Goal: Task Accomplishment & Management: Complete application form

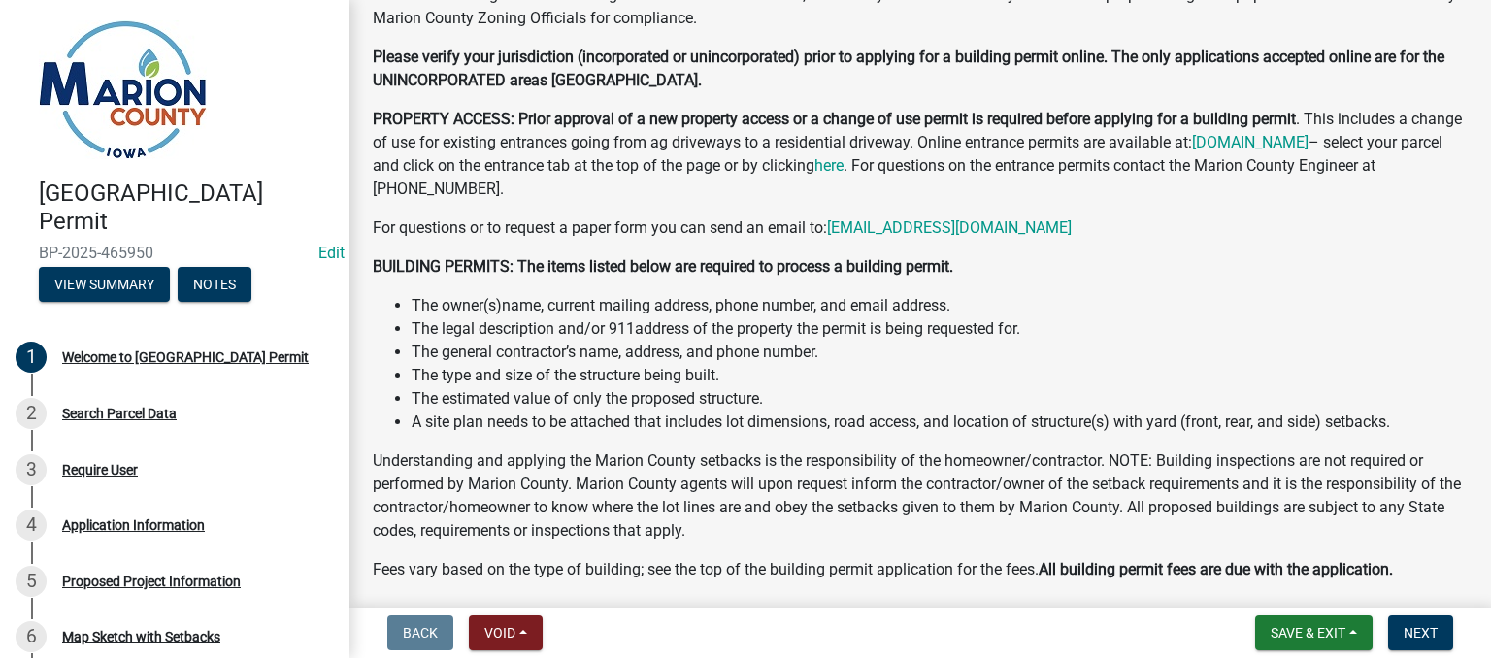
scroll to position [777, 0]
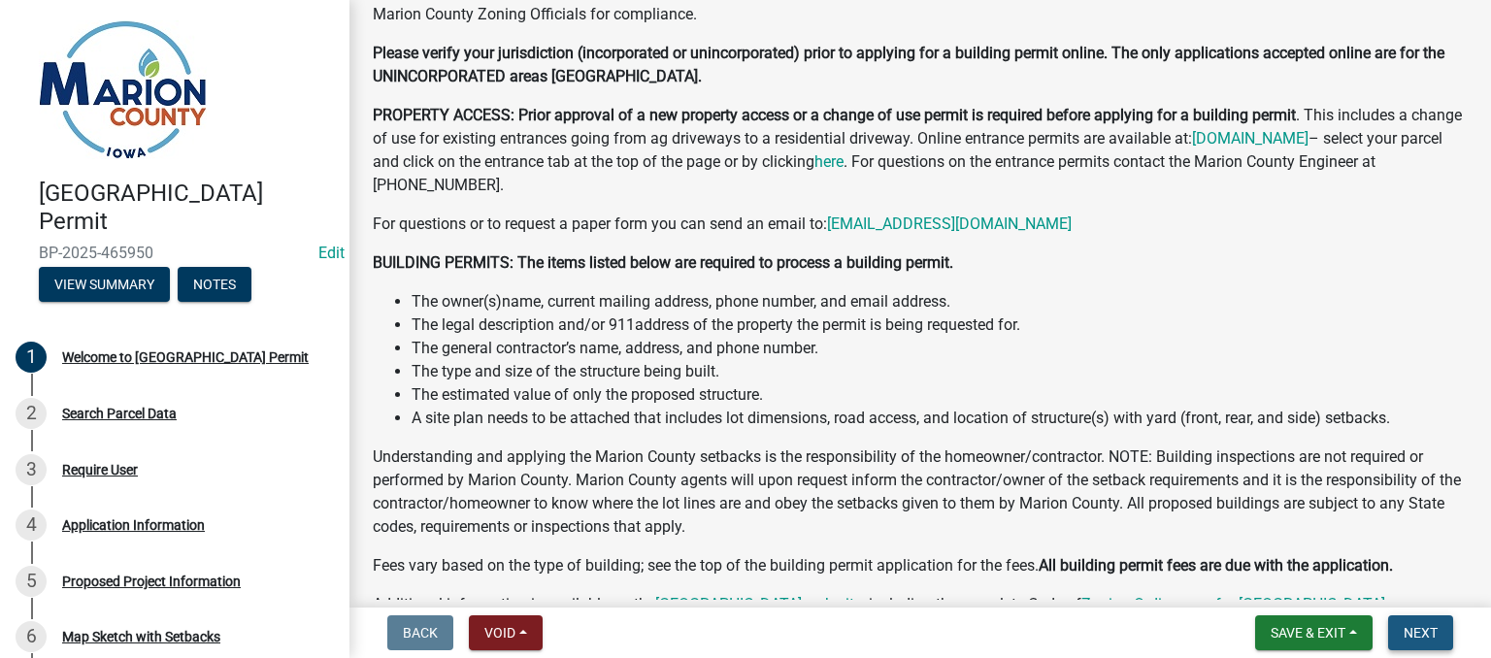
click at [1429, 637] on span "Next" at bounding box center [1421, 633] width 34 height 16
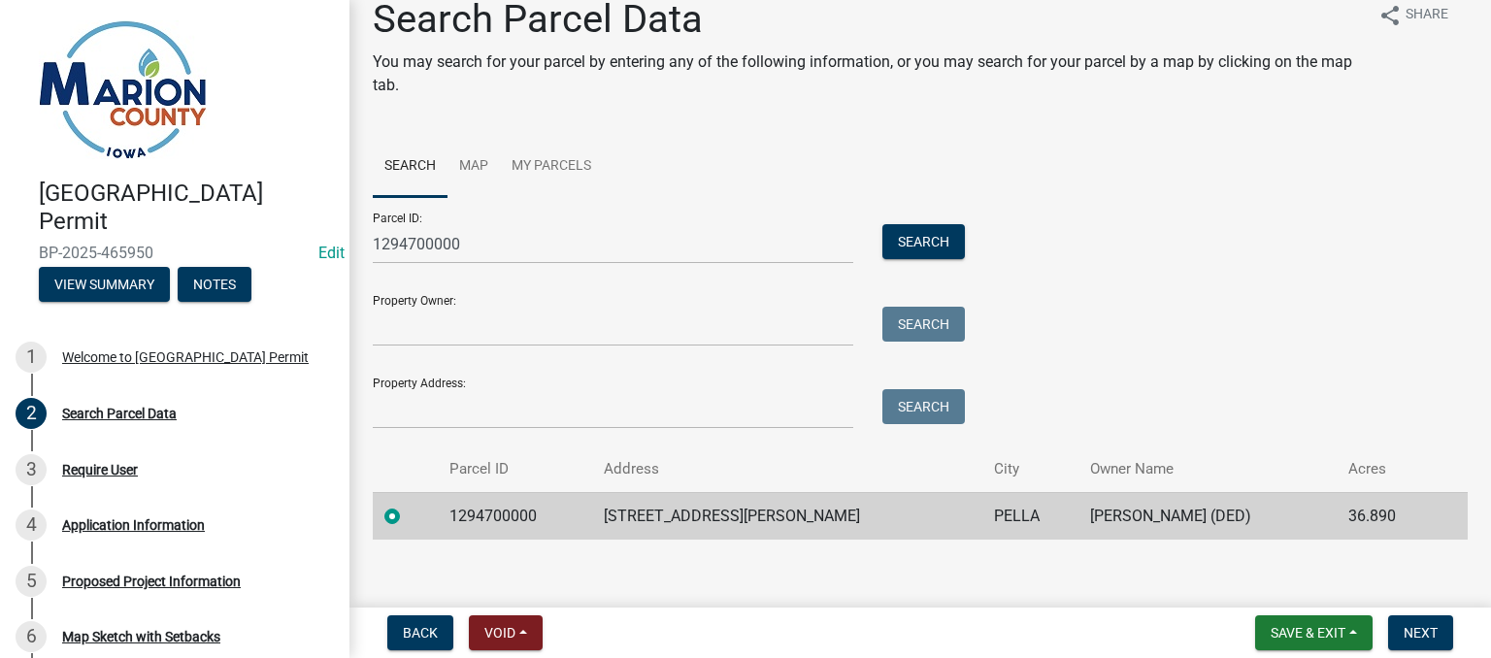
scroll to position [43, 0]
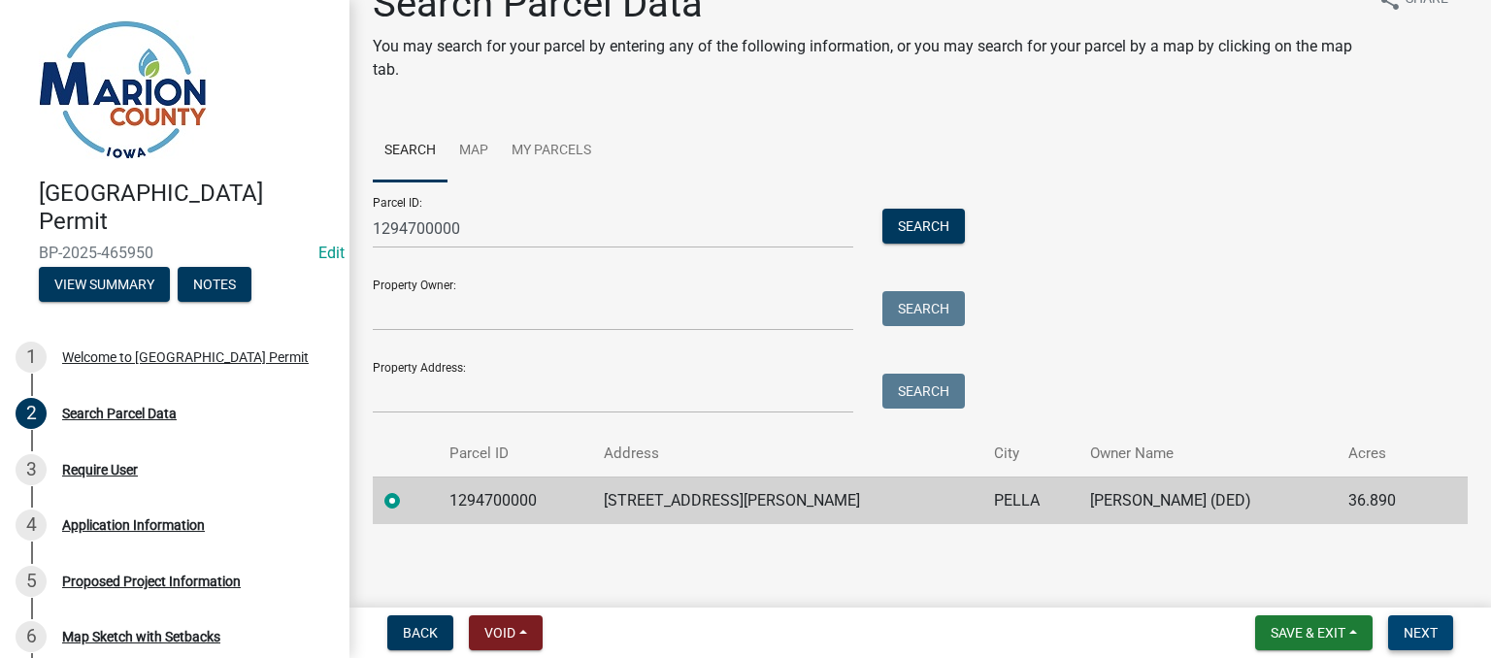
click at [1419, 636] on span "Next" at bounding box center [1421, 633] width 34 height 16
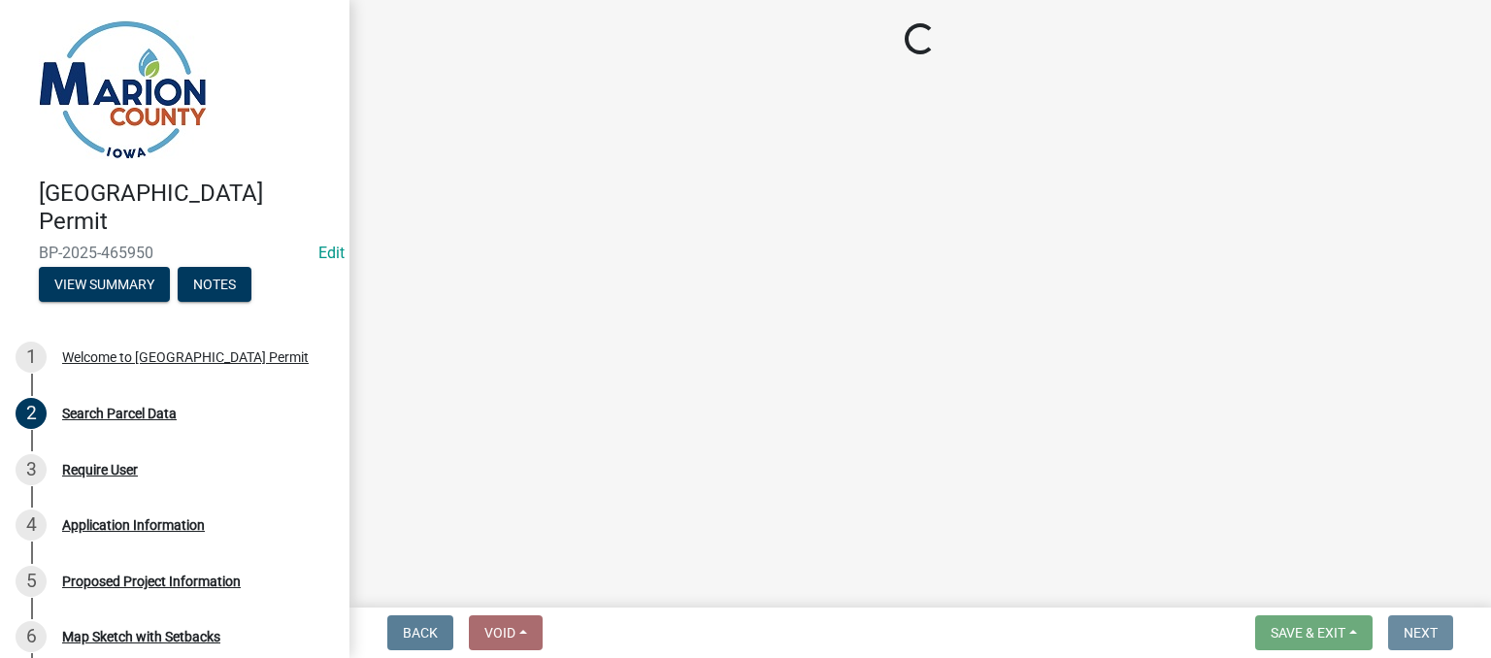
scroll to position [0, 0]
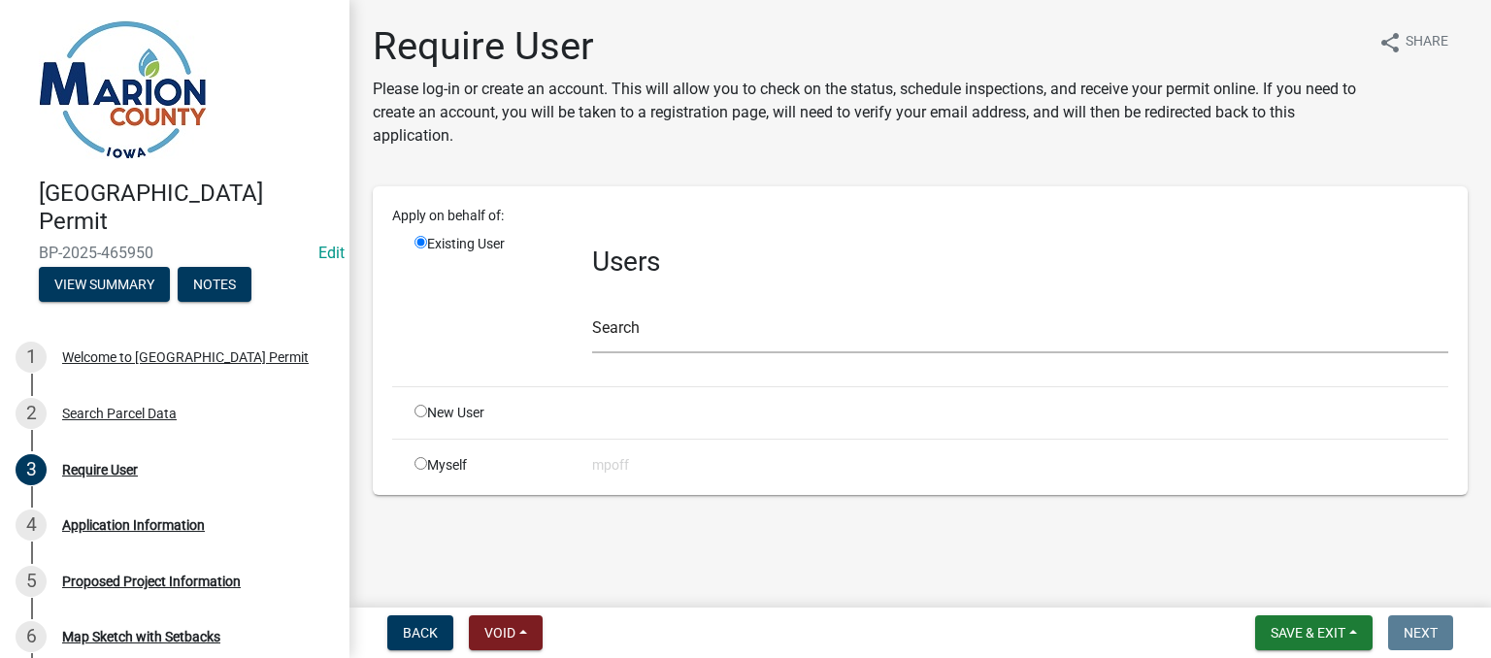
click at [420, 466] on input "radio" at bounding box center [421, 463] width 13 height 13
radio input "true"
radio input "false"
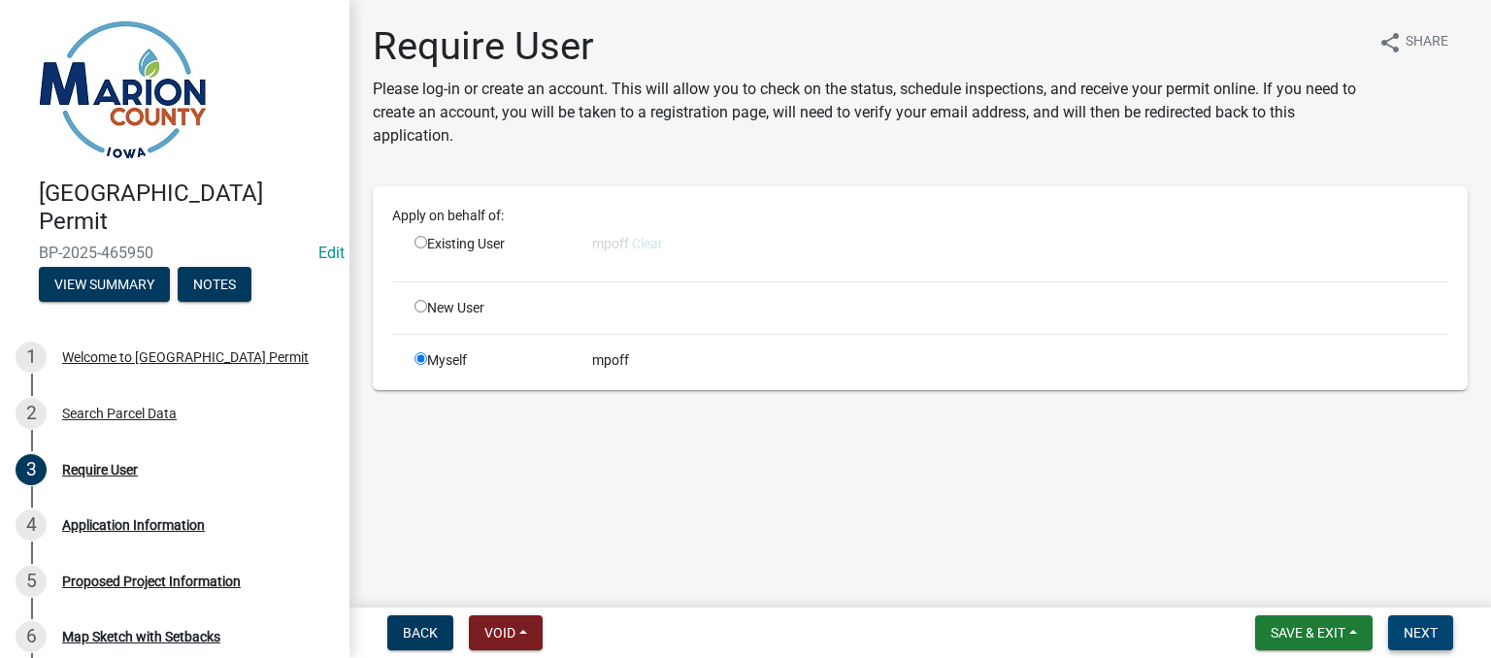
click at [1417, 632] on span "Next" at bounding box center [1421, 633] width 34 height 16
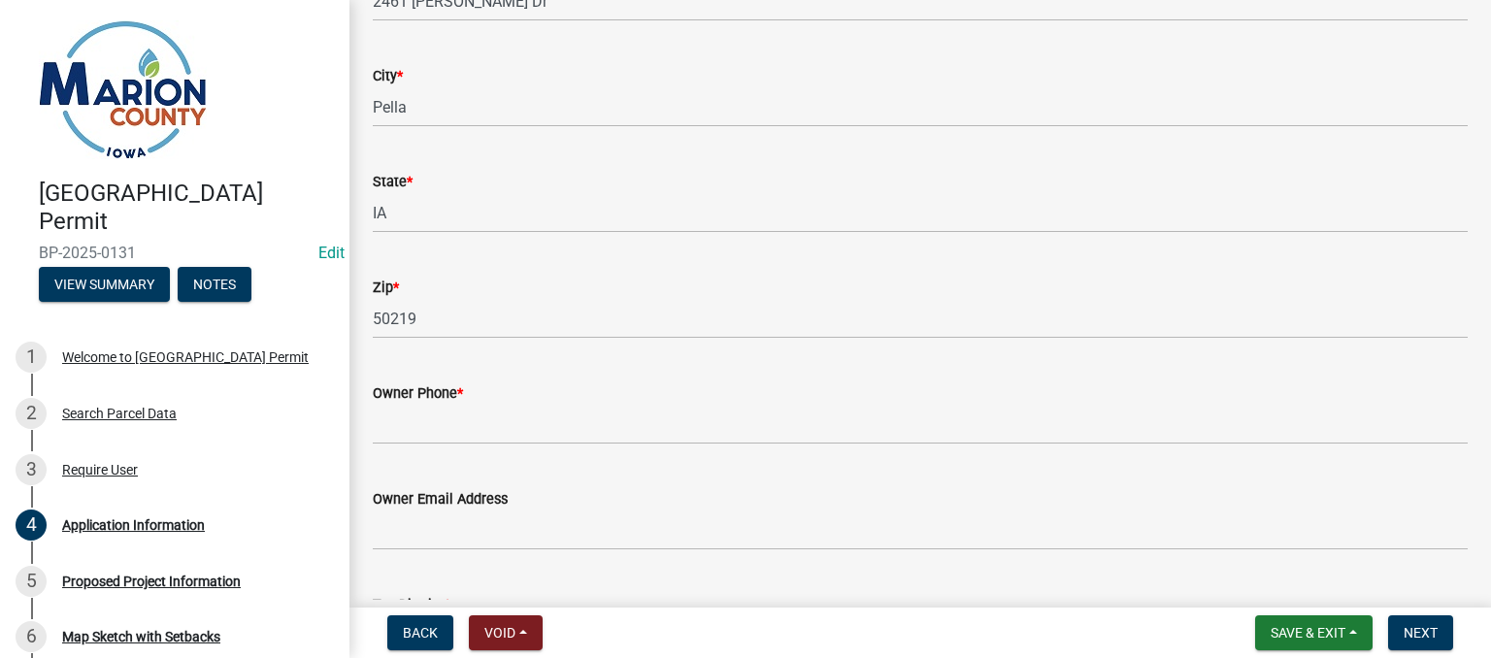
scroll to position [1165, 0]
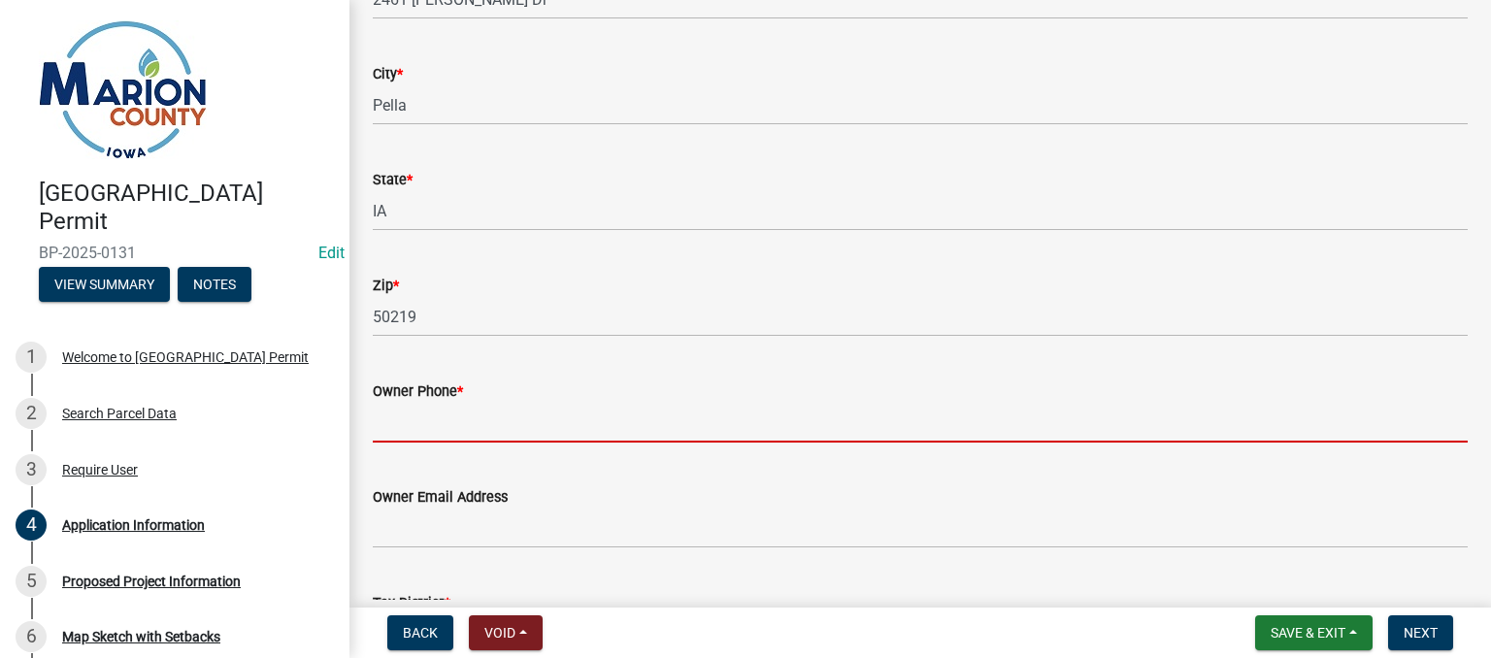
click at [461, 433] on input "Owner Phone *" at bounding box center [920, 423] width 1095 height 40
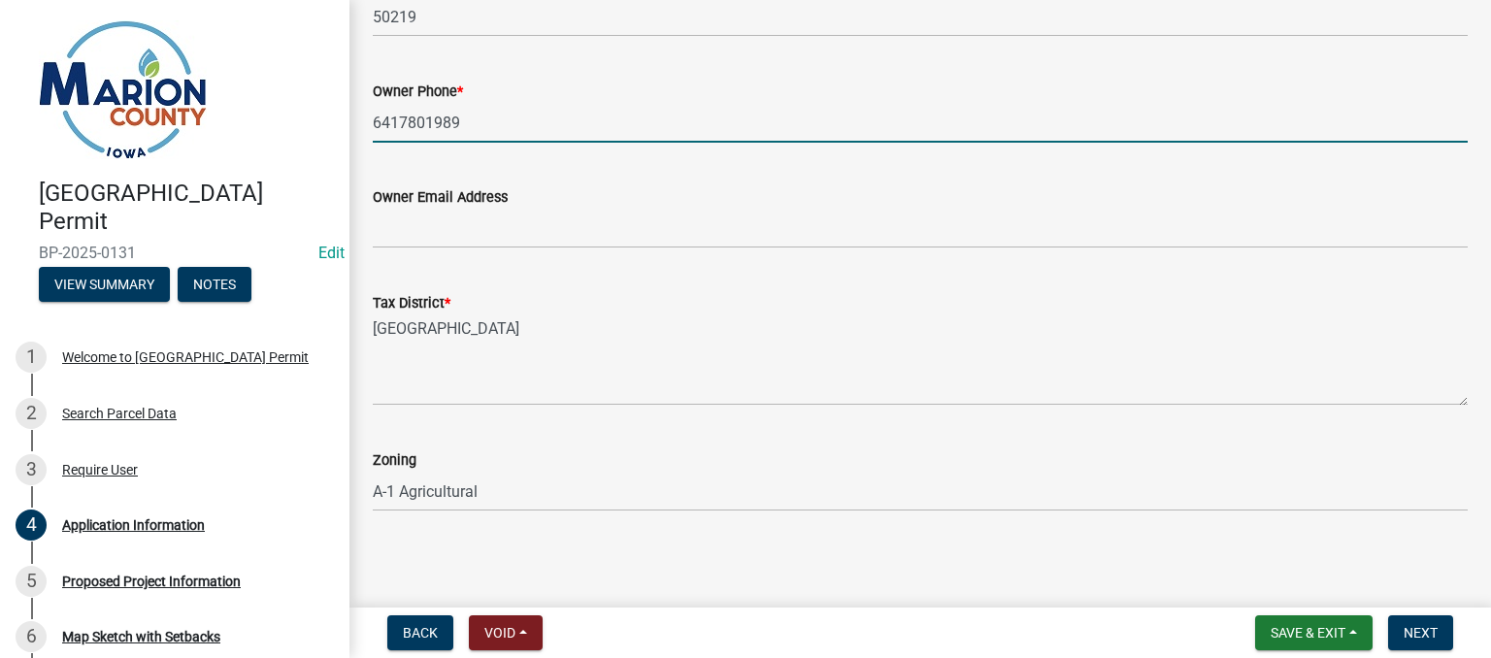
scroll to position [1468, 0]
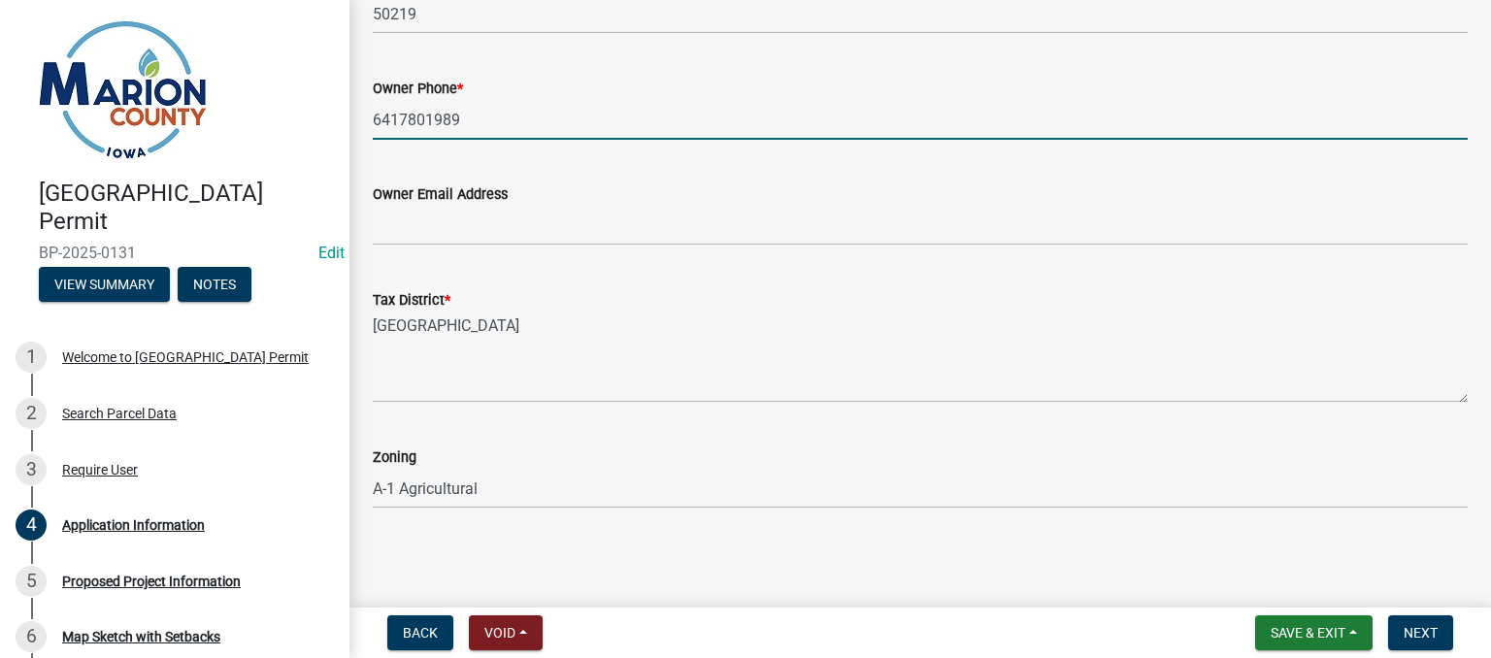
type input "6417801989"
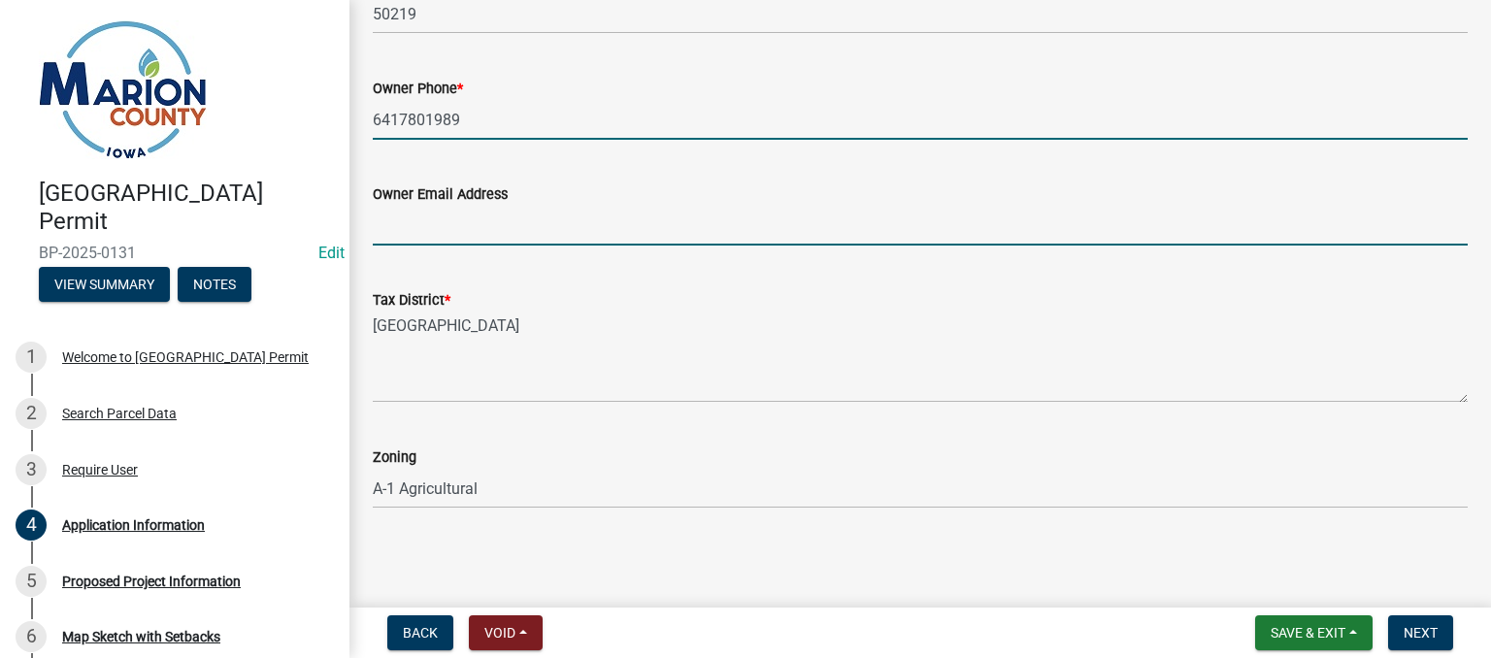
click at [464, 227] on input "Owner Email Address" at bounding box center [920, 226] width 1095 height 40
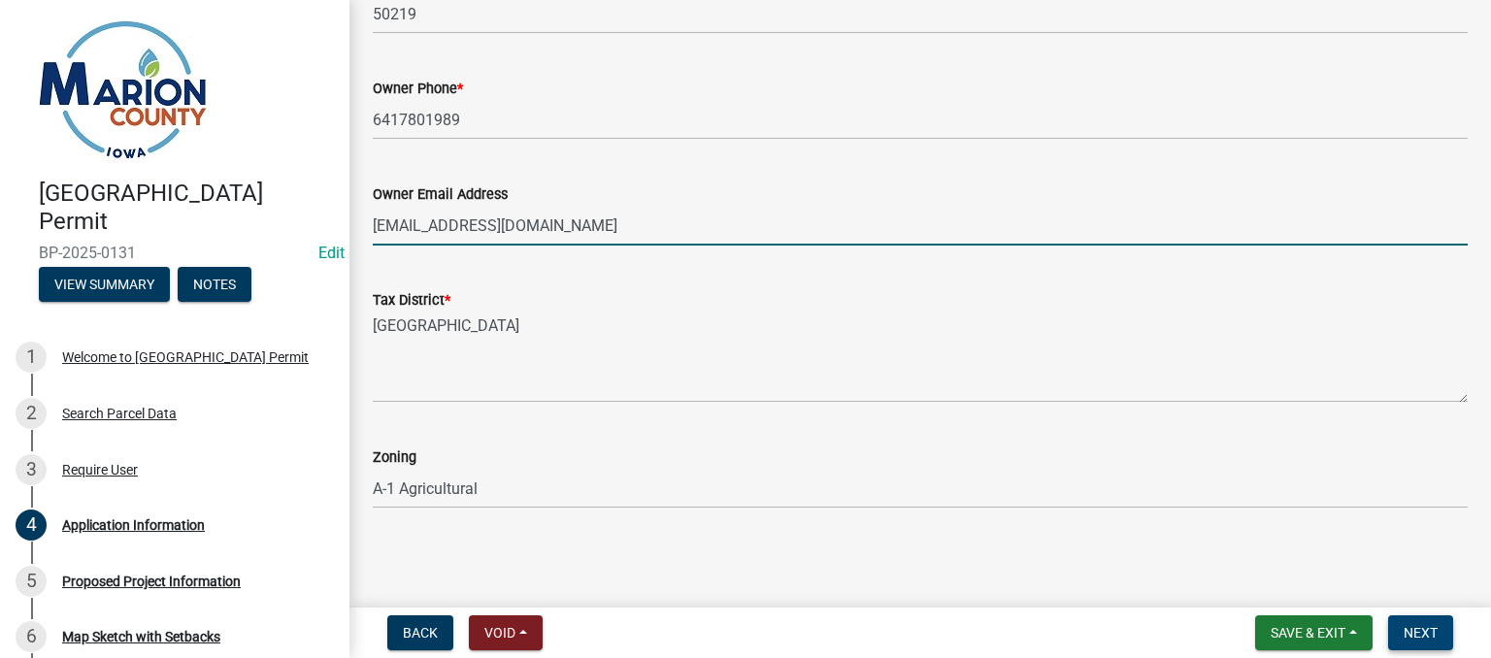
type input "[EMAIL_ADDRESS][DOMAIN_NAME]"
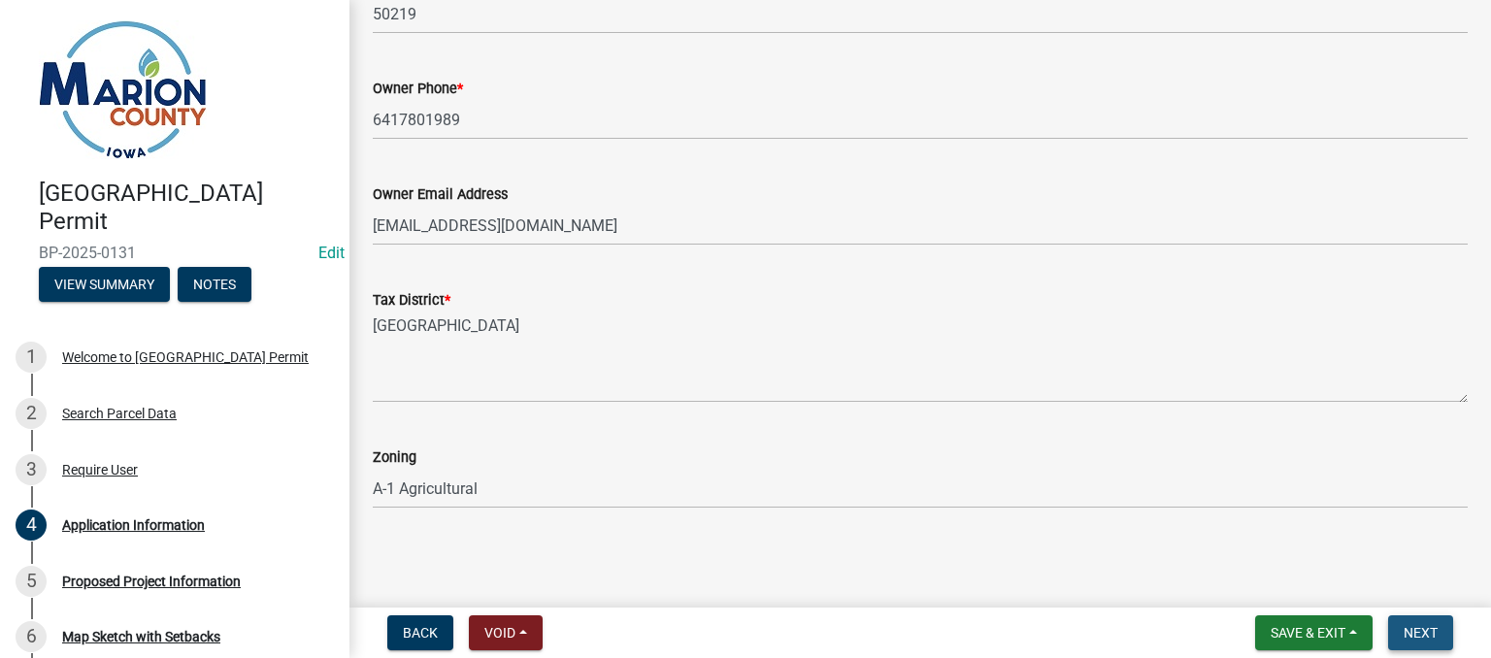
click at [1410, 638] on span "Next" at bounding box center [1421, 633] width 34 height 16
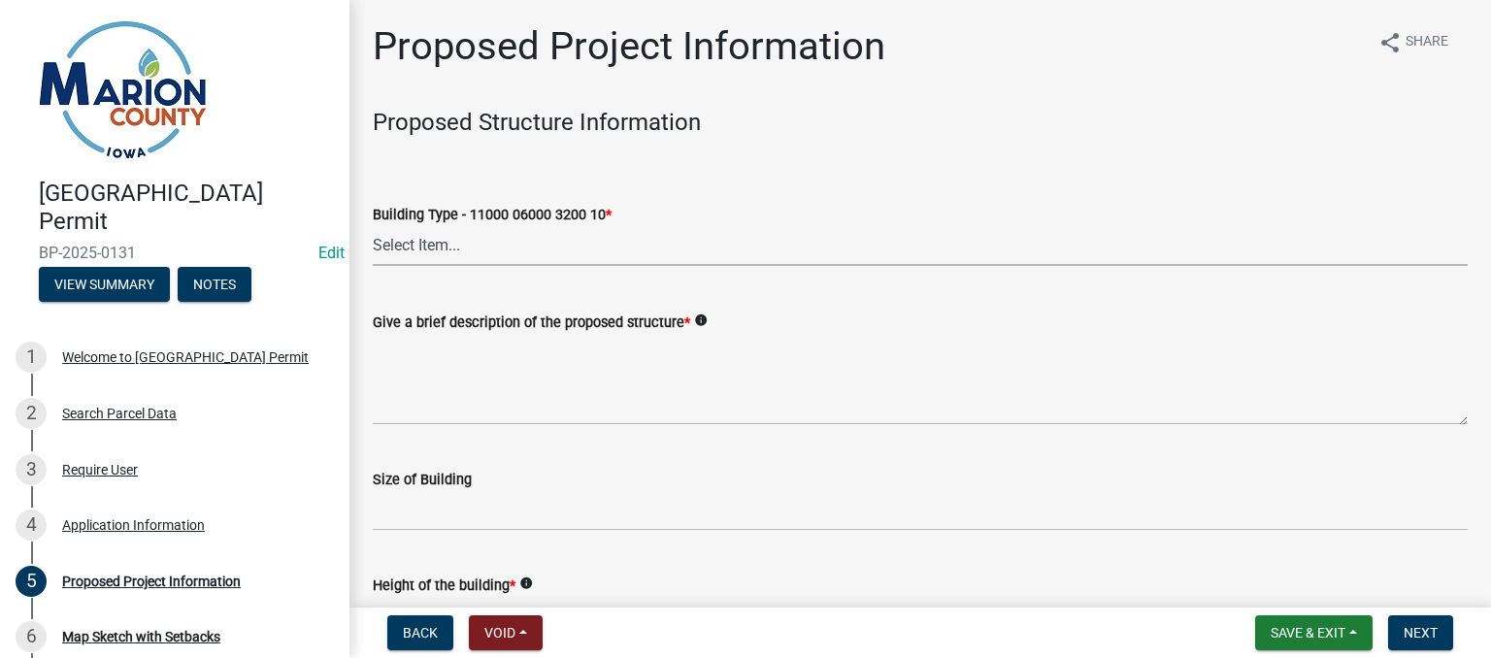
click at [439, 239] on select "Select Item... Dwellings - One Family Residential - 11000 06000 3200 10 Dwellin…" at bounding box center [920, 246] width 1095 height 40
click at [373, 226] on select "Select Item... Dwellings - One Family Residential - 11000 06000 3200 10 Dwellin…" at bounding box center [920, 246] width 1095 height 40
select select "ad82ad94-9bd8-43b2-a066-f5ac38fcadf5"
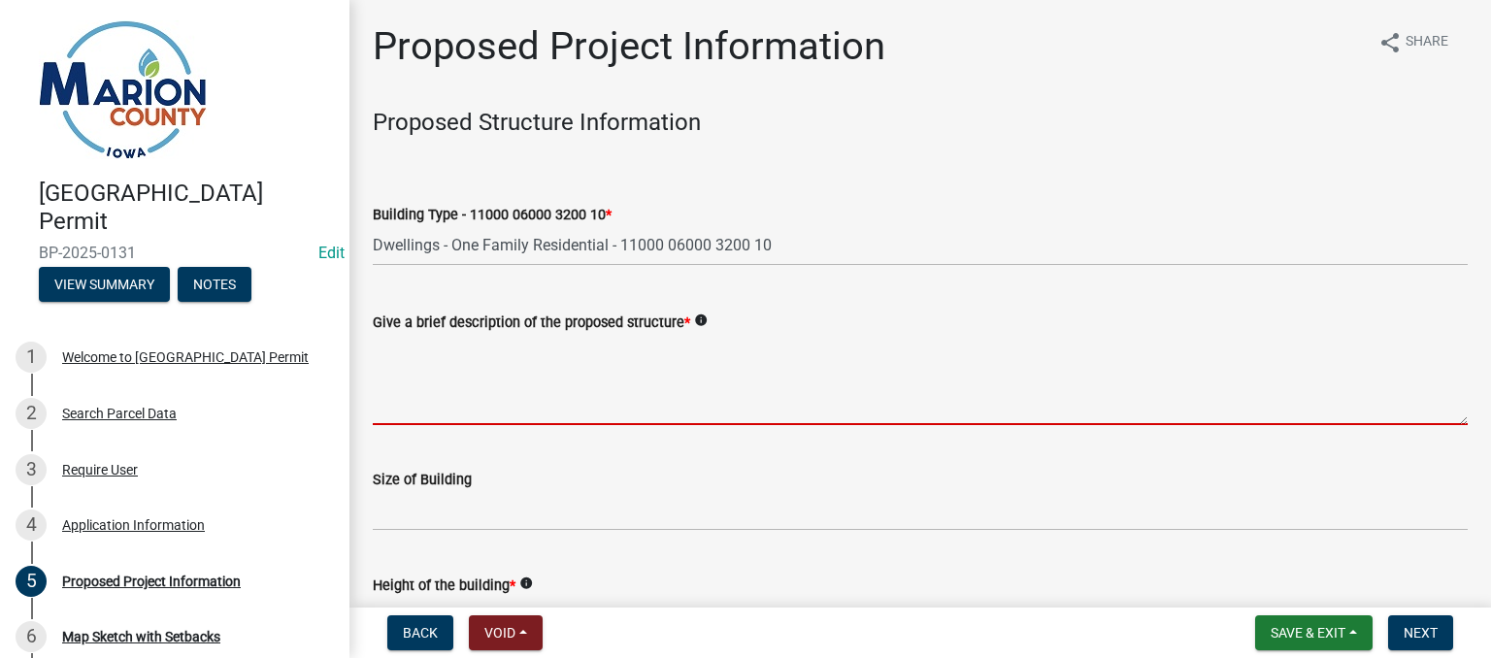
click at [416, 352] on textarea "Give a brief description of the proposed structure *" at bounding box center [920, 379] width 1095 height 91
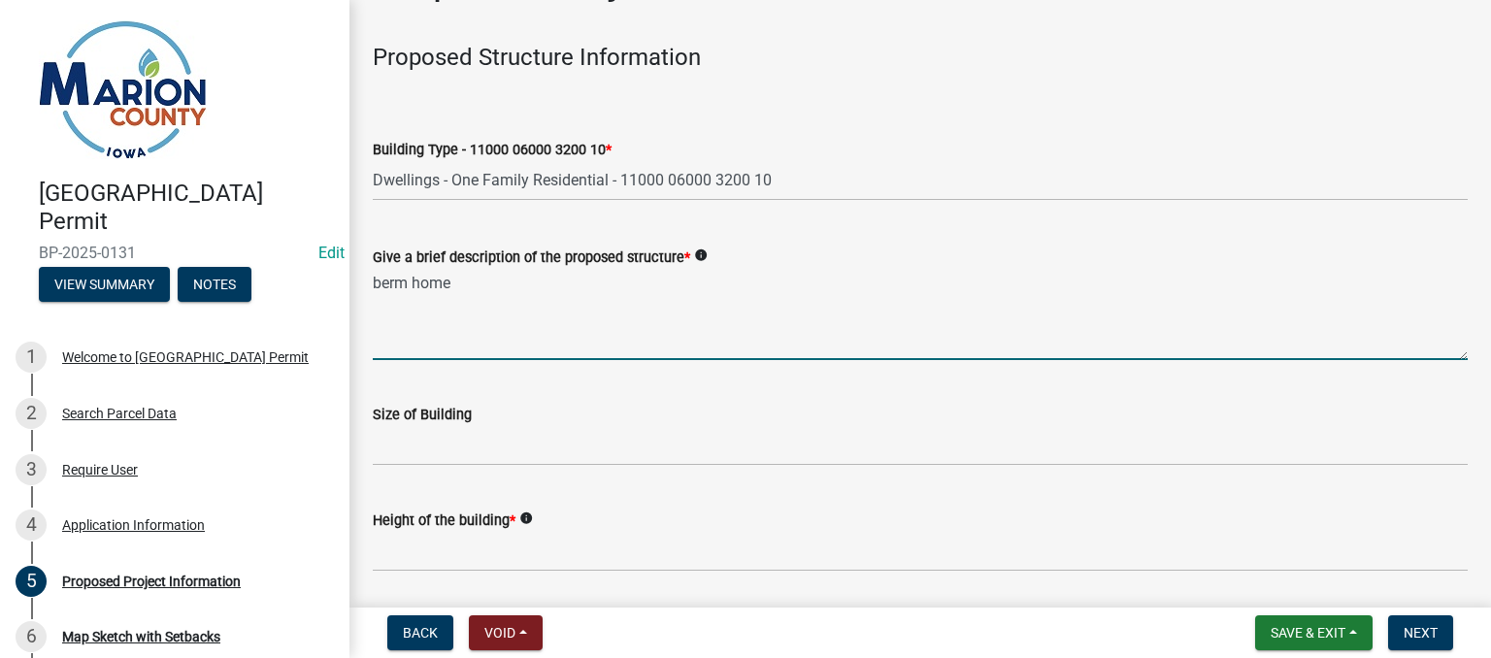
scroll to position [194, 0]
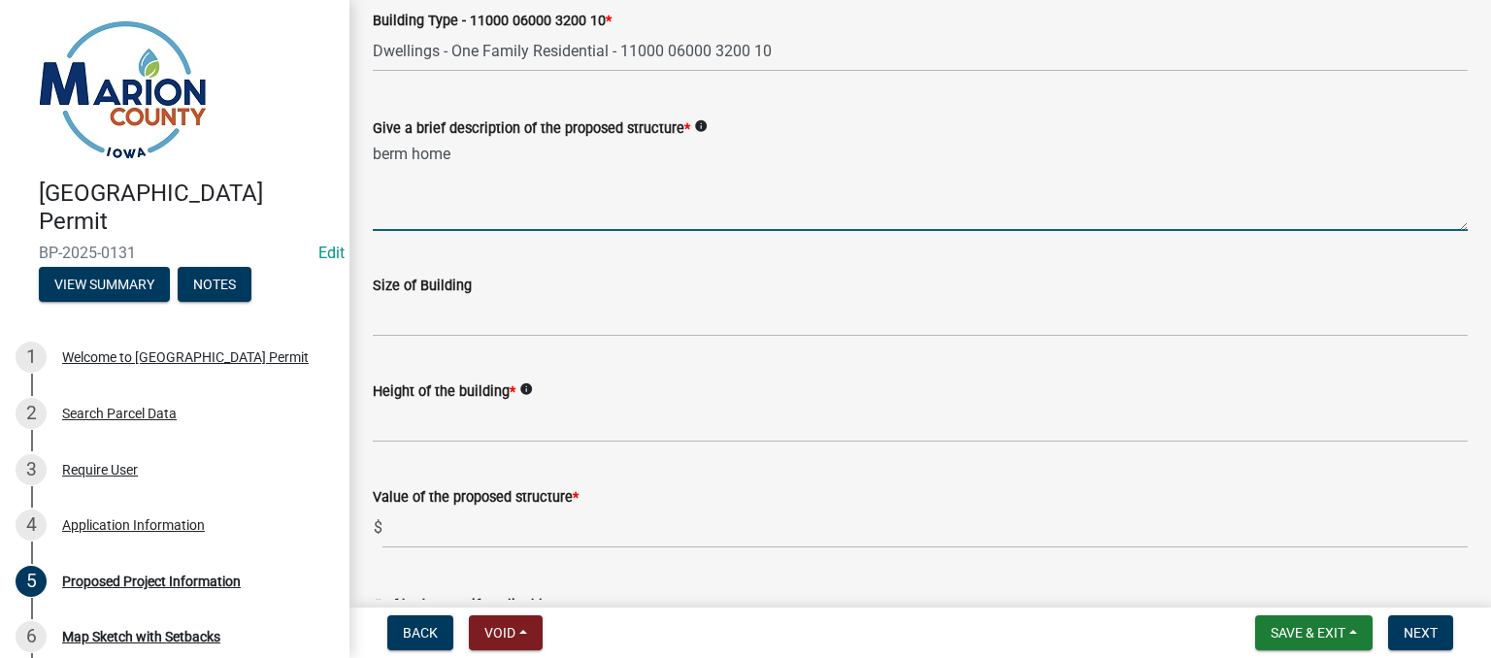
type textarea "berm home"
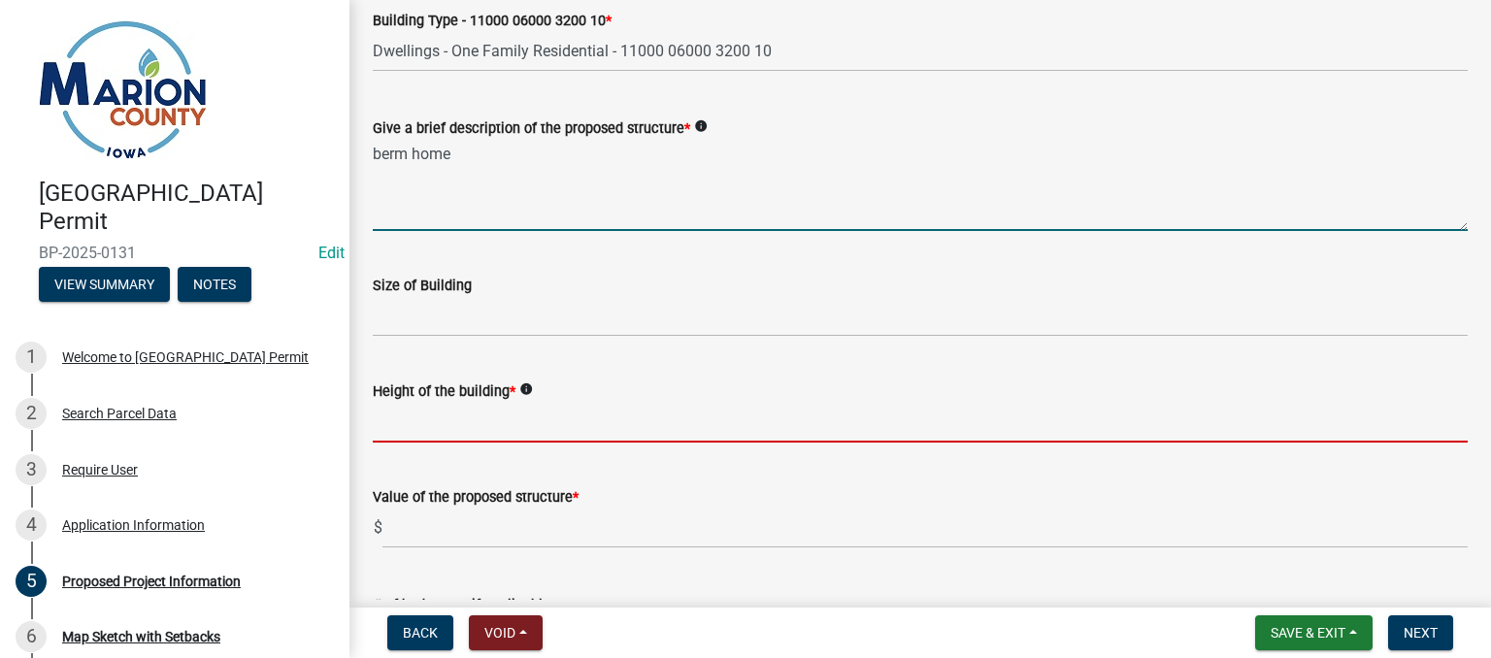
click at [439, 415] on input "Height of the building *" at bounding box center [920, 423] width 1095 height 40
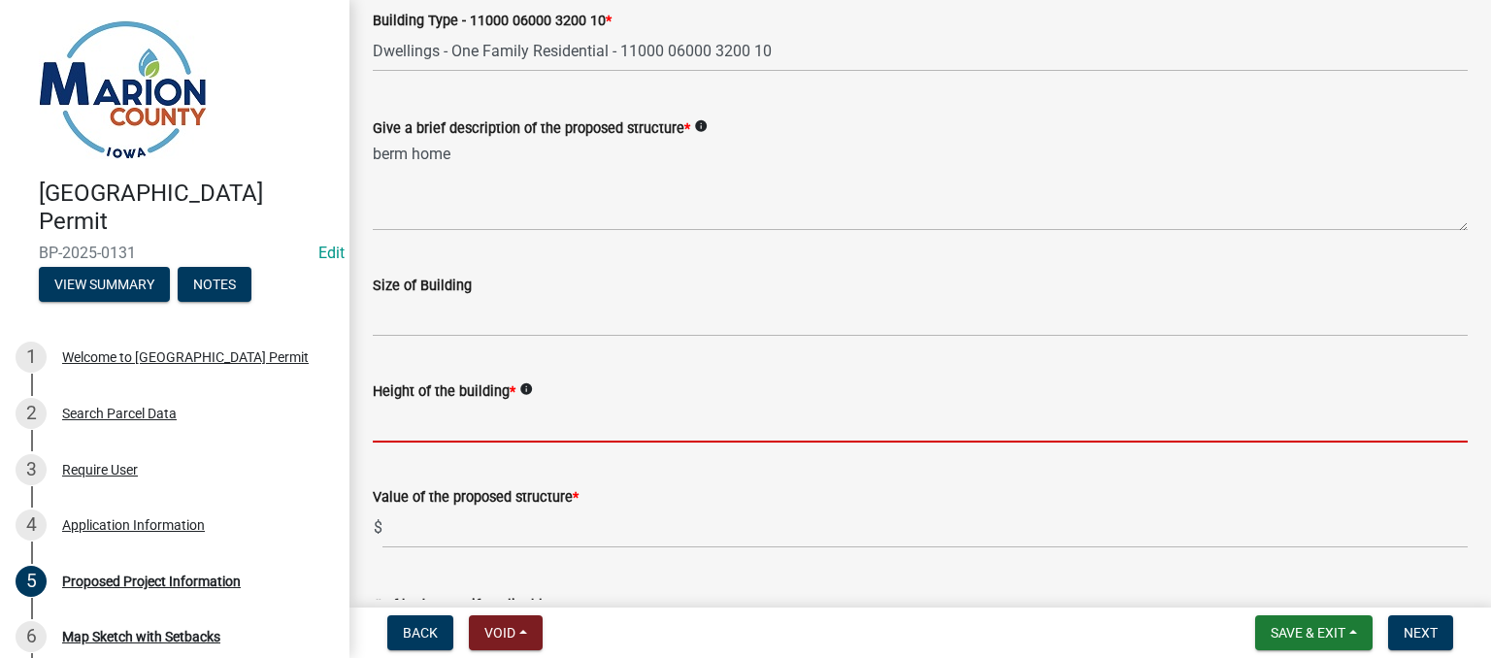
type input "10"
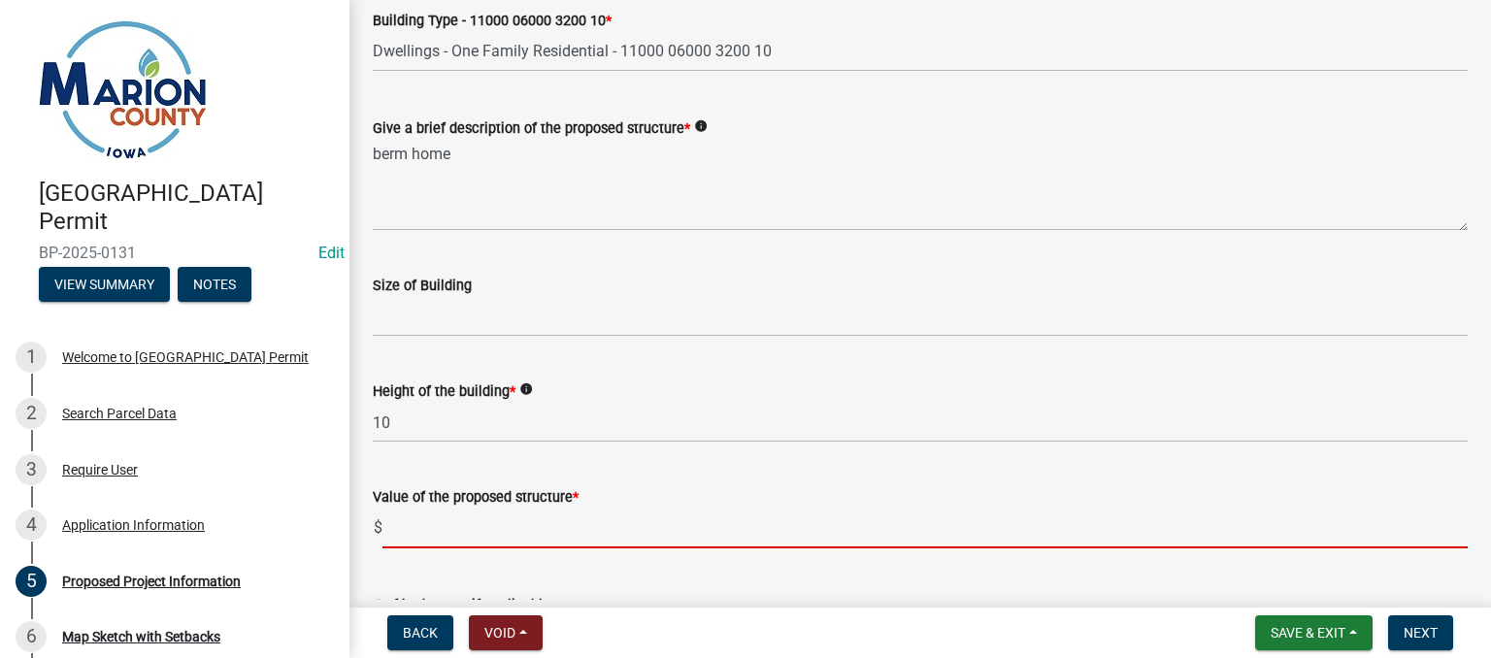
click at [487, 529] on input "text" at bounding box center [926, 529] width 1086 height 40
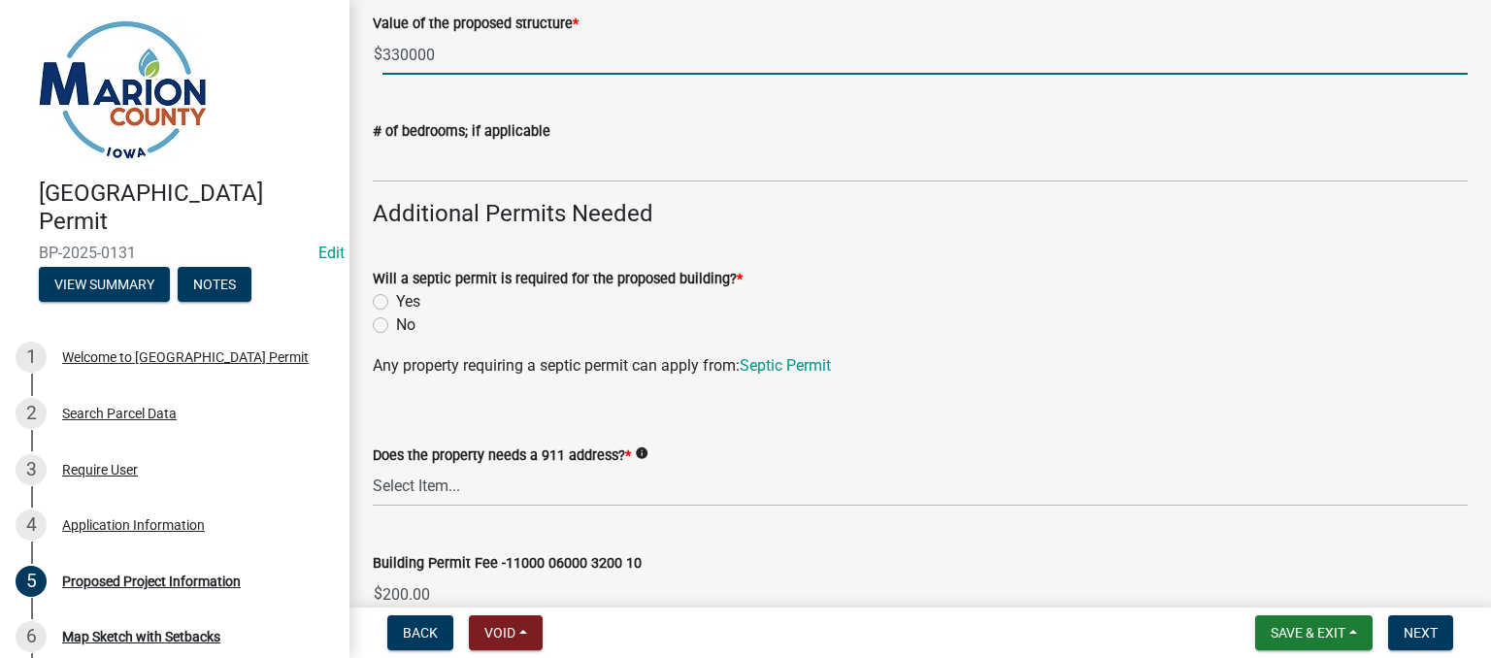
scroll to position [680, 0]
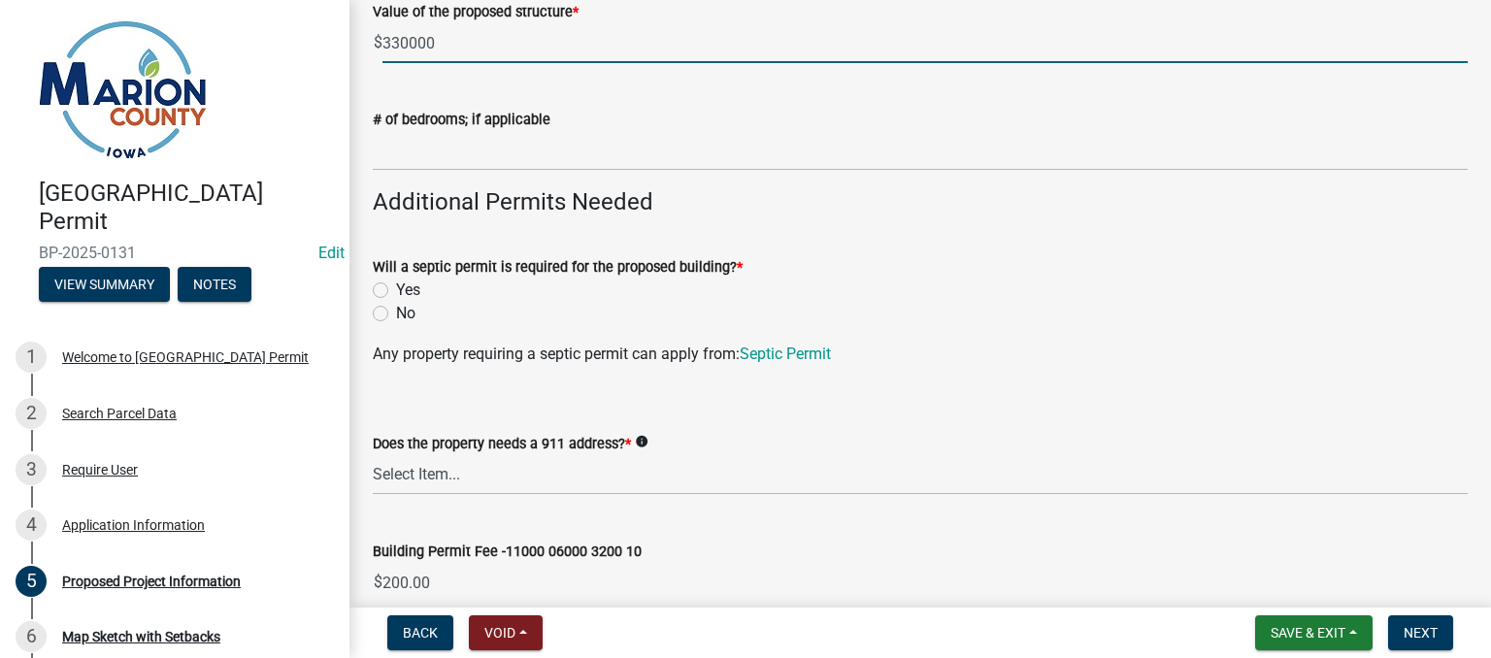
type input "330000"
click at [396, 285] on label "Yes" at bounding box center [408, 290] width 24 height 23
click at [396, 285] on input "Yes" at bounding box center [402, 285] width 13 height 13
radio input "true"
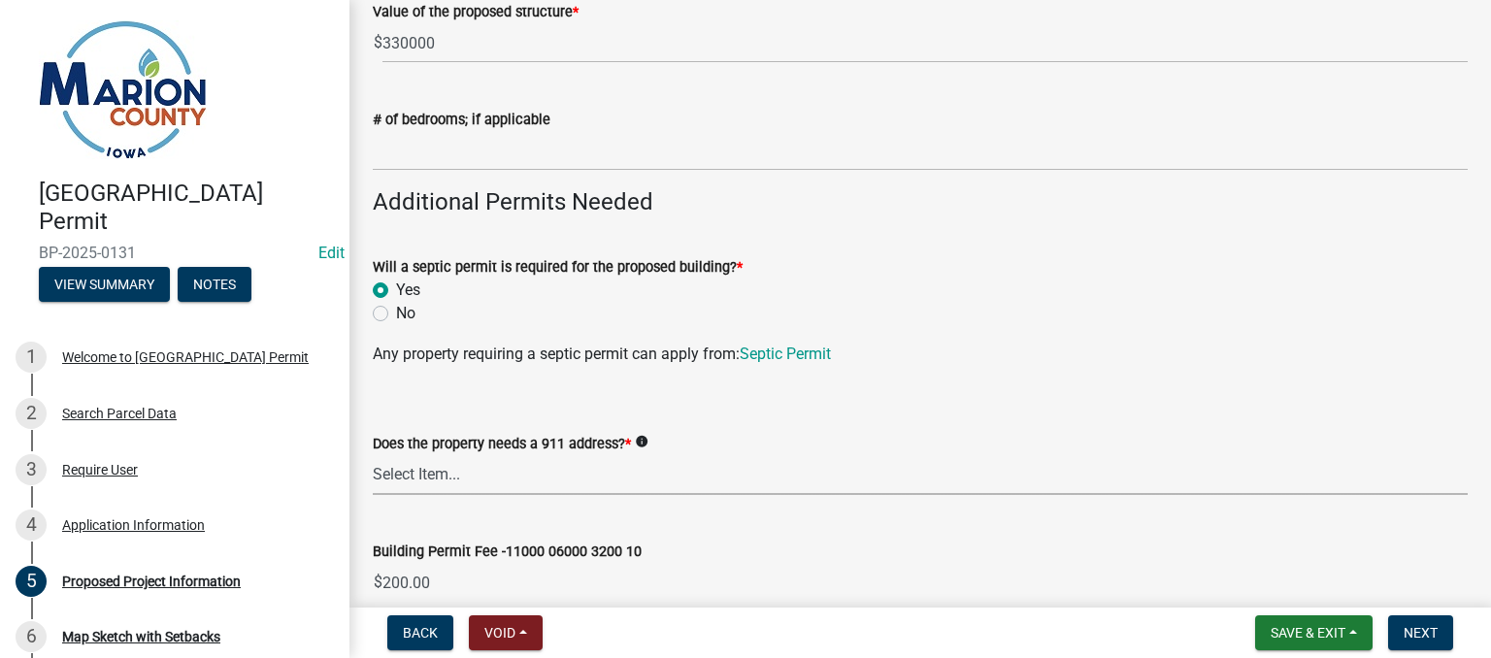
click at [395, 478] on select "Select Item... Yes No" at bounding box center [920, 475] width 1095 height 40
click at [373, 455] on select "Select Item... Yes No" at bounding box center [920, 475] width 1095 height 40
select select "7ee9b347-9d60-4880-bc15-13e3f262939b"
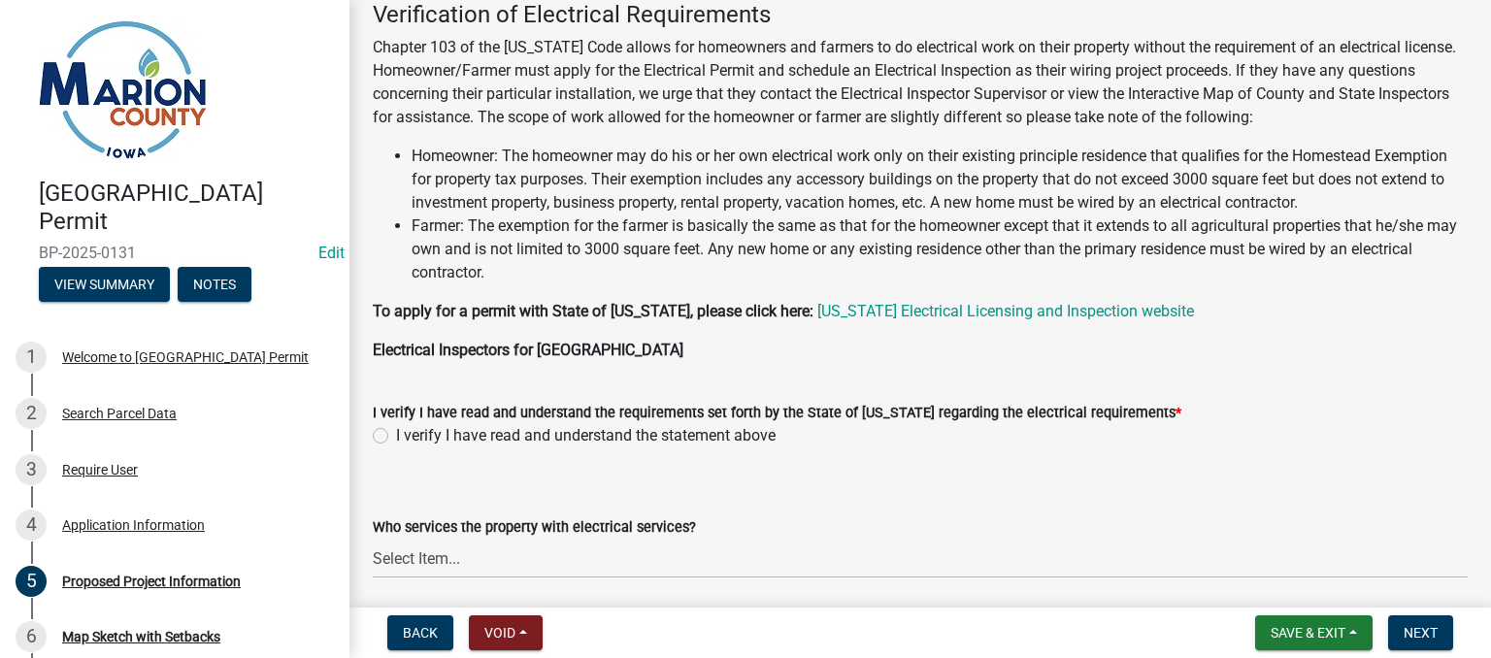
scroll to position [1845, 0]
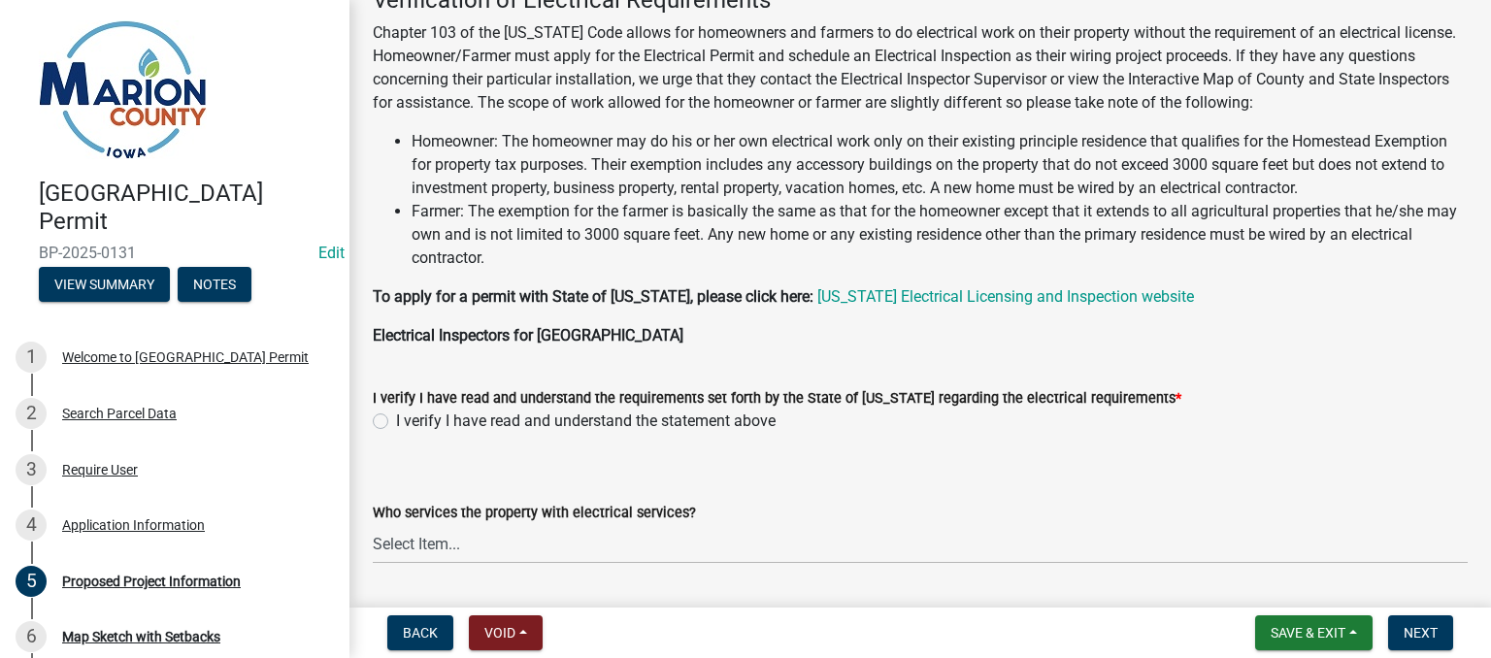
click at [396, 417] on label "I verify I have read and understand the statement above" at bounding box center [586, 421] width 380 height 23
click at [396, 417] on input "I verify I have read and understand the statement above" at bounding box center [402, 416] width 13 height 13
radio input "true"
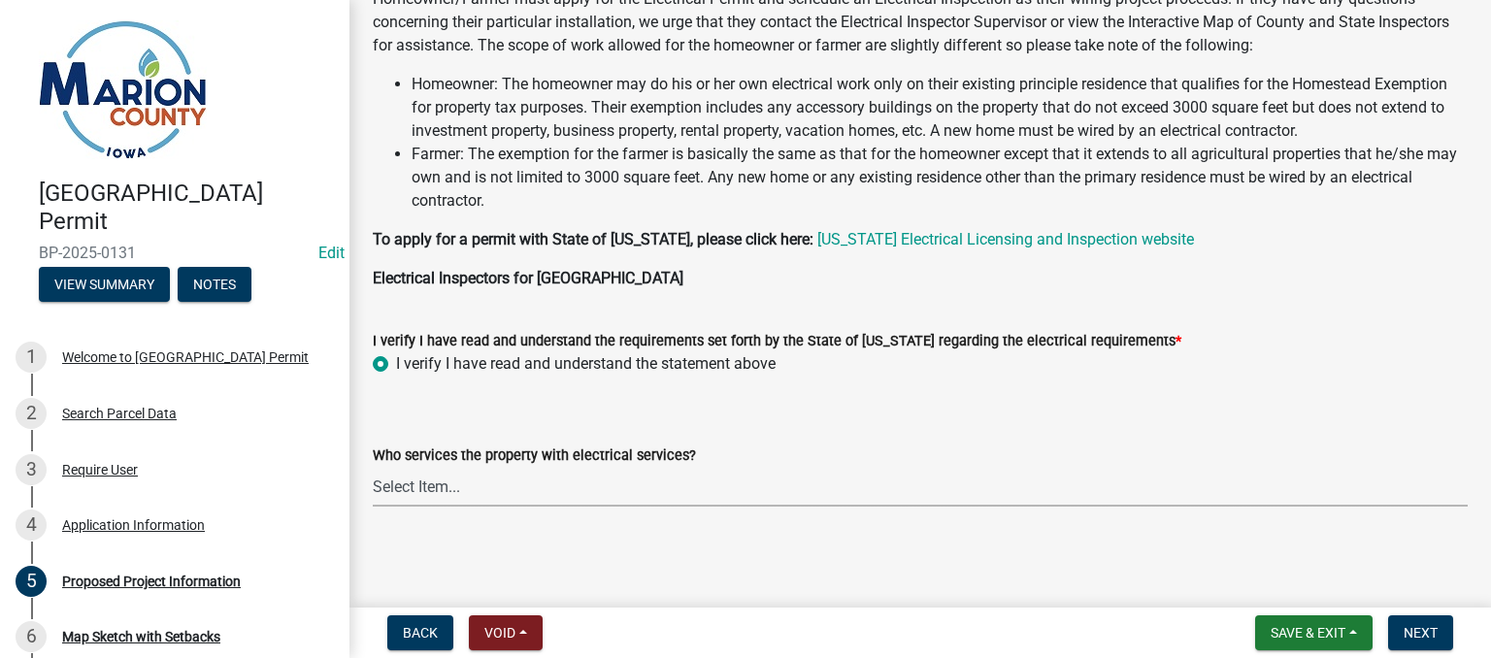
click at [409, 490] on select "Select Item... Pella REC MidAmerican Energy Other" at bounding box center [920, 487] width 1095 height 40
click at [373, 467] on select "Select Item... Pella REC MidAmerican Energy Other" at bounding box center [920, 487] width 1095 height 40
select select "065d24aa-3ada-417f-a972-92ea53cc0ddb"
click at [1416, 636] on span "Next" at bounding box center [1421, 633] width 34 height 16
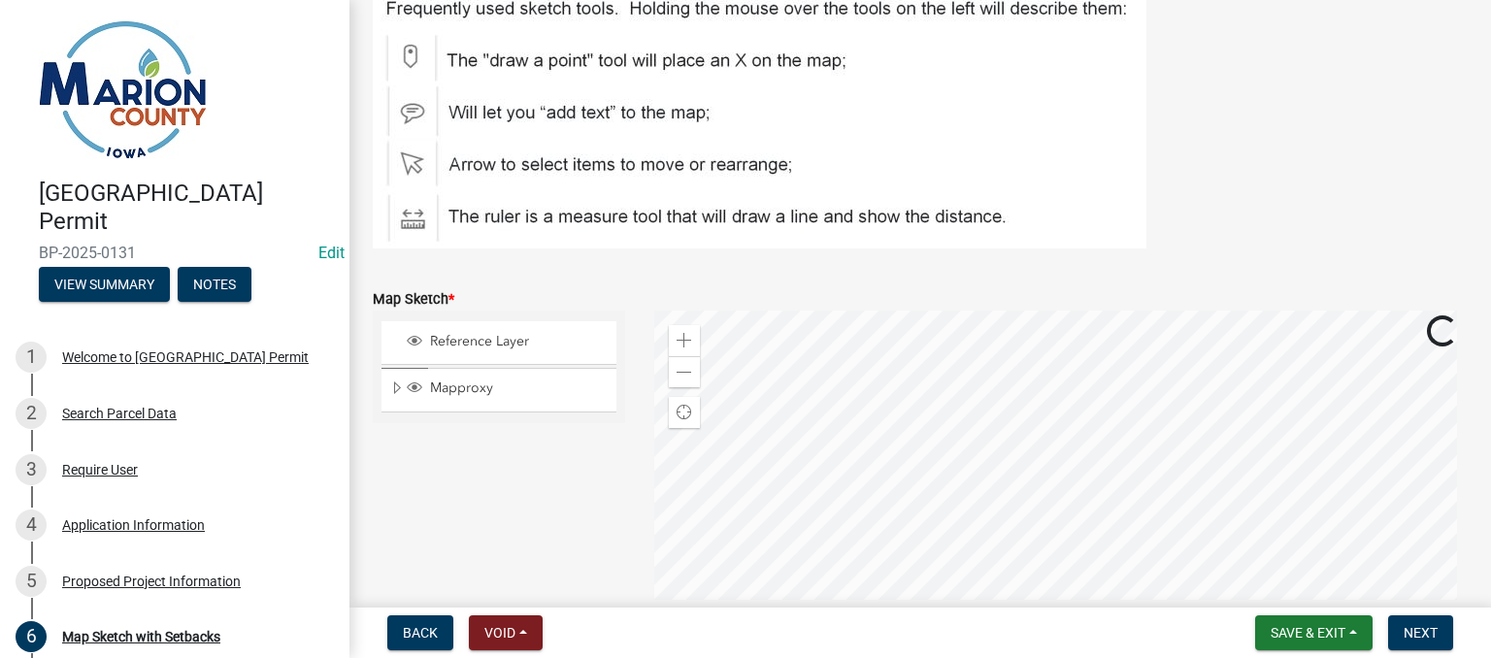
scroll to position [388, 0]
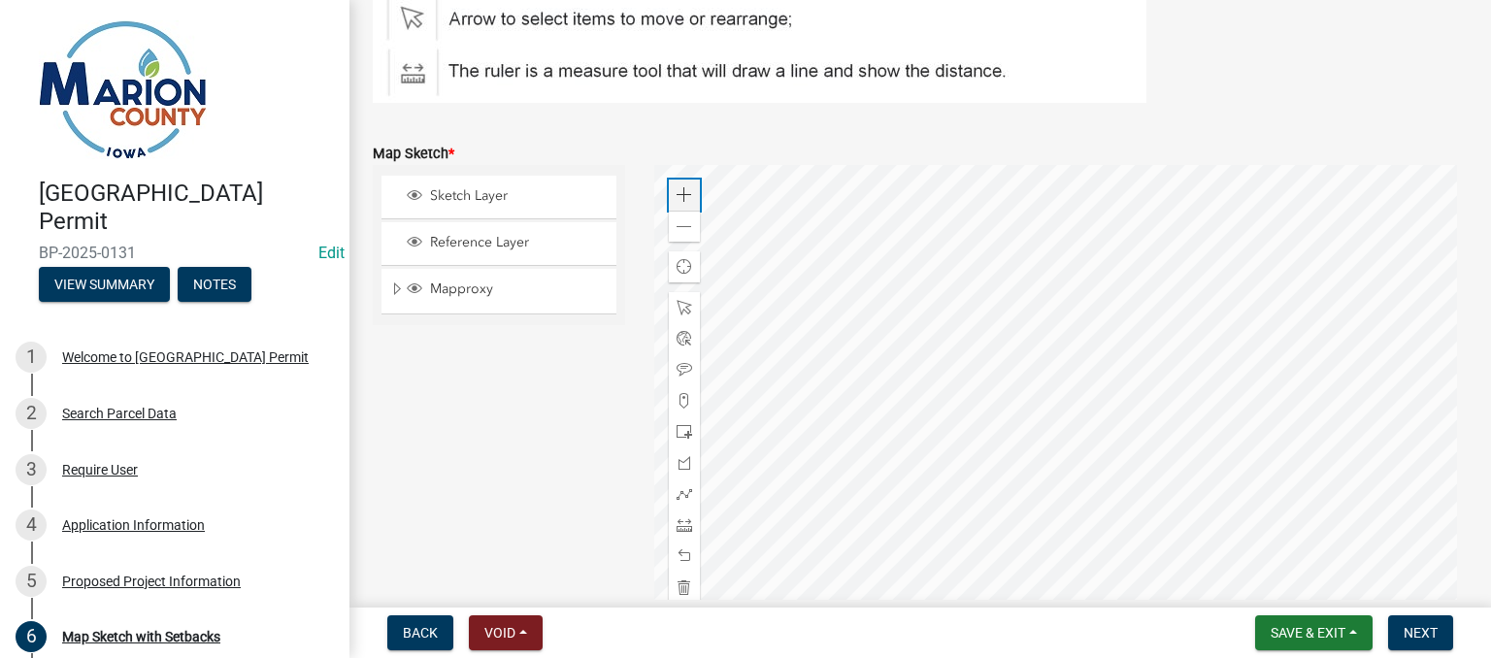
click at [677, 191] on span at bounding box center [685, 195] width 16 height 16
click at [763, 274] on div at bounding box center [1061, 408] width 815 height 486
click at [683, 198] on span at bounding box center [685, 195] width 16 height 16
click at [870, 242] on div at bounding box center [1061, 408] width 815 height 486
click at [682, 309] on span at bounding box center [685, 308] width 16 height 16
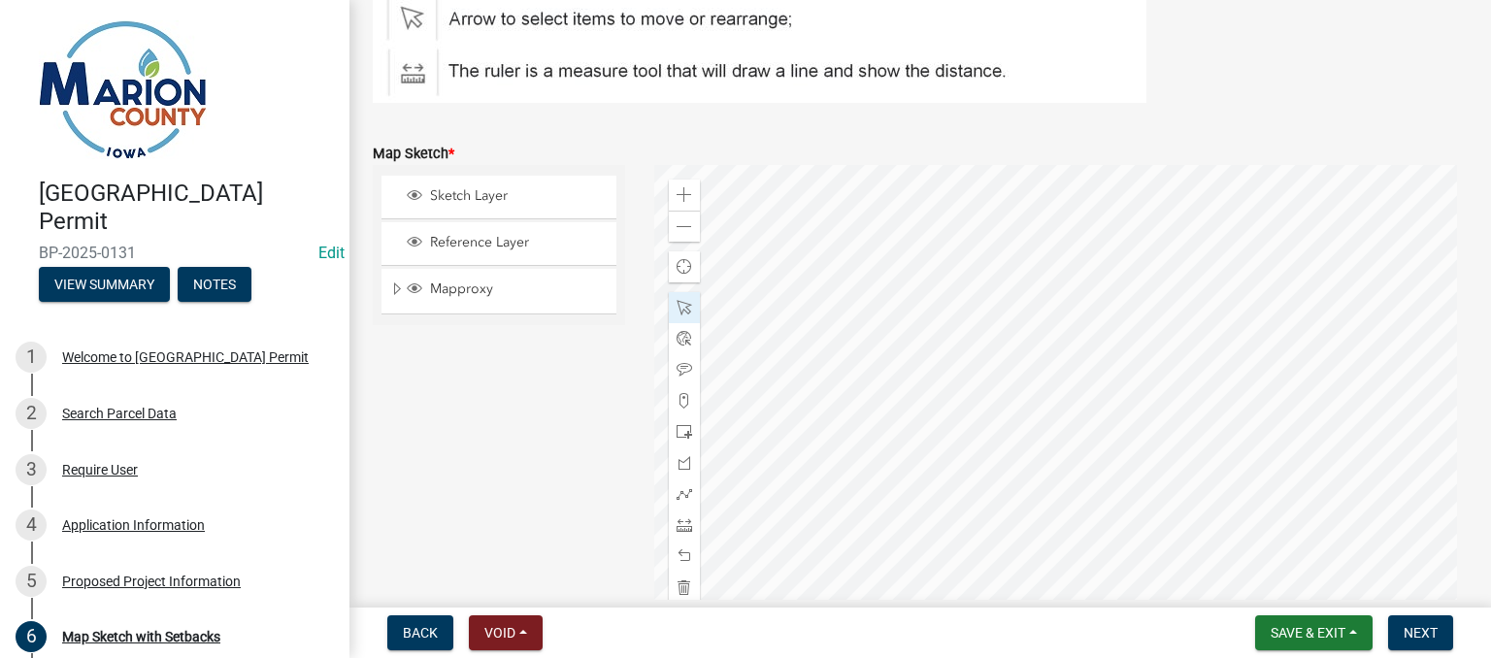
click at [954, 455] on div at bounding box center [1061, 408] width 815 height 486
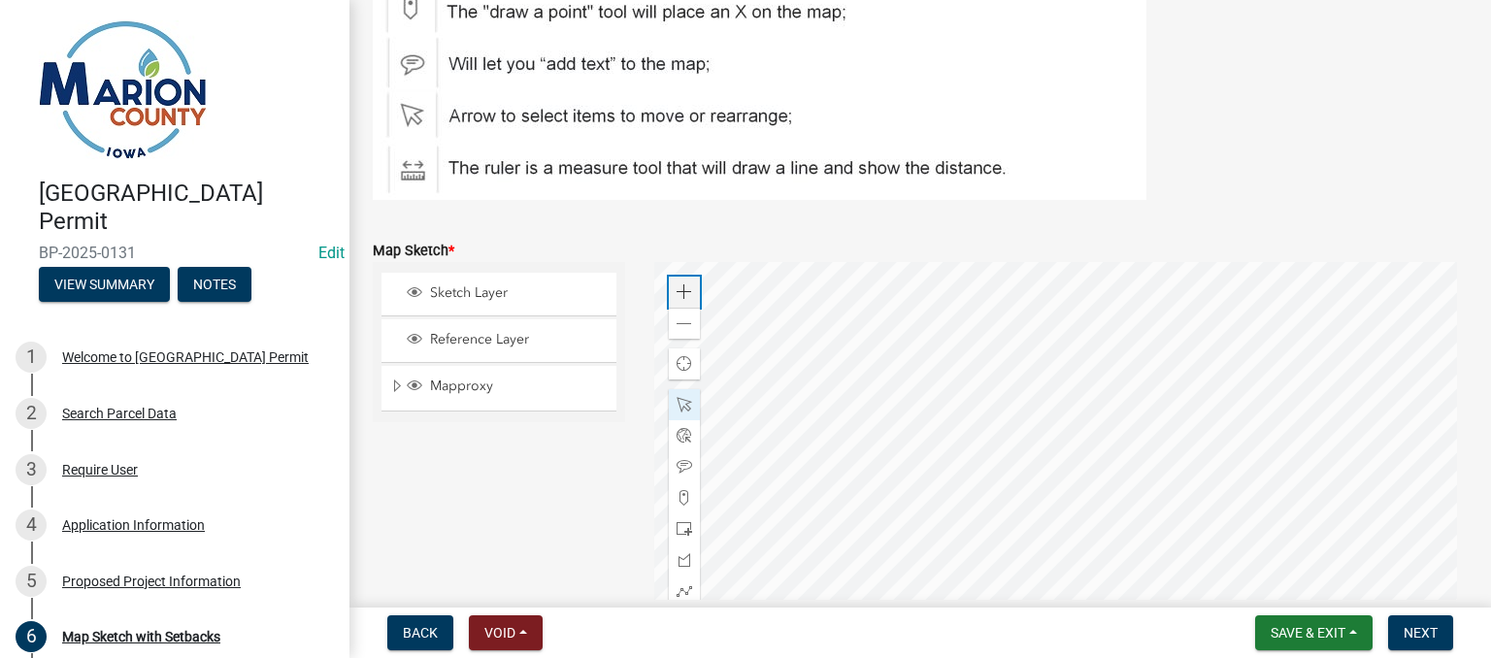
click at [677, 287] on span at bounding box center [685, 293] width 16 height 16
click at [1132, 416] on div at bounding box center [1061, 505] width 815 height 486
click at [1002, 604] on div at bounding box center [1061, 505] width 815 height 486
click at [1096, 419] on div at bounding box center [1061, 505] width 815 height 486
click at [1097, 364] on div at bounding box center [1061, 505] width 815 height 486
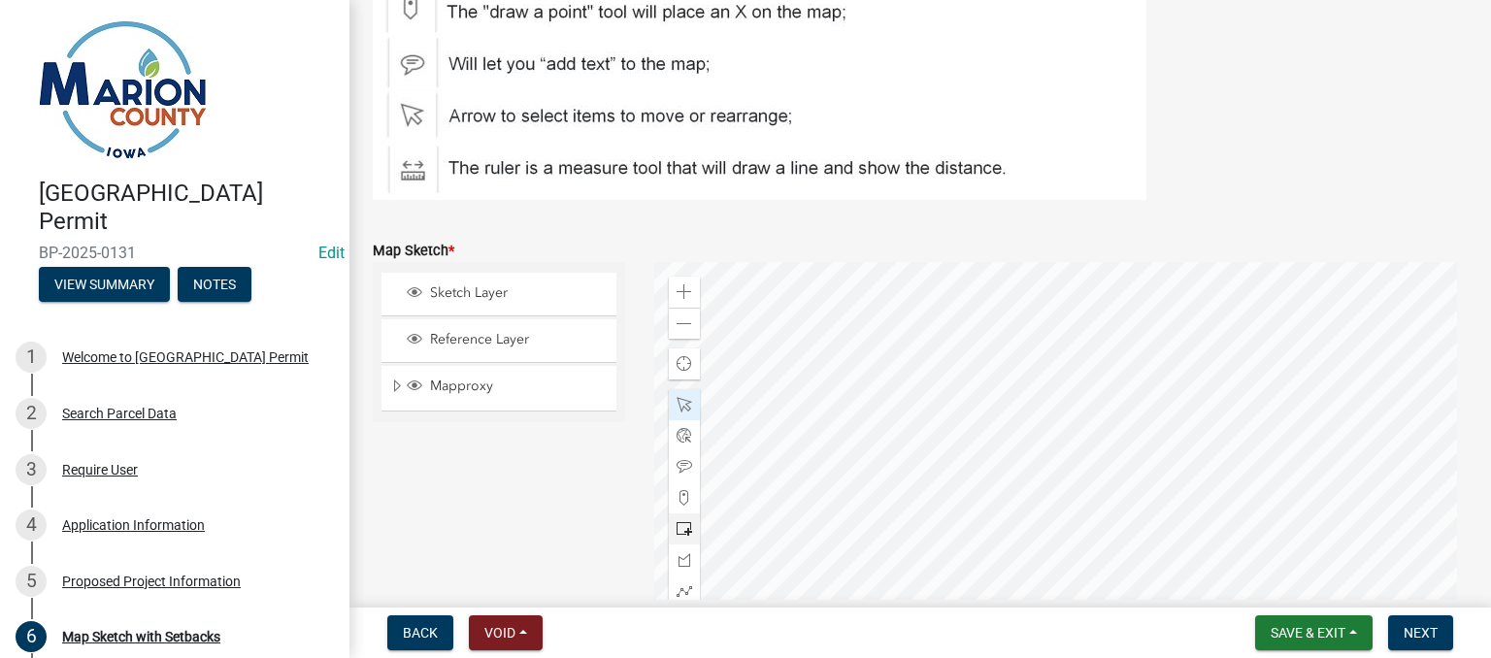
click at [677, 525] on span at bounding box center [685, 529] width 16 height 16
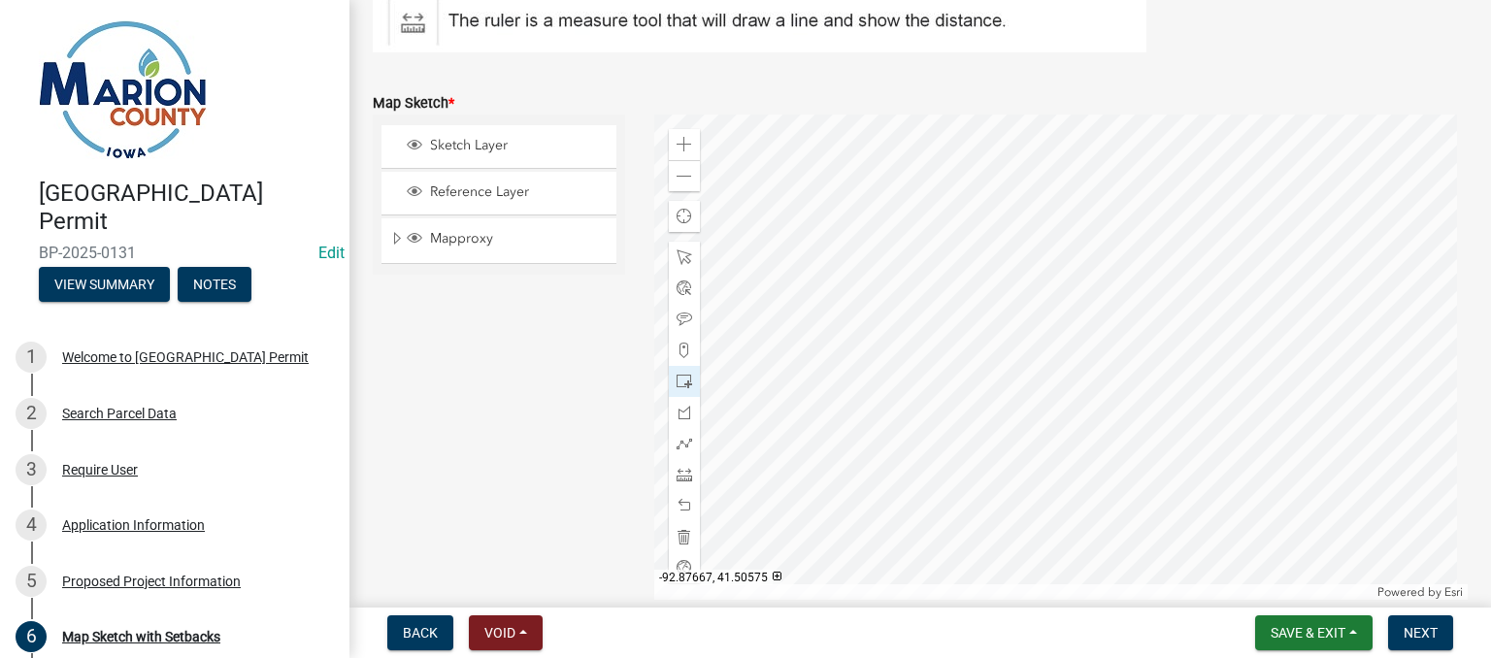
click at [1105, 304] on div at bounding box center [1061, 358] width 815 height 486
click at [682, 537] on span at bounding box center [685, 537] width 16 height 16
click at [678, 384] on span at bounding box center [685, 382] width 16 height 16
click at [1204, 424] on div at bounding box center [1061, 358] width 815 height 486
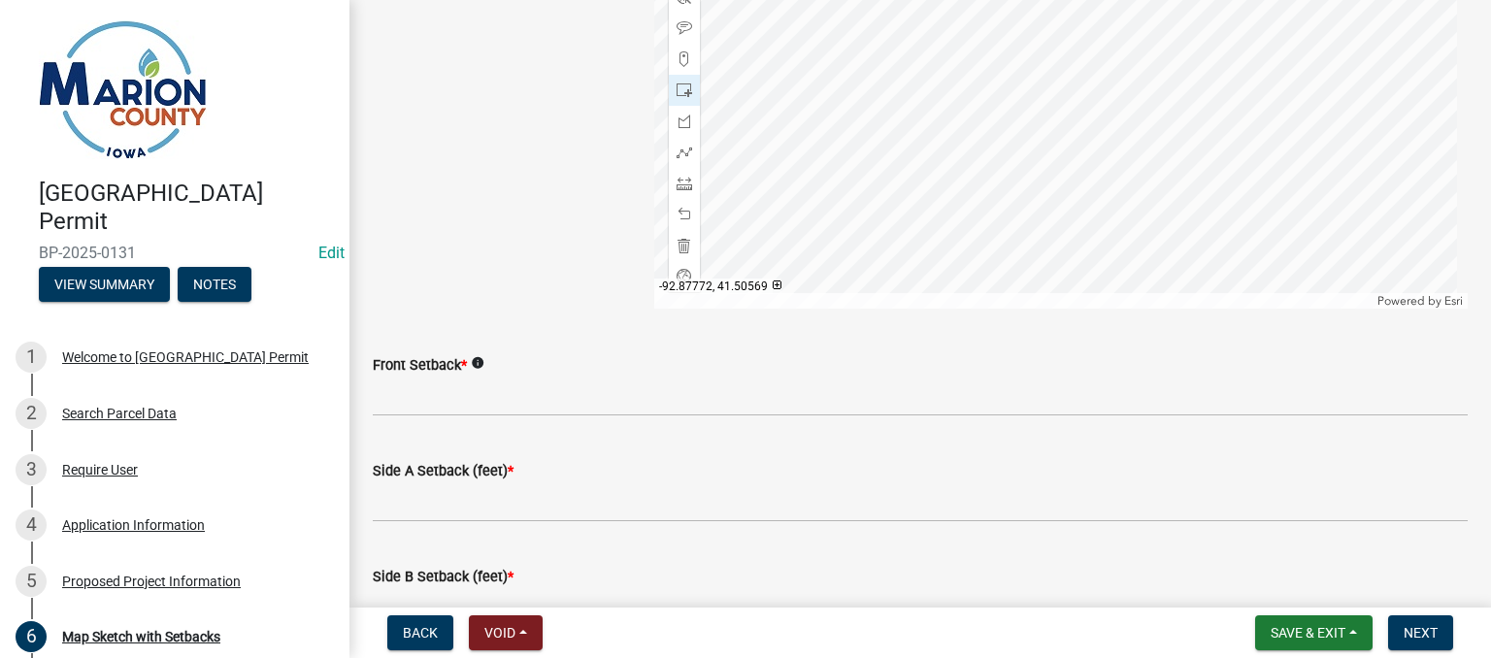
scroll to position [924, 0]
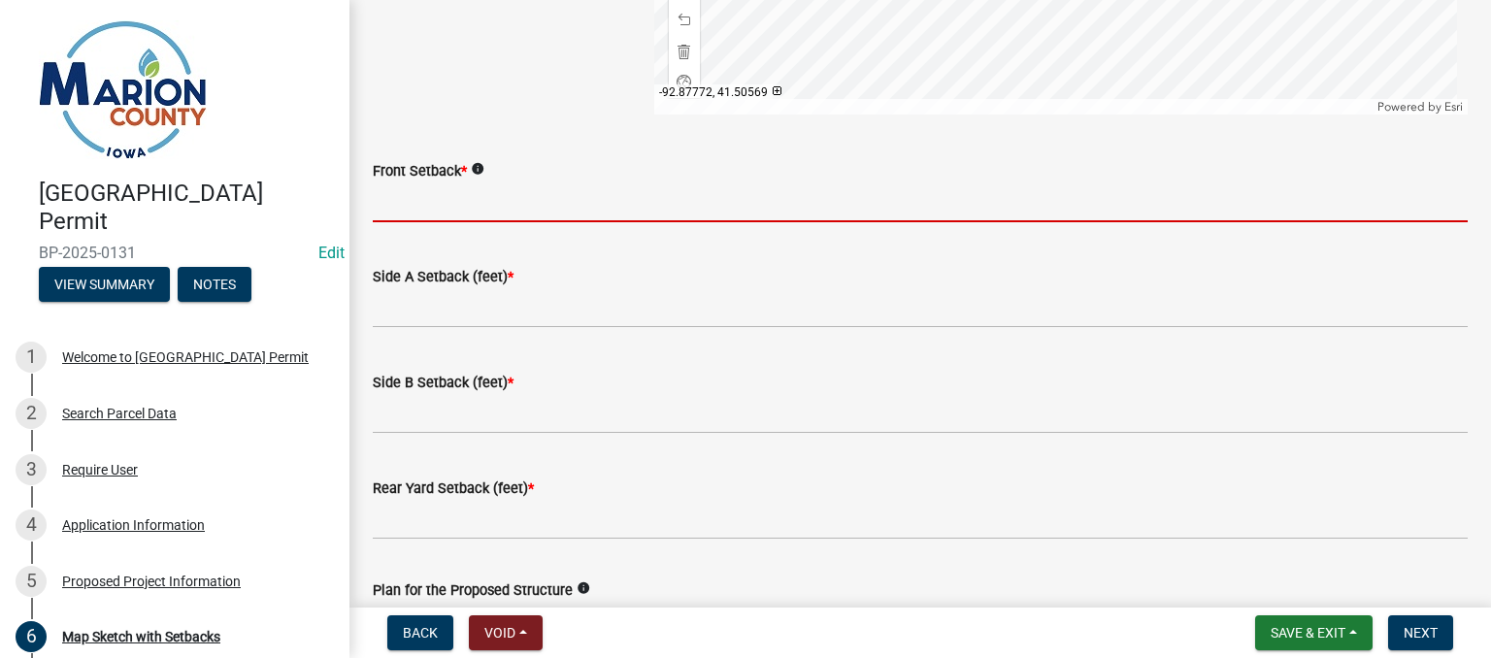
click at [483, 188] on input "Front Setback *" at bounding box center [920, 203] width 1095 height 40
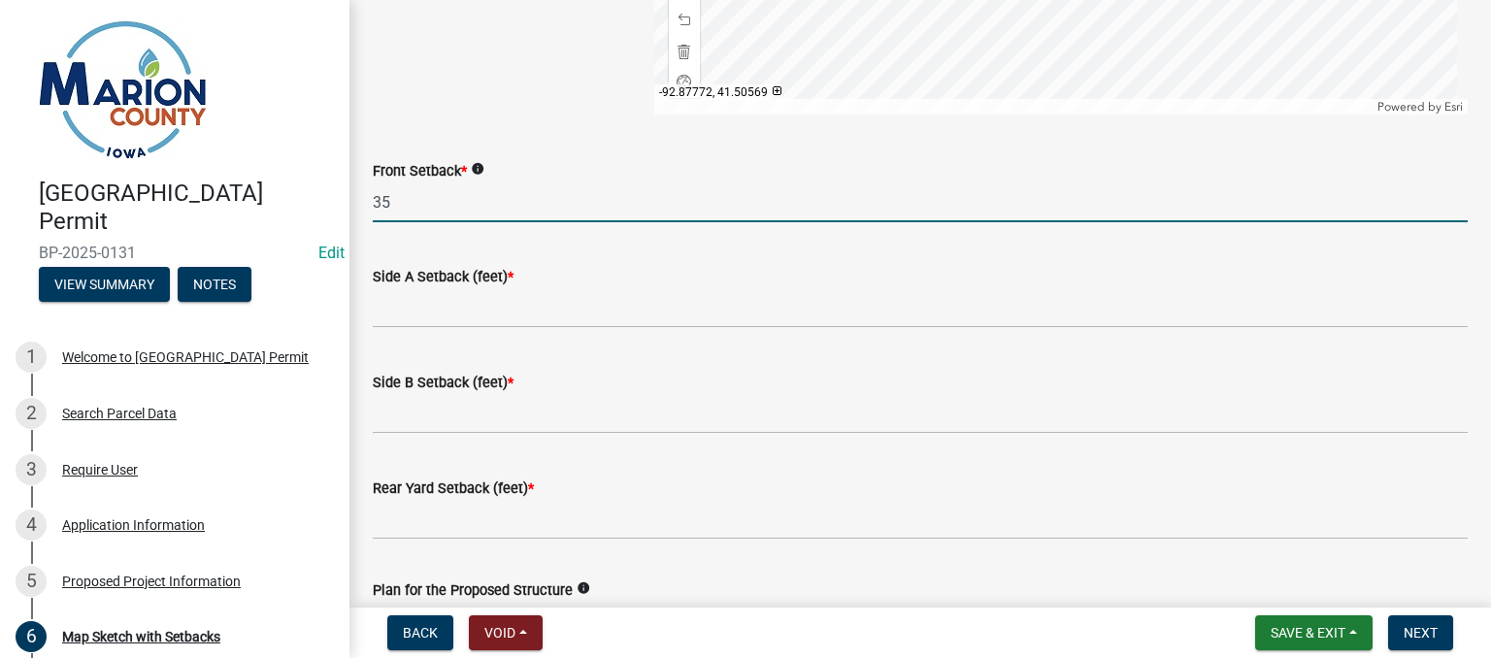
type input "35+"
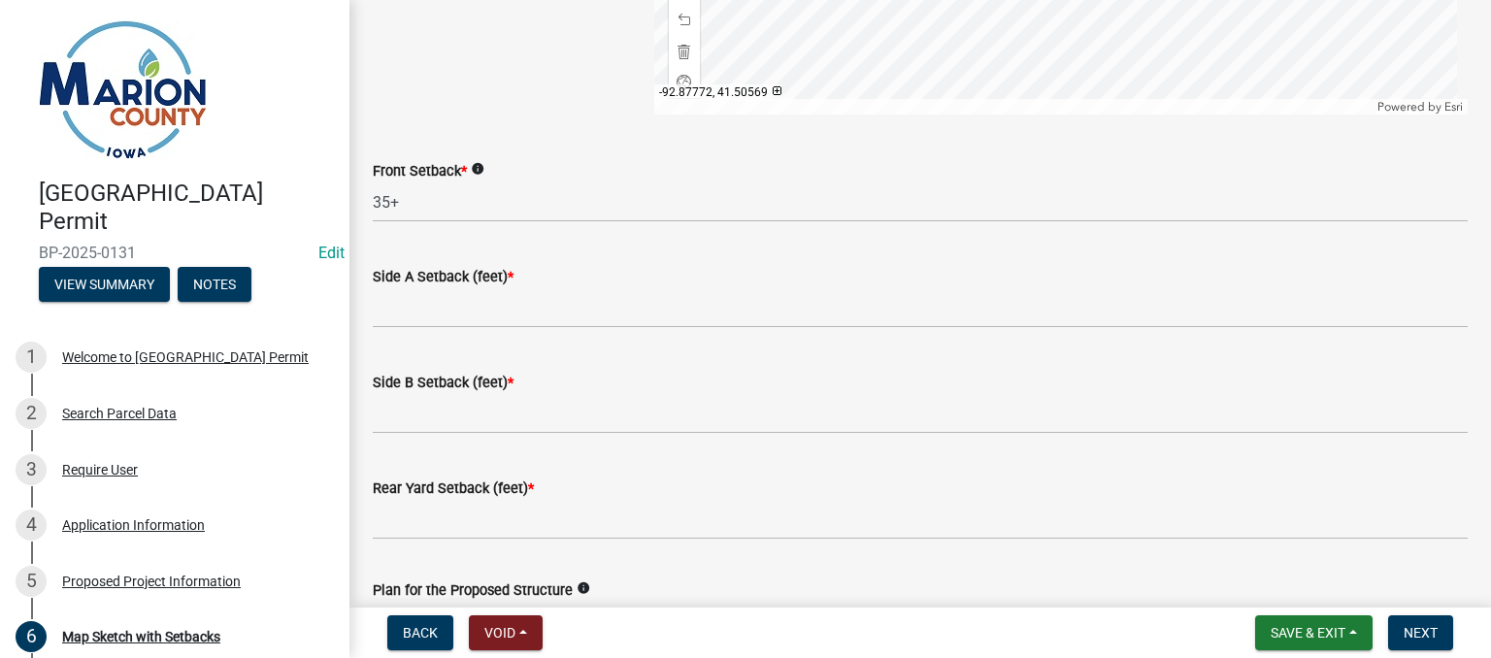
click at [472, 330] on wm-data-entity-input "Side A Setback (feet) *" at bounding box center [920, 291] width 1095 height 106
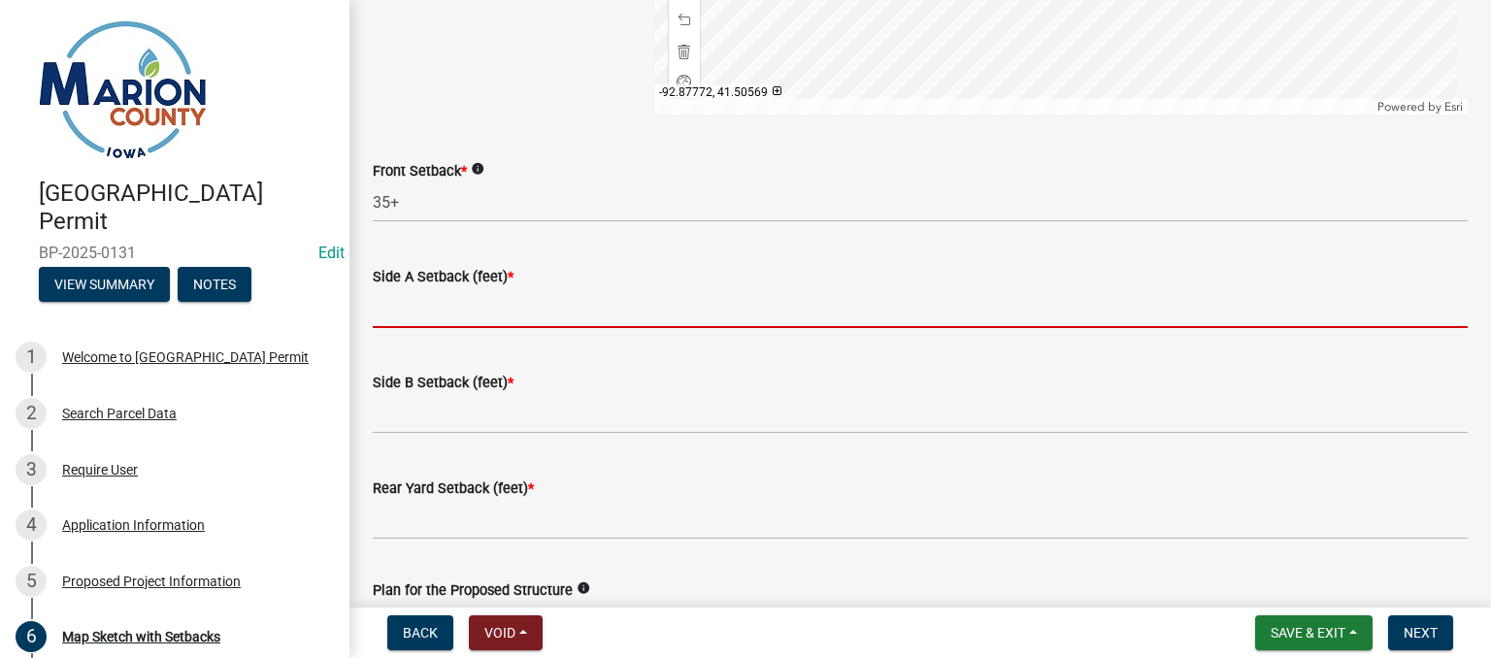
click at [470, 311] on input "Side A Setback (feet) *" at bounding box center [920, 308] width 1095 height 40
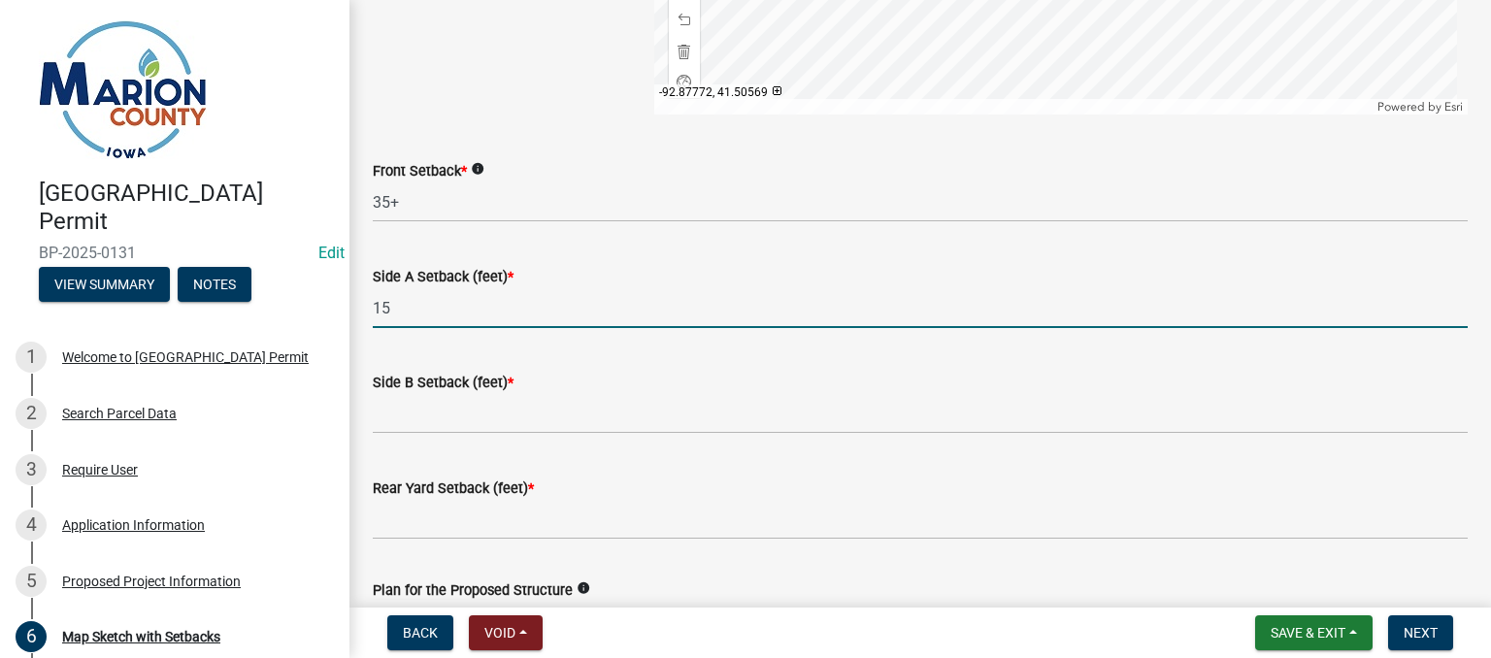
type input "15"
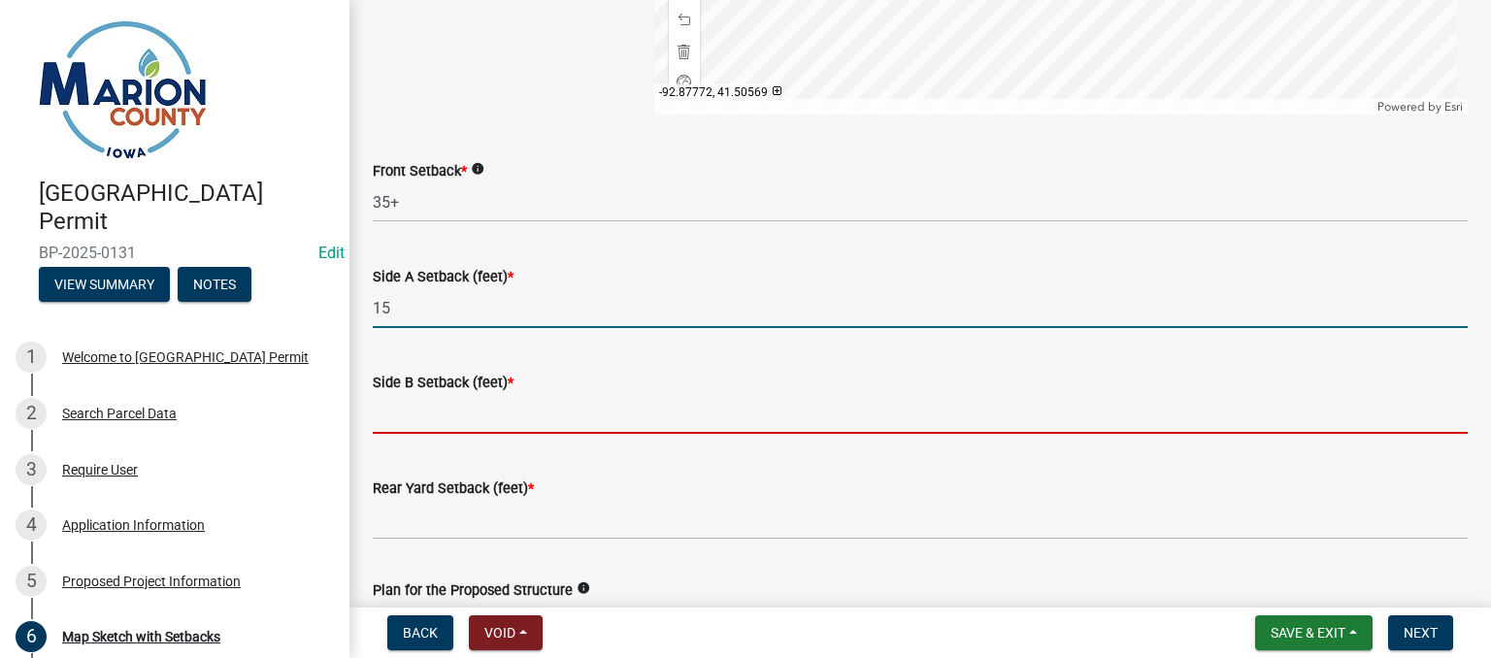
click at [410, 409] on input "Side B Setback (feet) *" at bounding box center [920, 414] width 1095 height 40
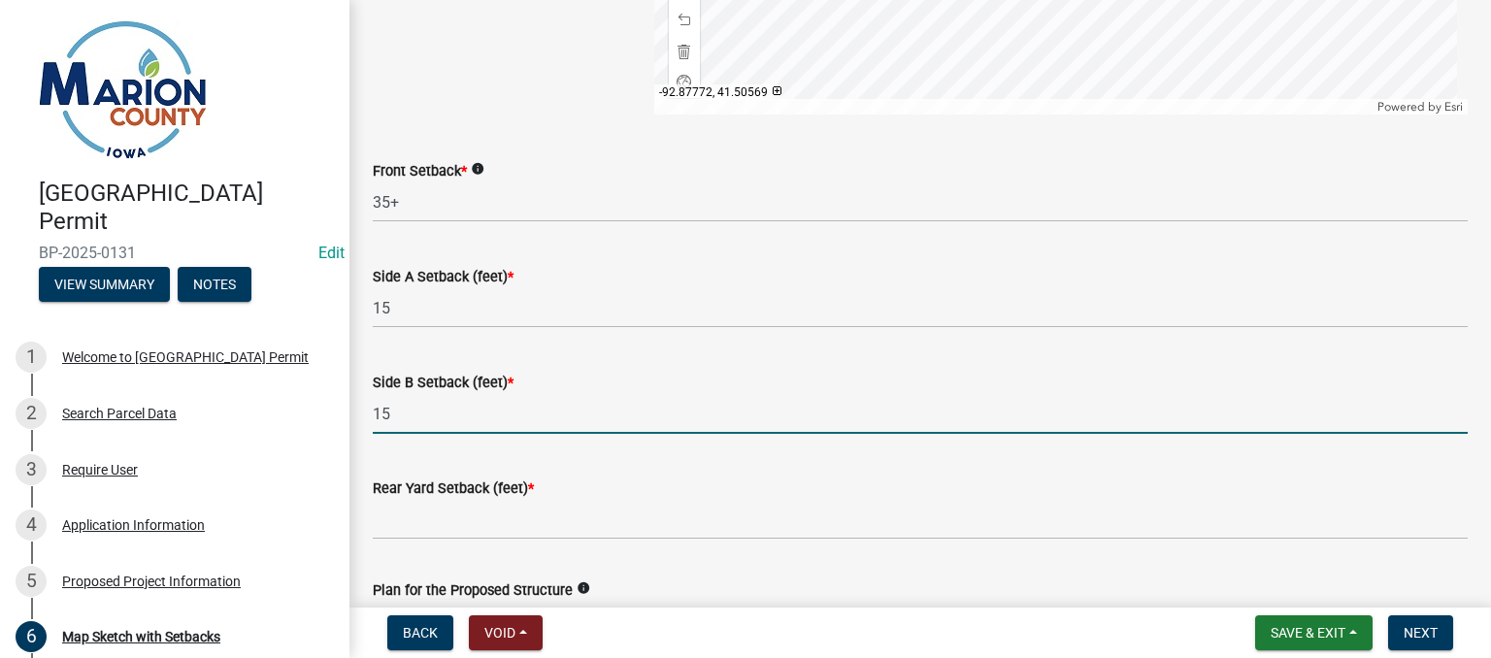
type input "15"
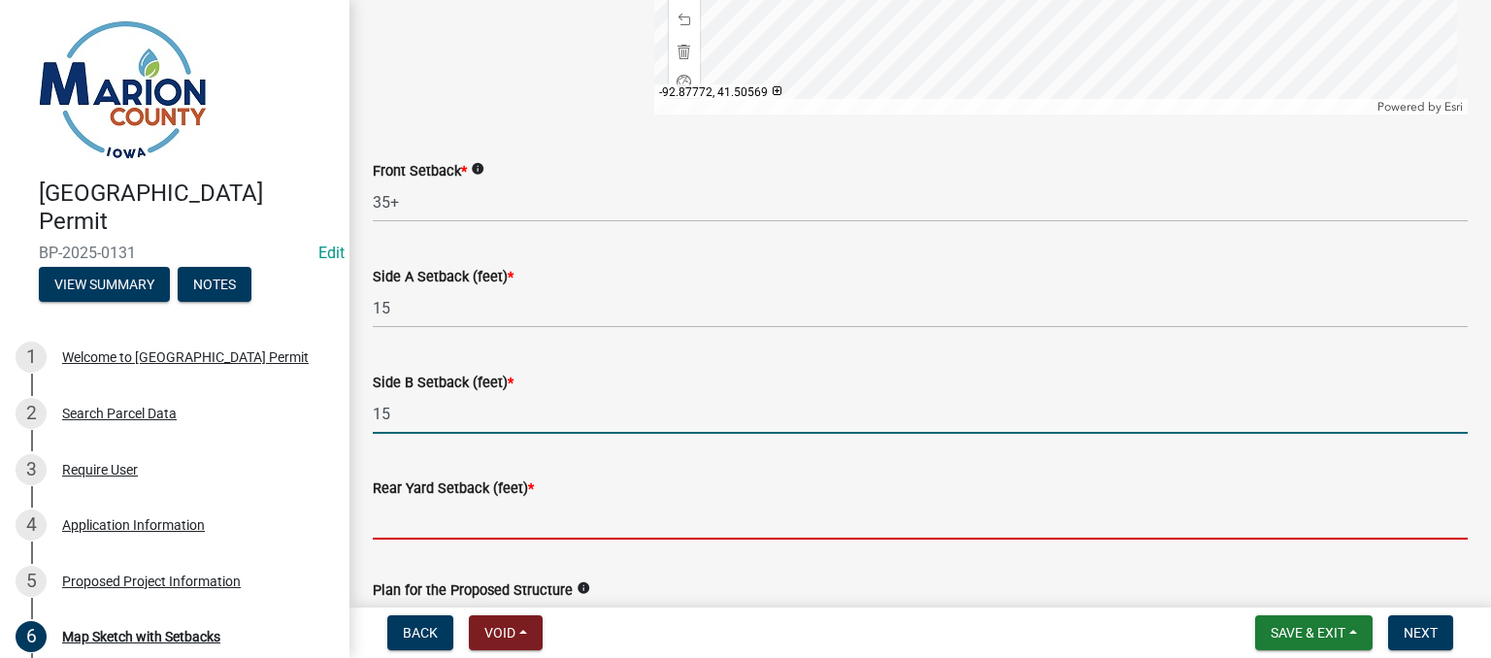
click at [436, 514] on input "Rear Yard Setback (feet) *" at bounding box center [920, 520] width 1095 height 40
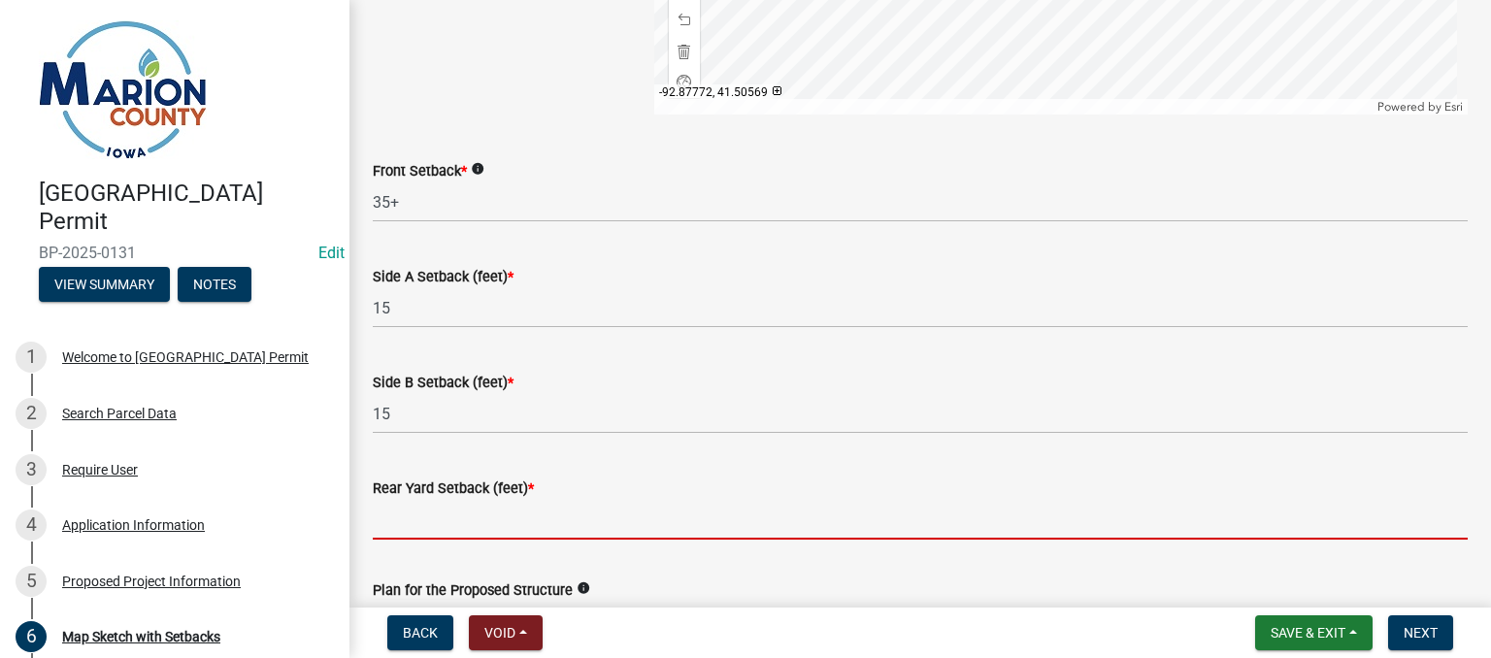
type input "25'+"
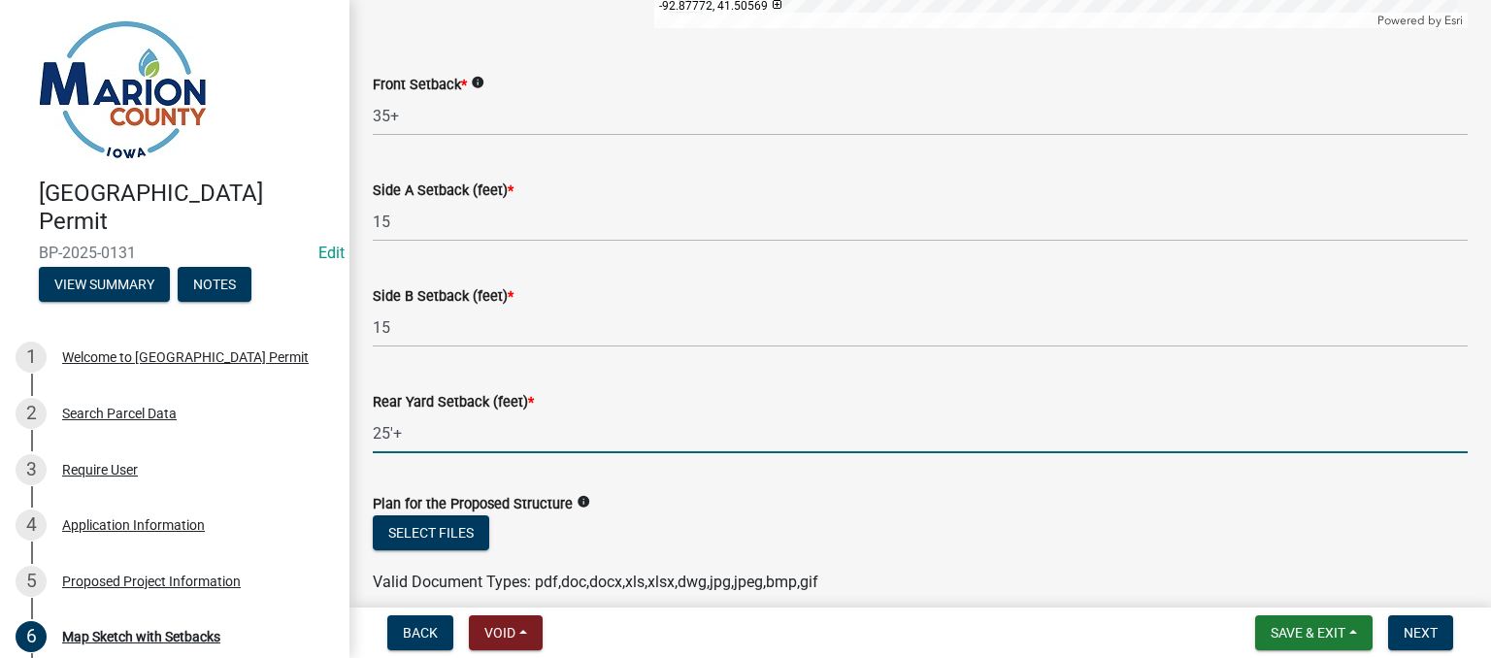
scroll to position [1098, 0]
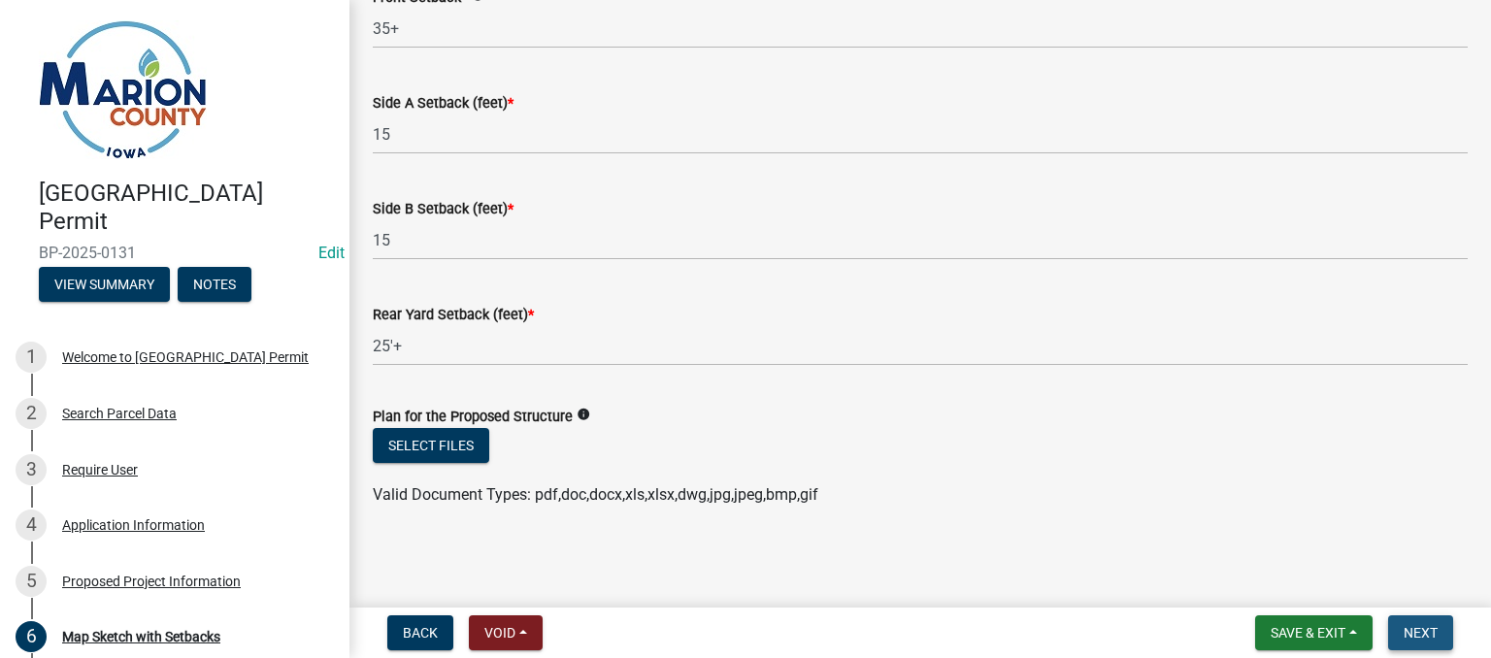
click at [1426, 628] on span "Next" at bounding box center [1421, 633] width 34 height 16
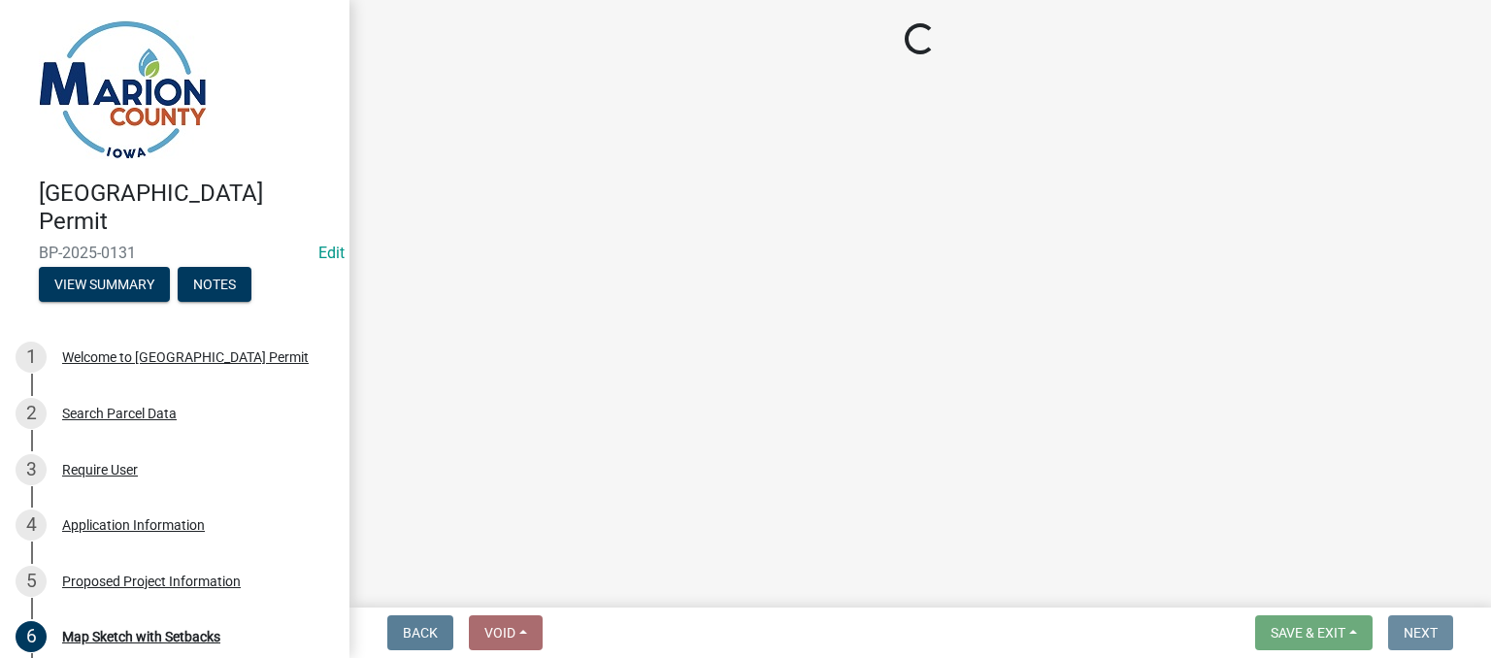
scroll to position [0, 0]
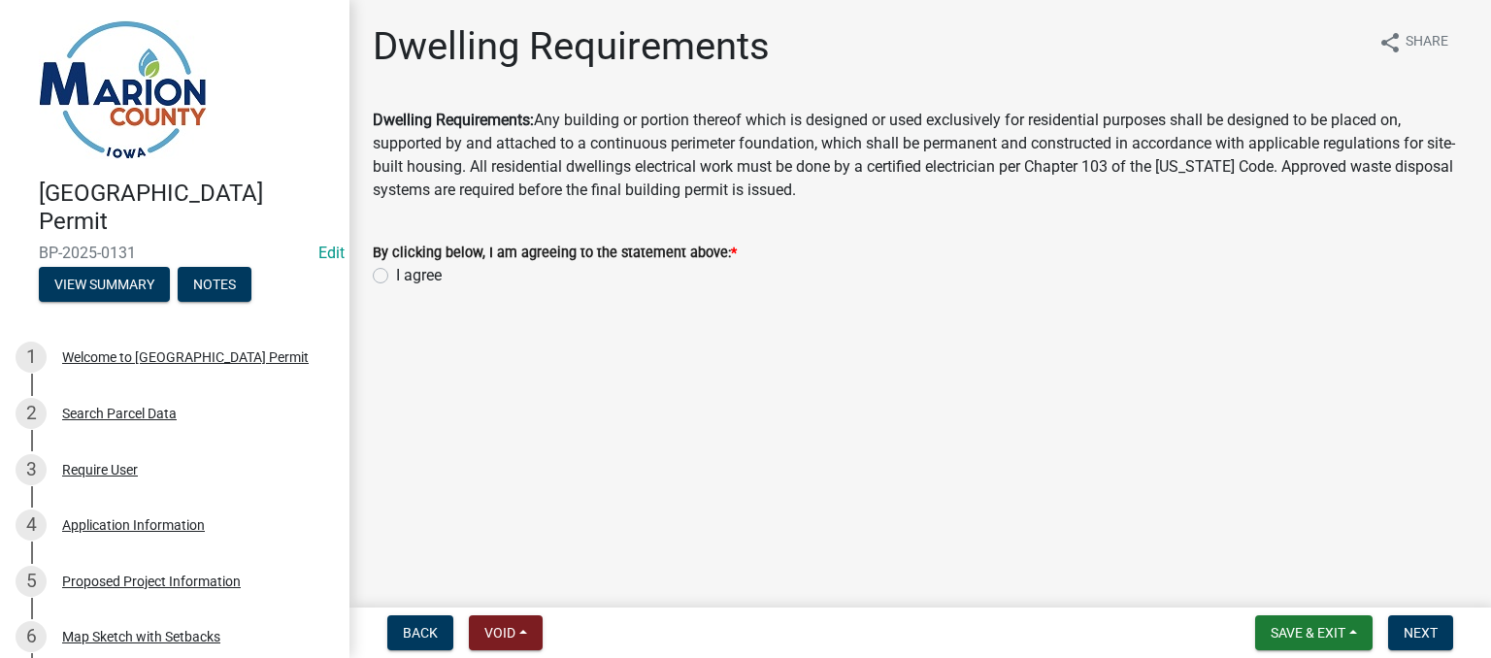
click at [396, 273] on label "I agree" at bounding box center [419, 275] width 46 height 23
click at [396, 273] on input "I agree" at bounding box center [402, 270] width 13 height 13
radio input "true"
click at [1425, 630] on span "Next" at bounding box center [1421, 633] width 34 height 16
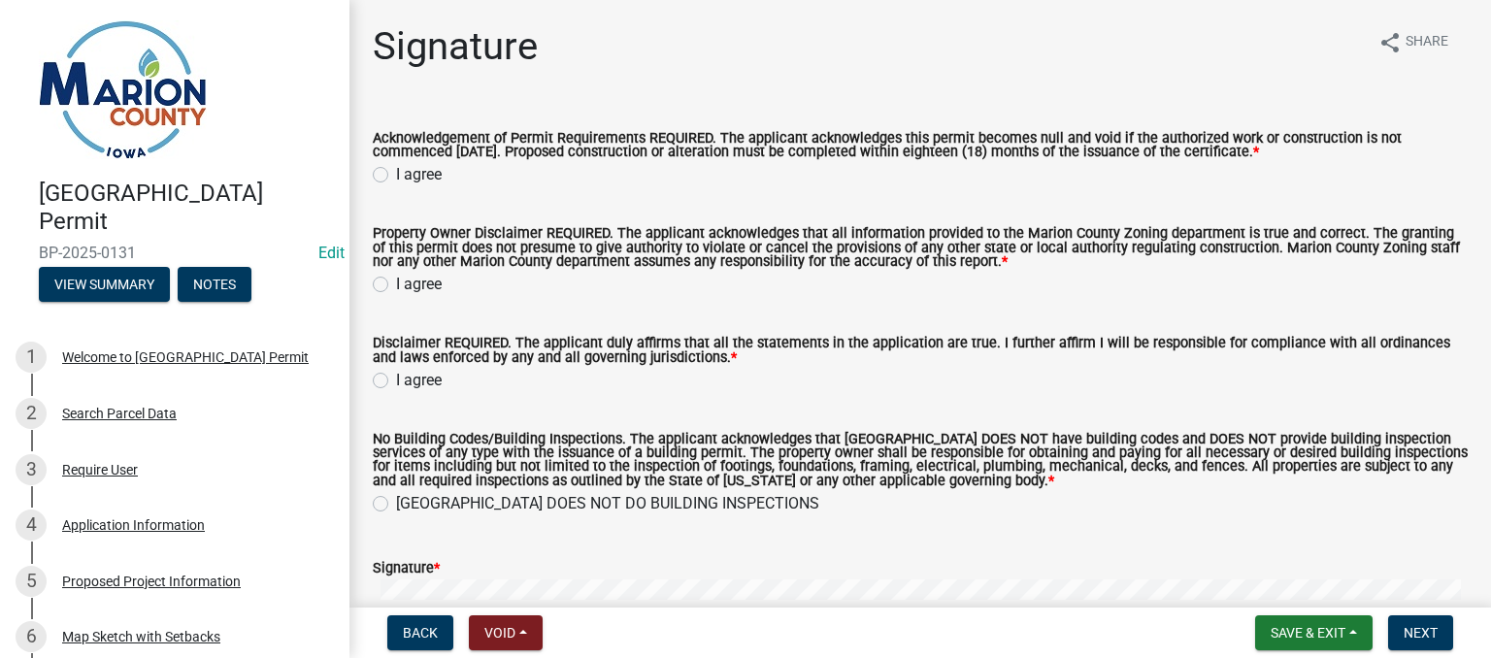
click at [396, 177] on label "I agree" at bounding box center [419, 174] width 46 height 23
click at [396, 176] on input "I agree" at bounding box center [402, 169] width 13 height 13
radio input "true"
click at [396, 282] on label "I agree" at bounding box center [419, 284] width 46 height 23
click at [396, 282] on input "I agree" at bounding box center [402, 279] width 13 height 13
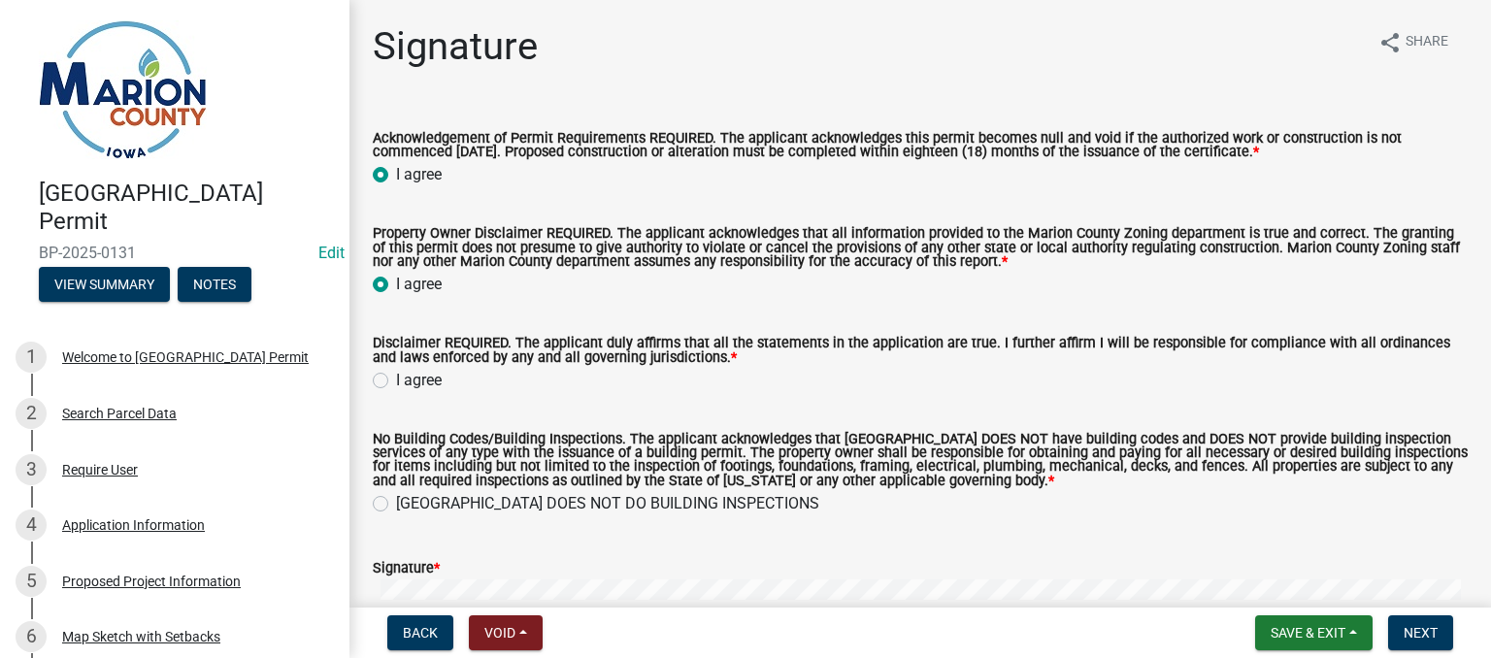
radio input "true"
click at [396, 382] on label "I agree" at bounding box center [419, 380] width 46 height 23
click at [396, 382] on input "I agree" at bounding box center [402, 375] width 13 height 13
radio input "true"
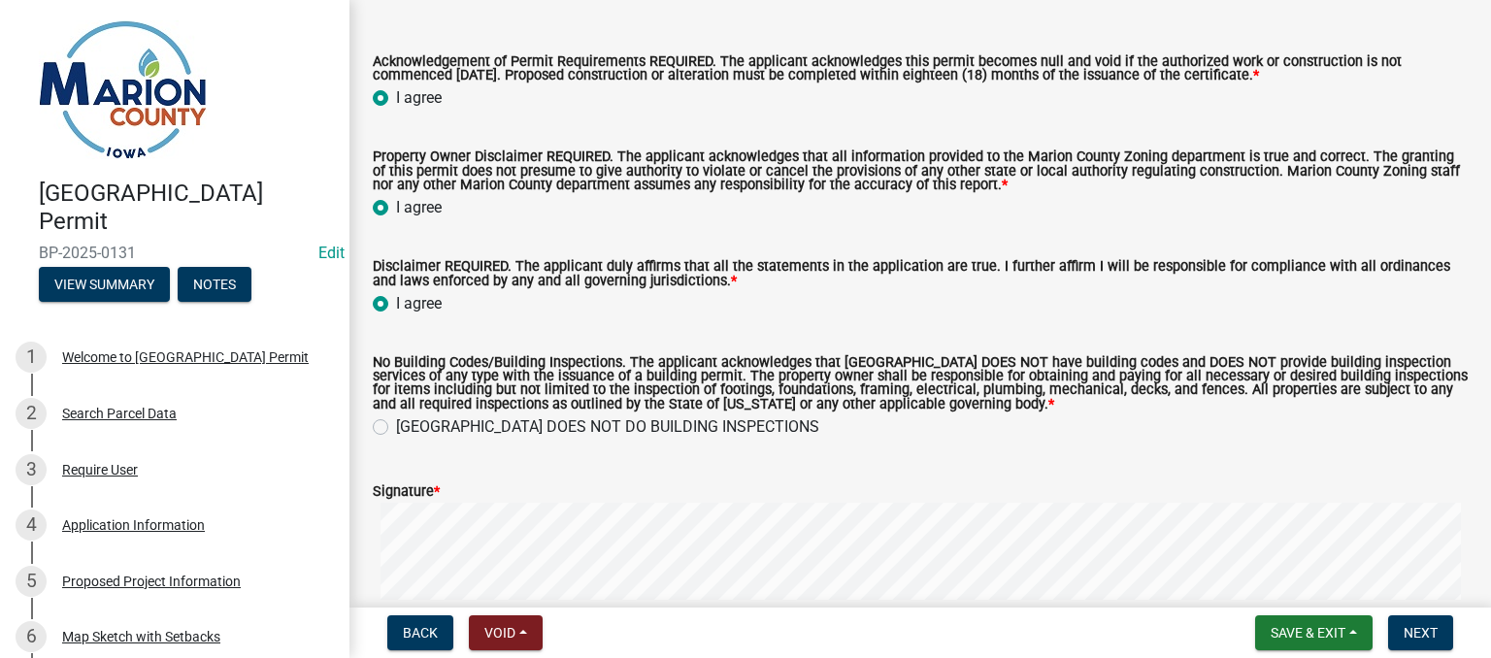
scroll to position [194, 0]
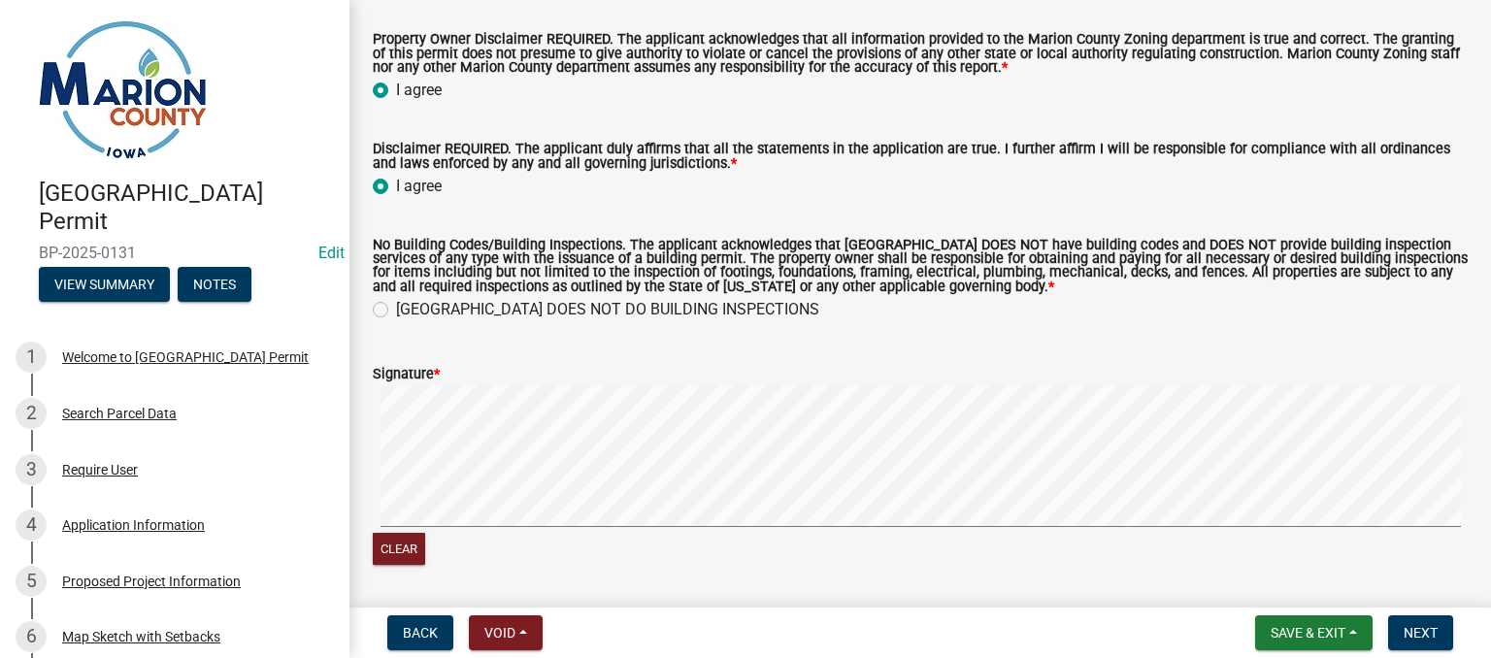
click at [396, 313] on label "[GEOGRAPHIC_DATA] DOES NOT DO BUILDING INSPECTIONS" at bounding box center [607, 309] width 423 height 23
click at [396, 311] on input "[GEOGRAPHIC_DATA] DOES NOT DO BUILDING INSPECTIONS" at bounding box center [402, 304] width 13 height 13
radio input "true"
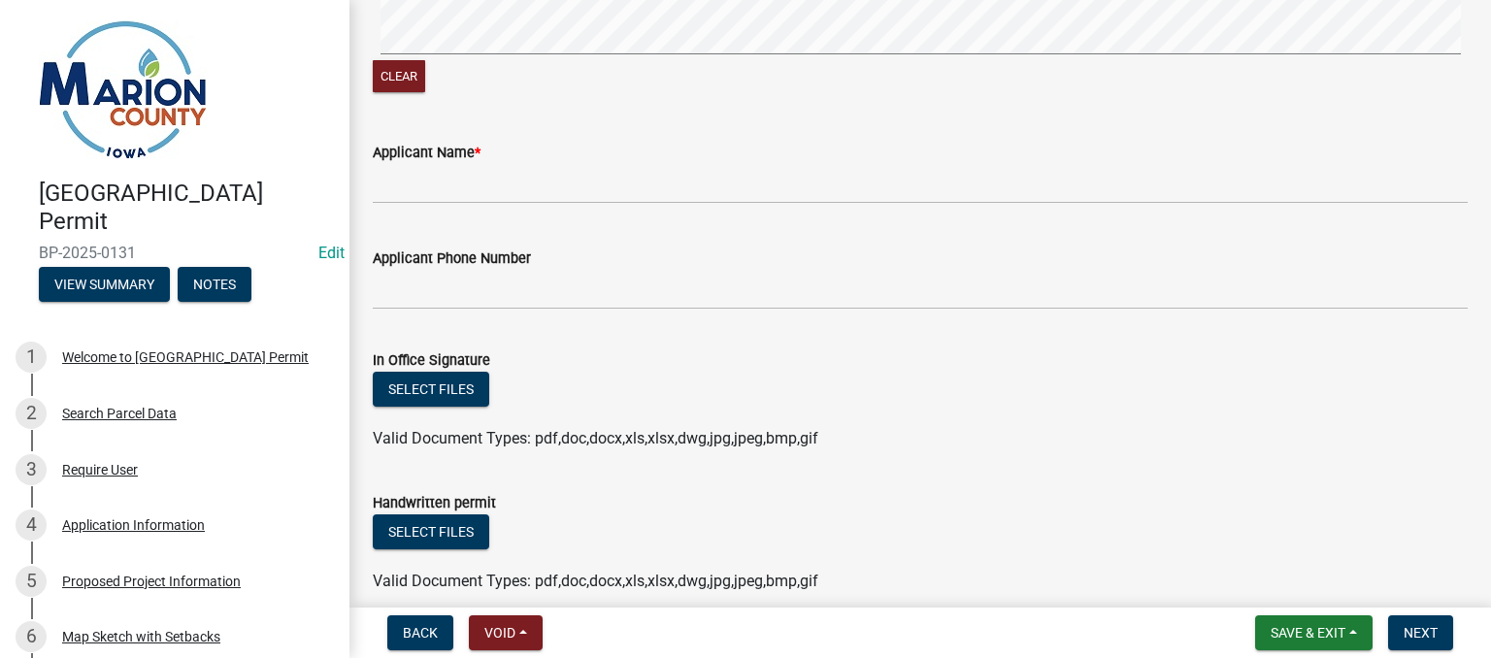
scroll to position [680, 0]
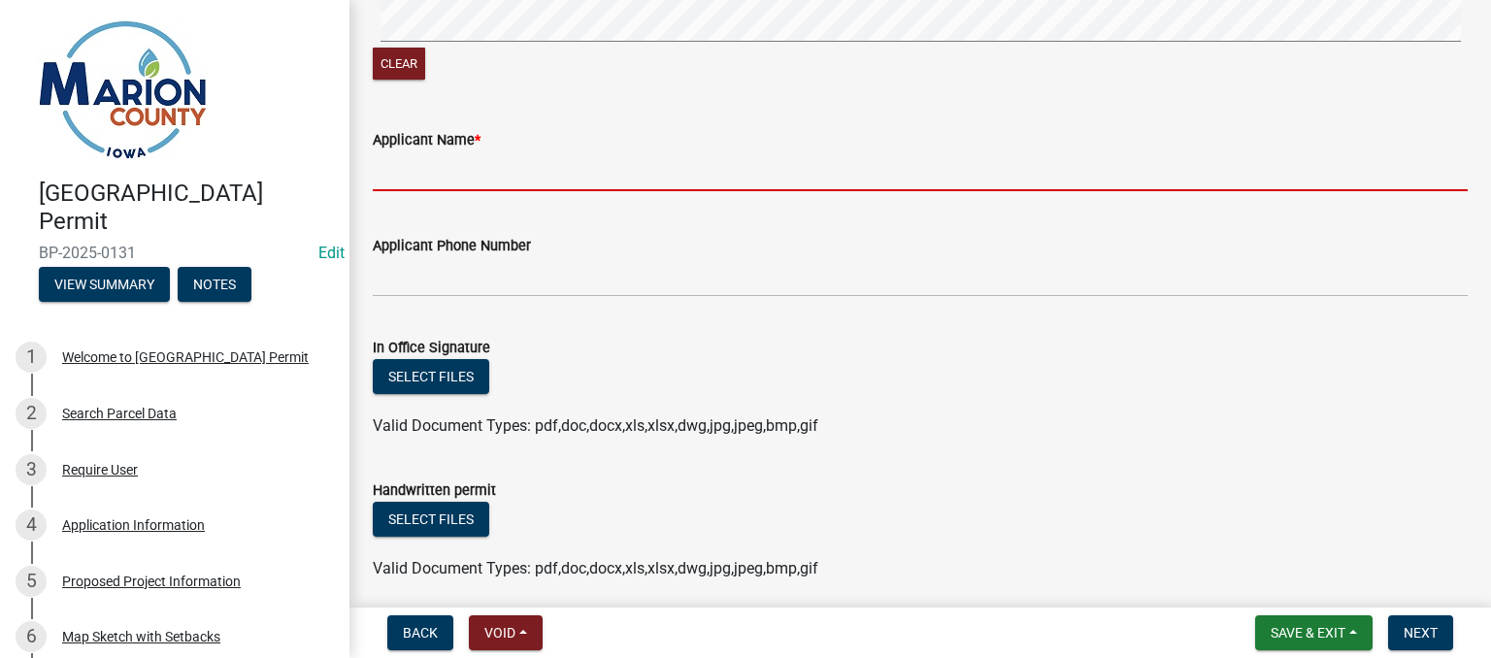
click at [408, 166] on input "Applicant Name *" at bounding box center [920, 171] width 1095 height 40
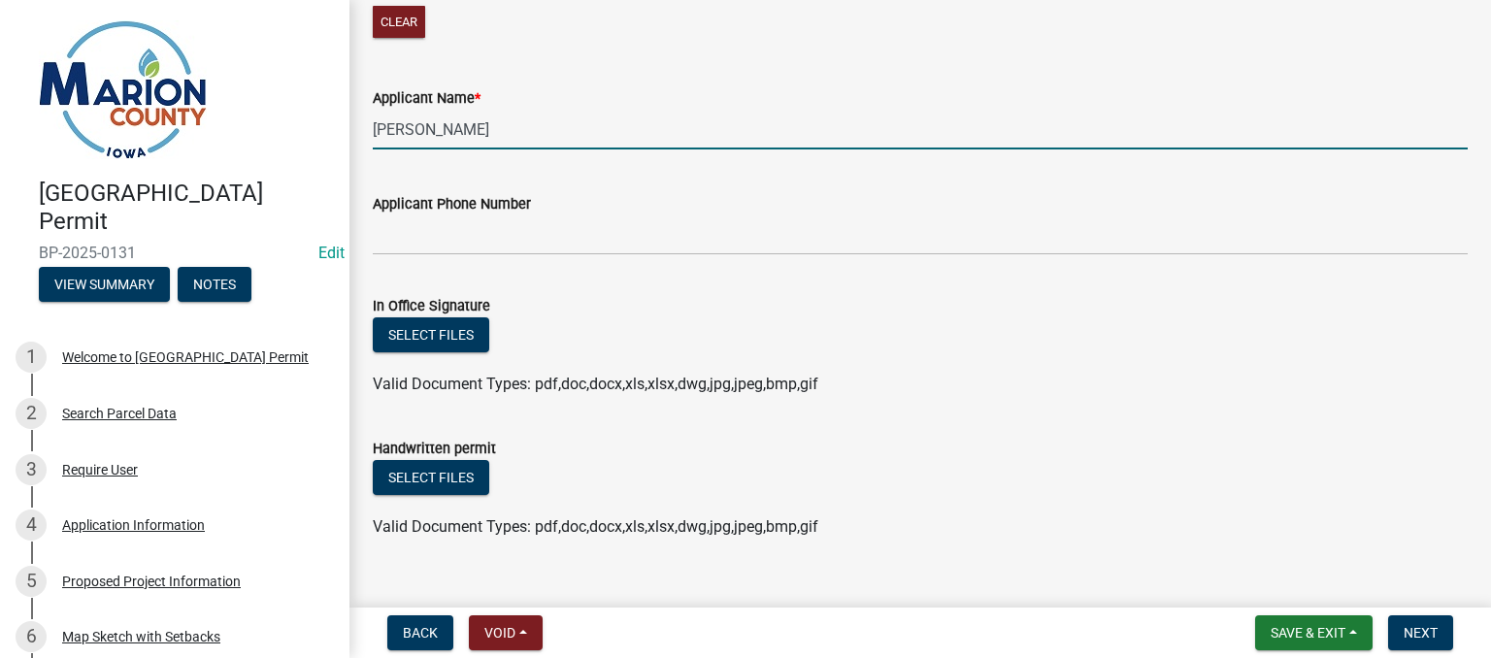
scroll to position [755, 0]
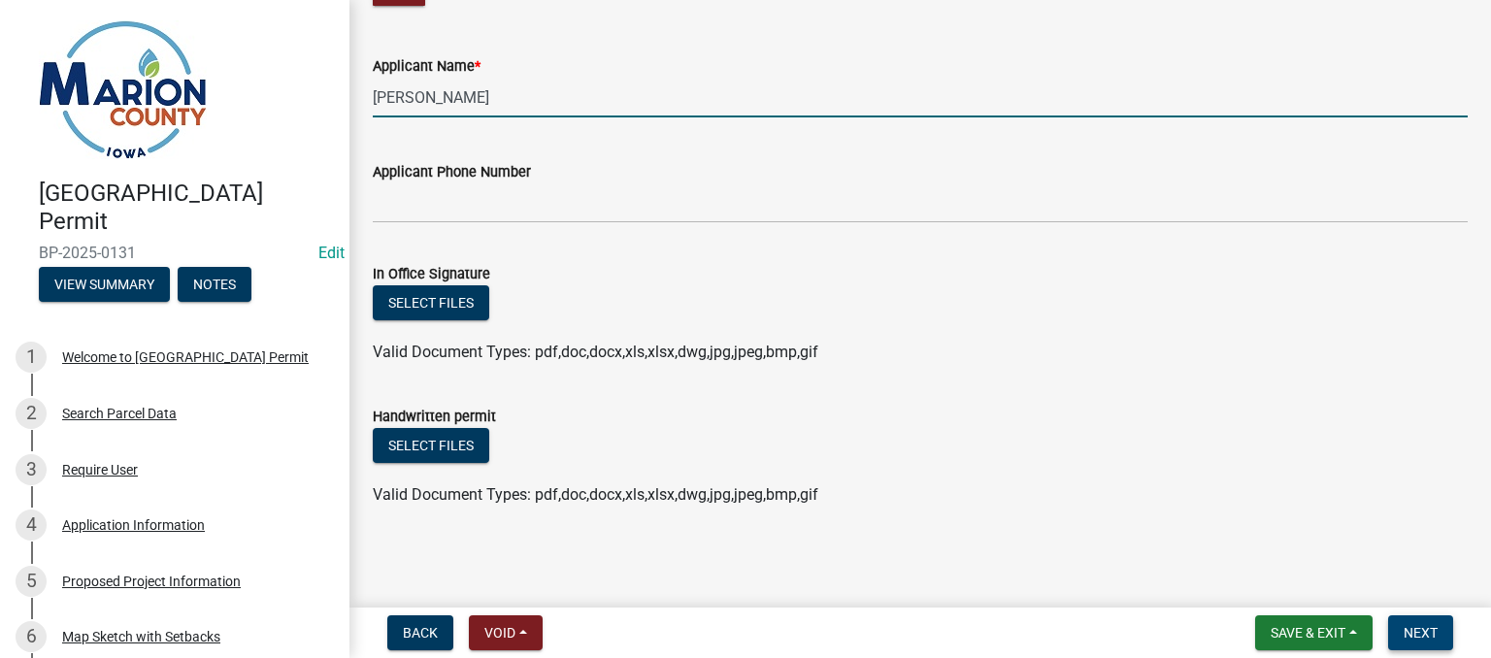
type input "[PERSON_NAME]"
click at [1410, 626] on span "Next" at bounding box center [1421, 633] width 34 height 16
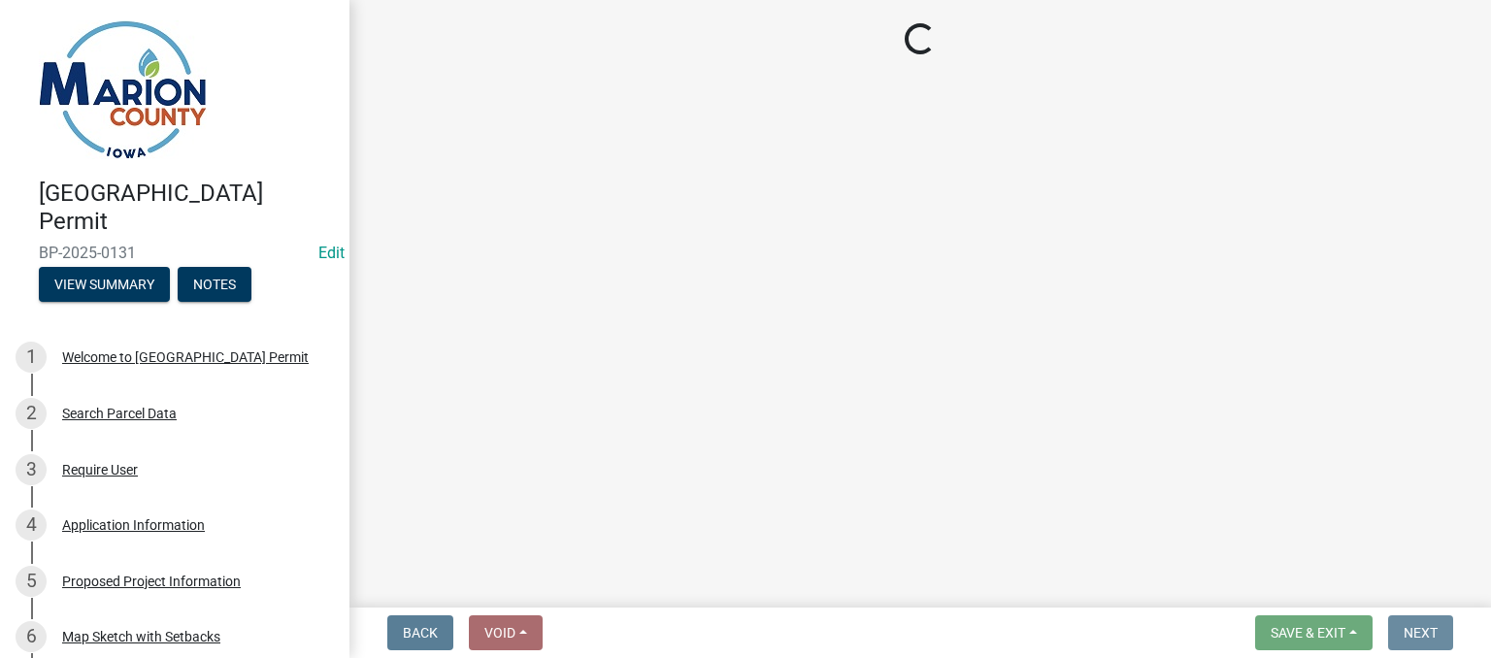
scroll to position [0, 0]
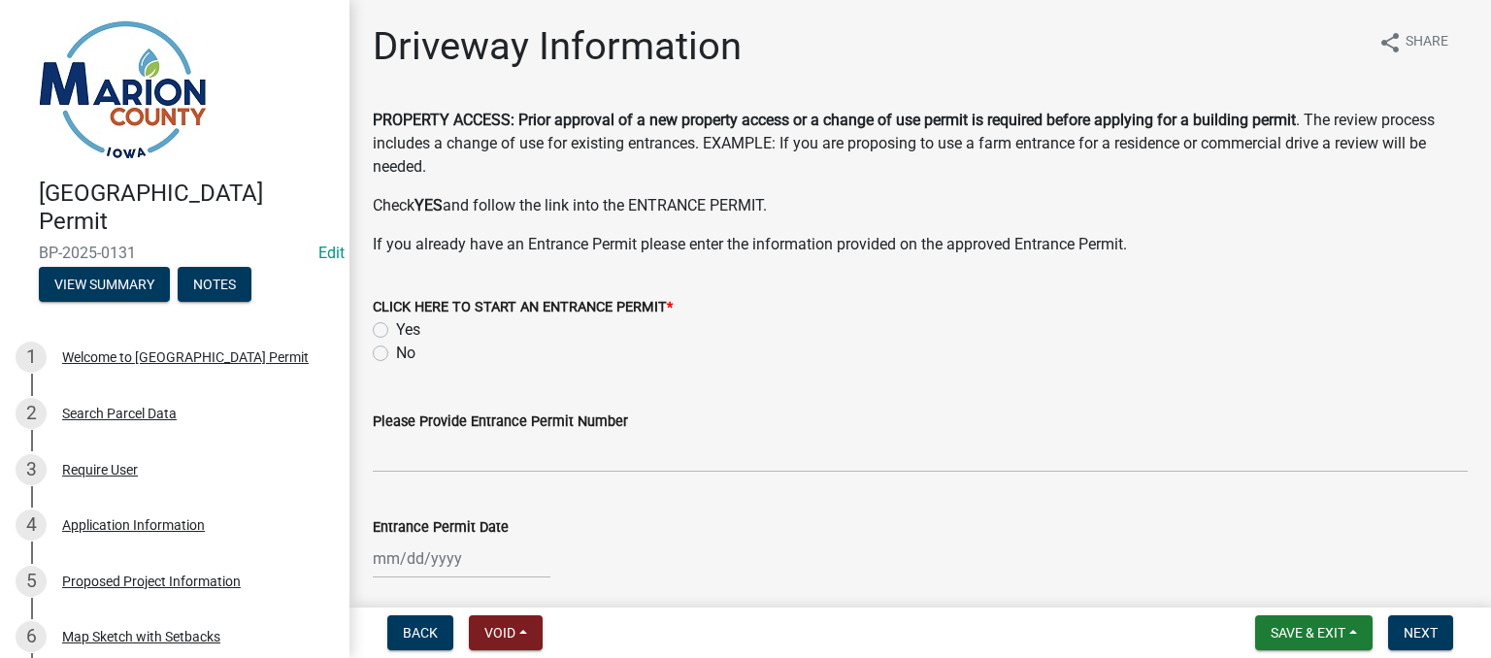
click at [396, 356] on label "No" at bounding box center [405, 353] width 19 height 23
click at [396, 354] on input "No" at bounding box center [402, 348] width 13 height 13
radio input "true"
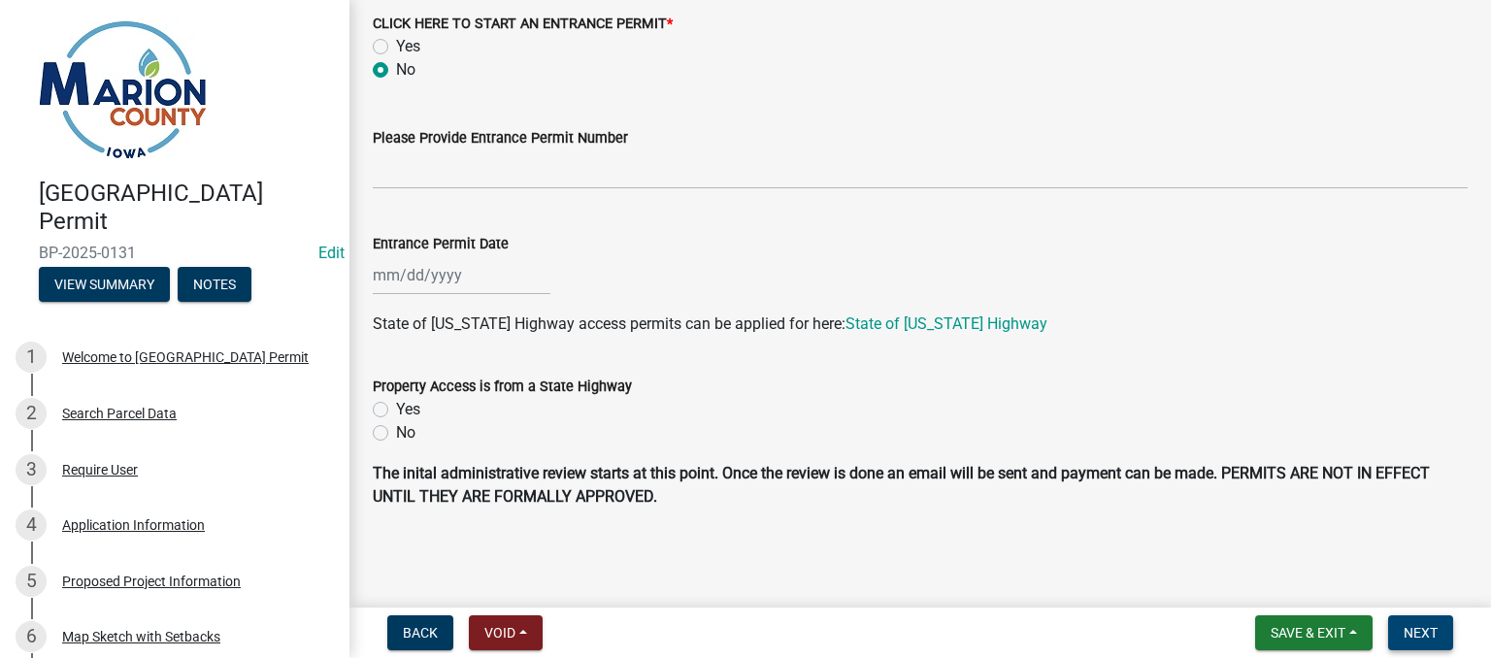
click at [1422, 634] on span "Next" at bounding box center [1421, 633] width 34 height 16
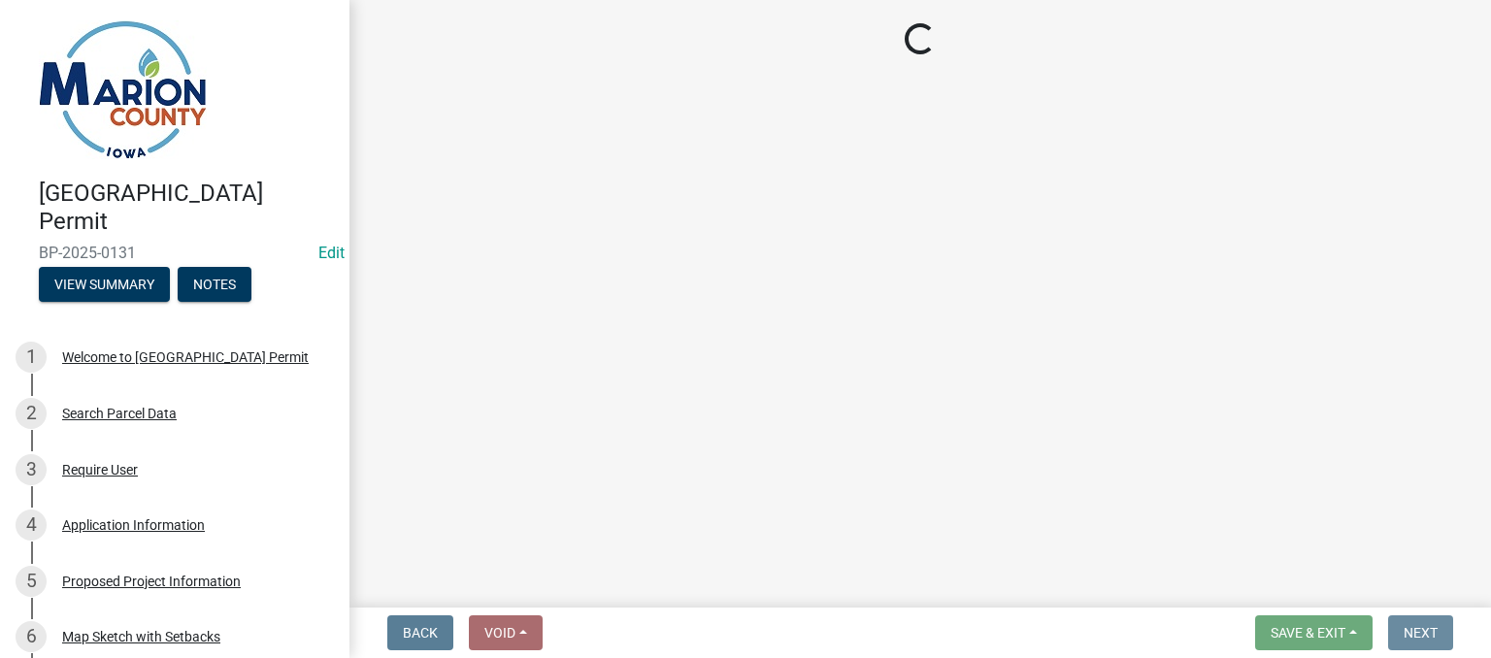
scroll to position [0, 0]
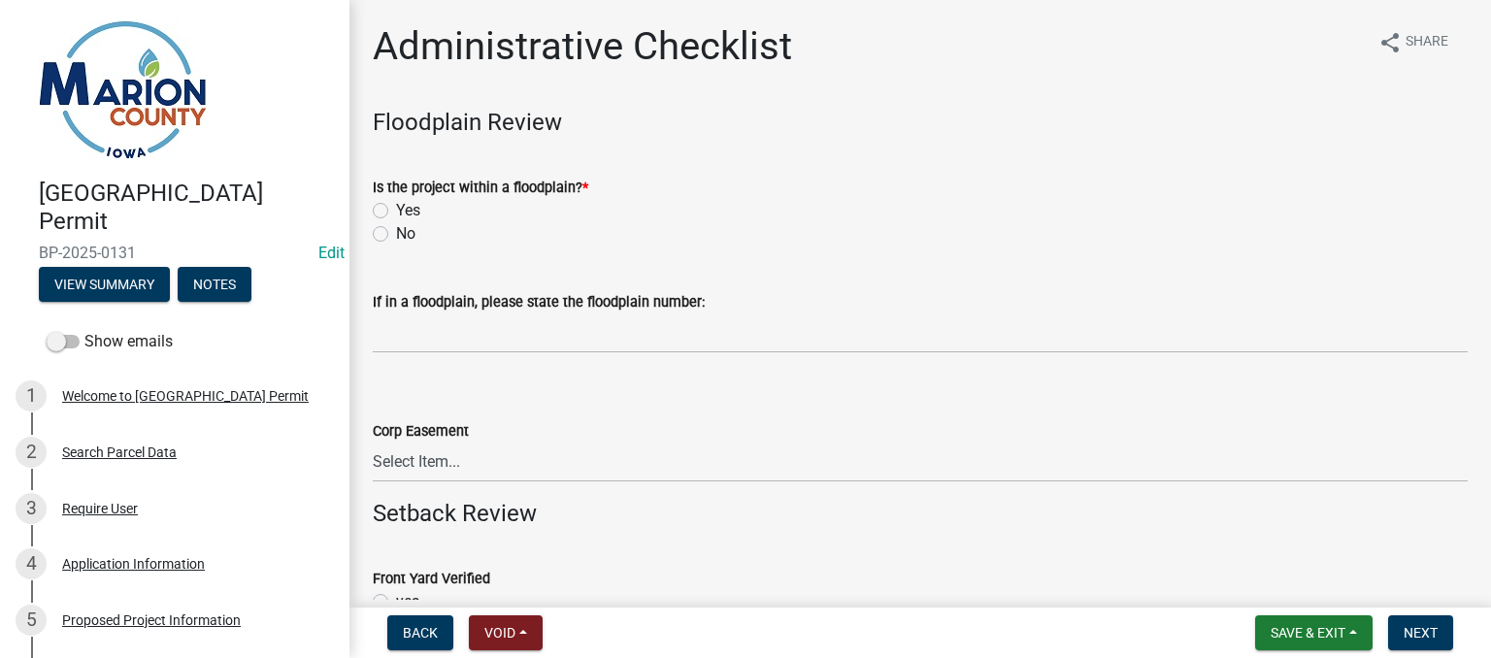
click at [396, 226] on label "No" at bounding box center [405, 233] width 19 height 23
click at [396, 226] on input "No" at bounding box center [402, 228] width 13 height 13
radio input "true"
click at [435, 465] on select "Select Item... Yes No" at bounding box center [920, 463] width 1095 height 40
click at [373, 443] on select "Select Item... Yes No" at bounding box center [920, 463] width 1095 height 40
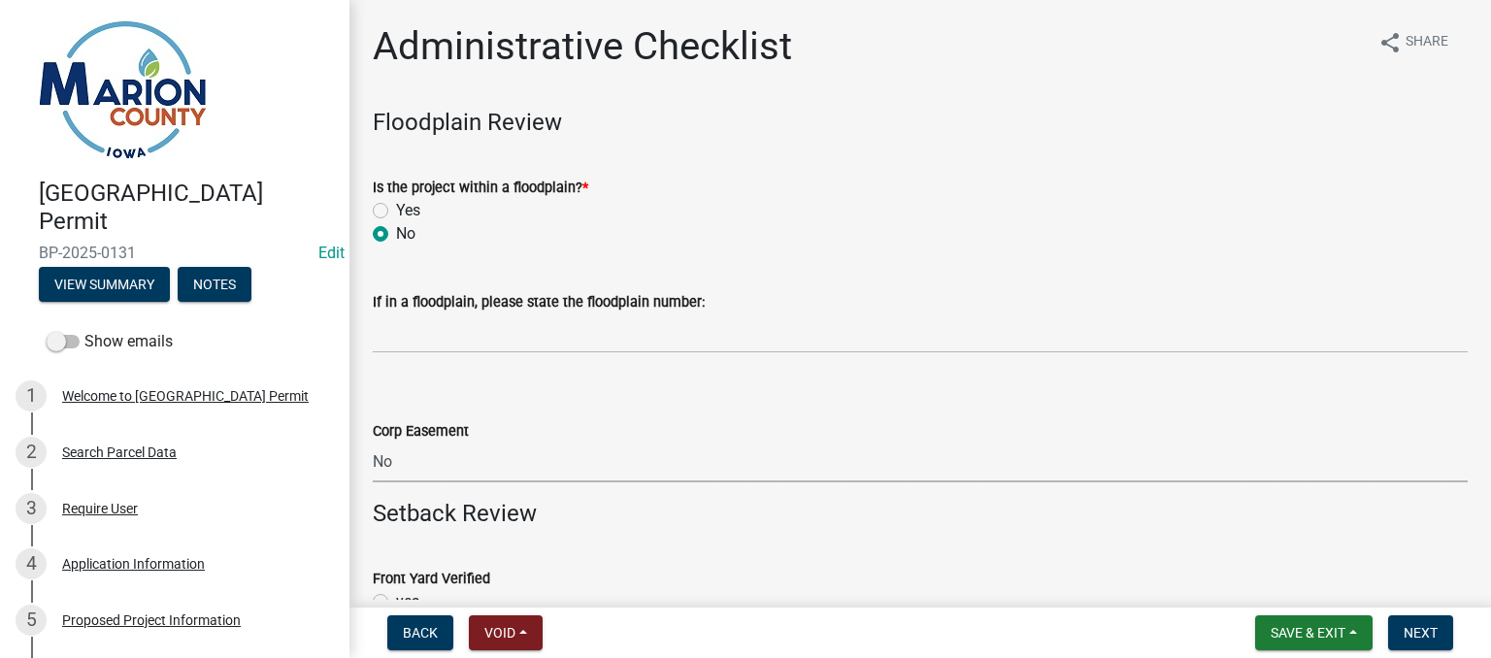
select select "3695bf88-9777-45a7-ac85-116f3b84aa16"
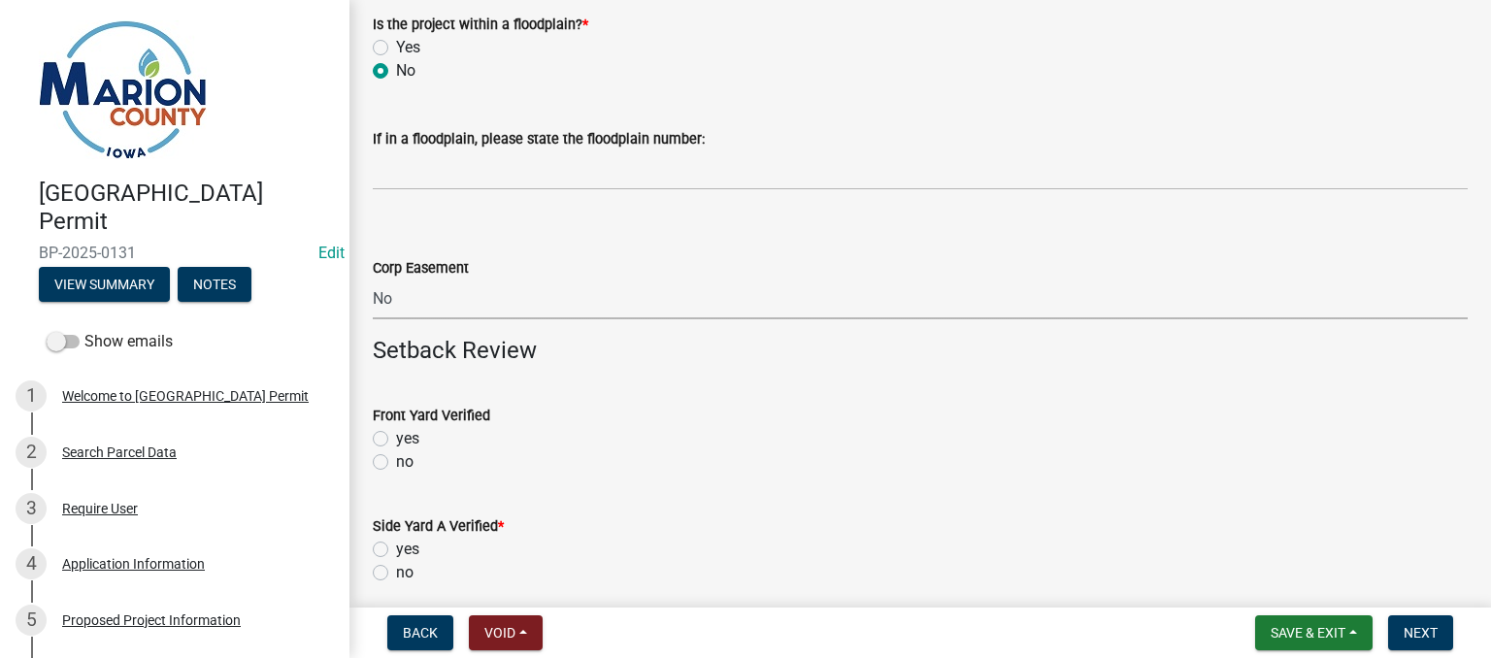
scroll to position [194, 0]
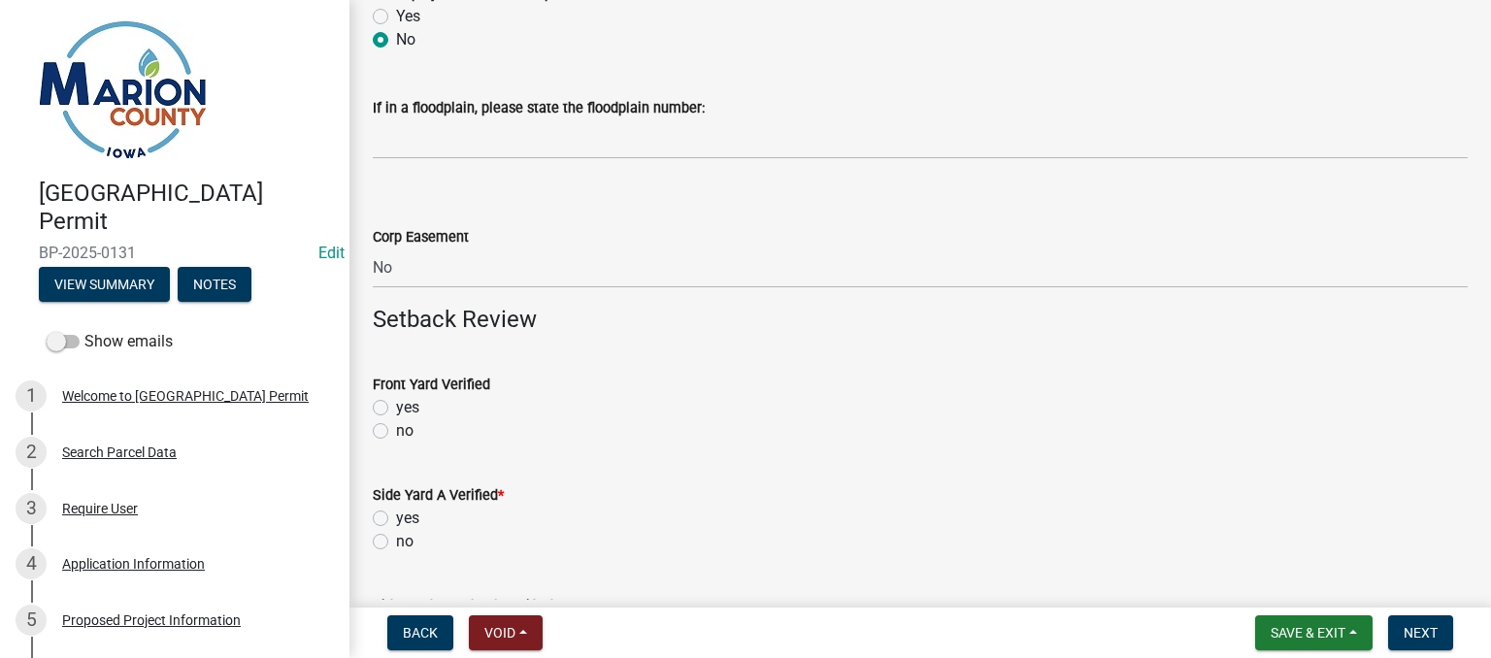
click at [396, 433] on label "no" at bounding box center [404, 430] width 17 height 23
click at [396, 432] on input "no" at bounding box center [402, 425] width 13 height 13
radio input "true"
click at [396, 540] on label "no" at bounding box center [404, 541] width 17 height 23
click at [396, 540] on input "no" at bounding box center [402, 536] width 13 height 13
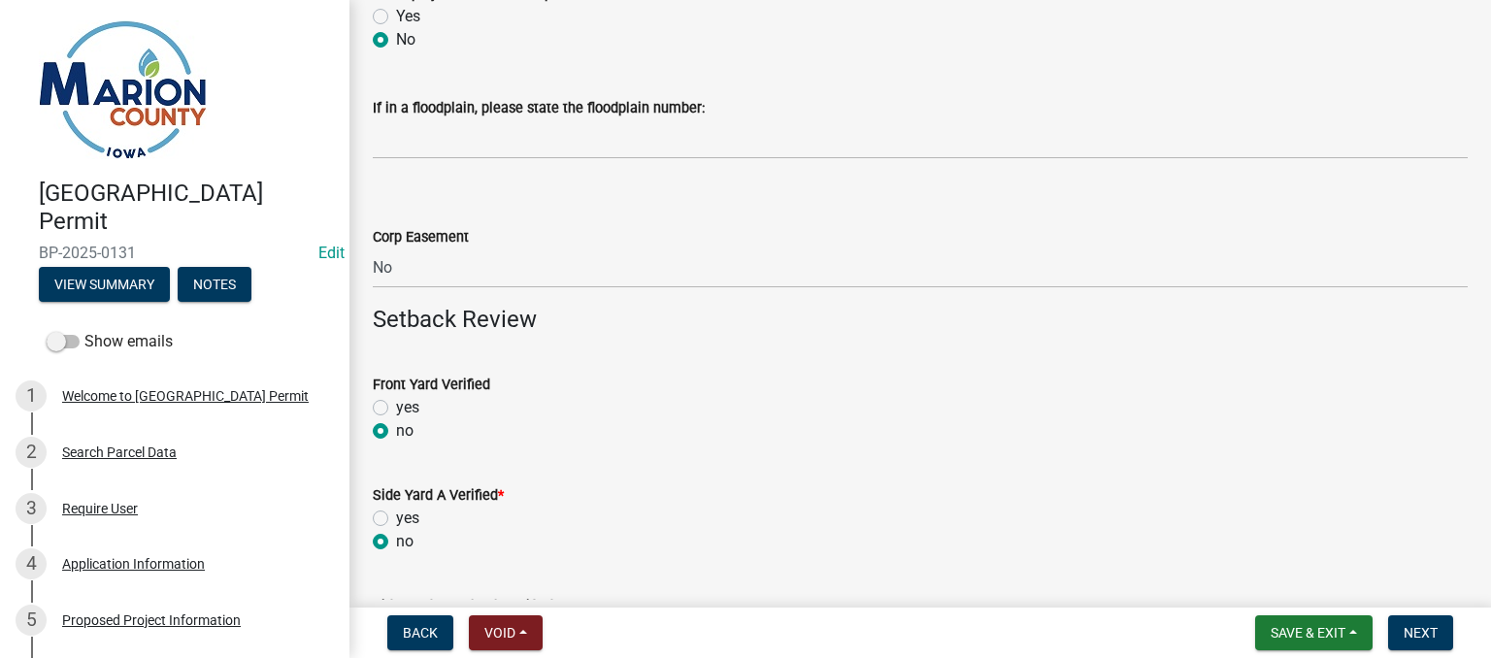
radio input "true"
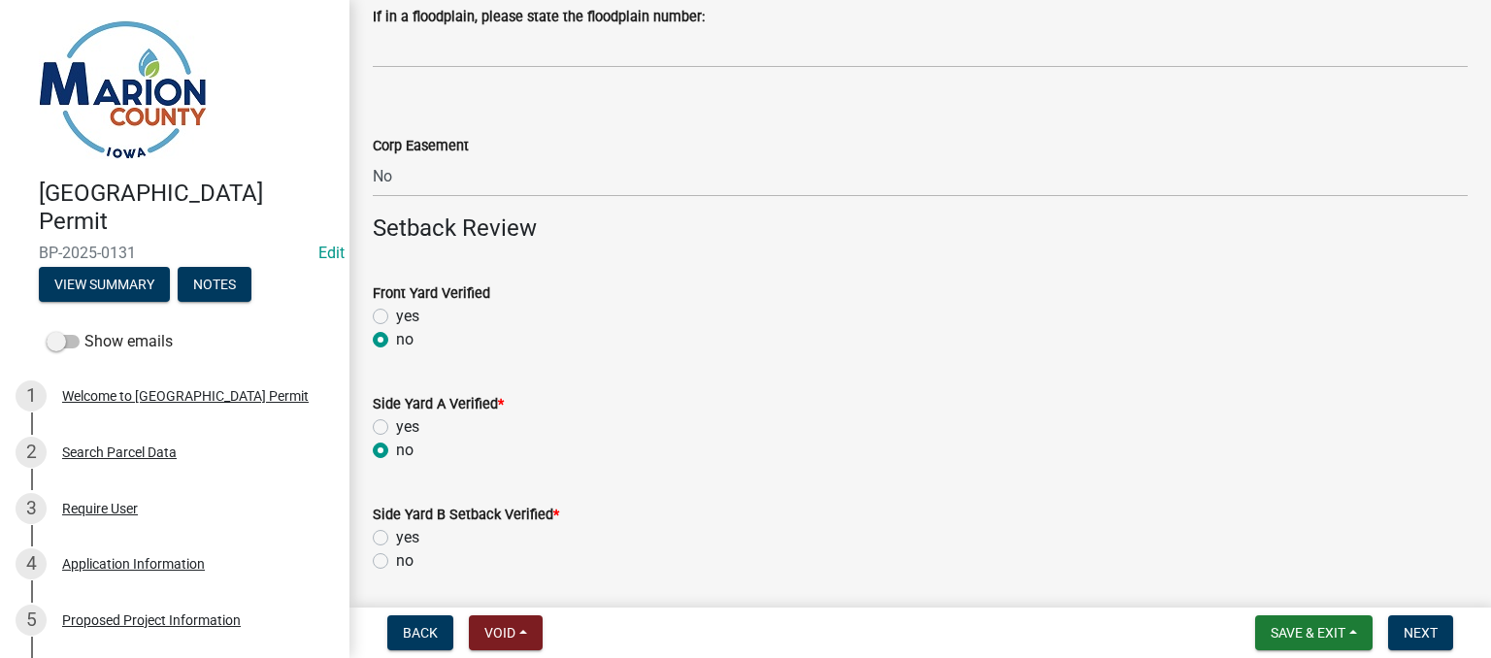
scroll to position [388, 0]
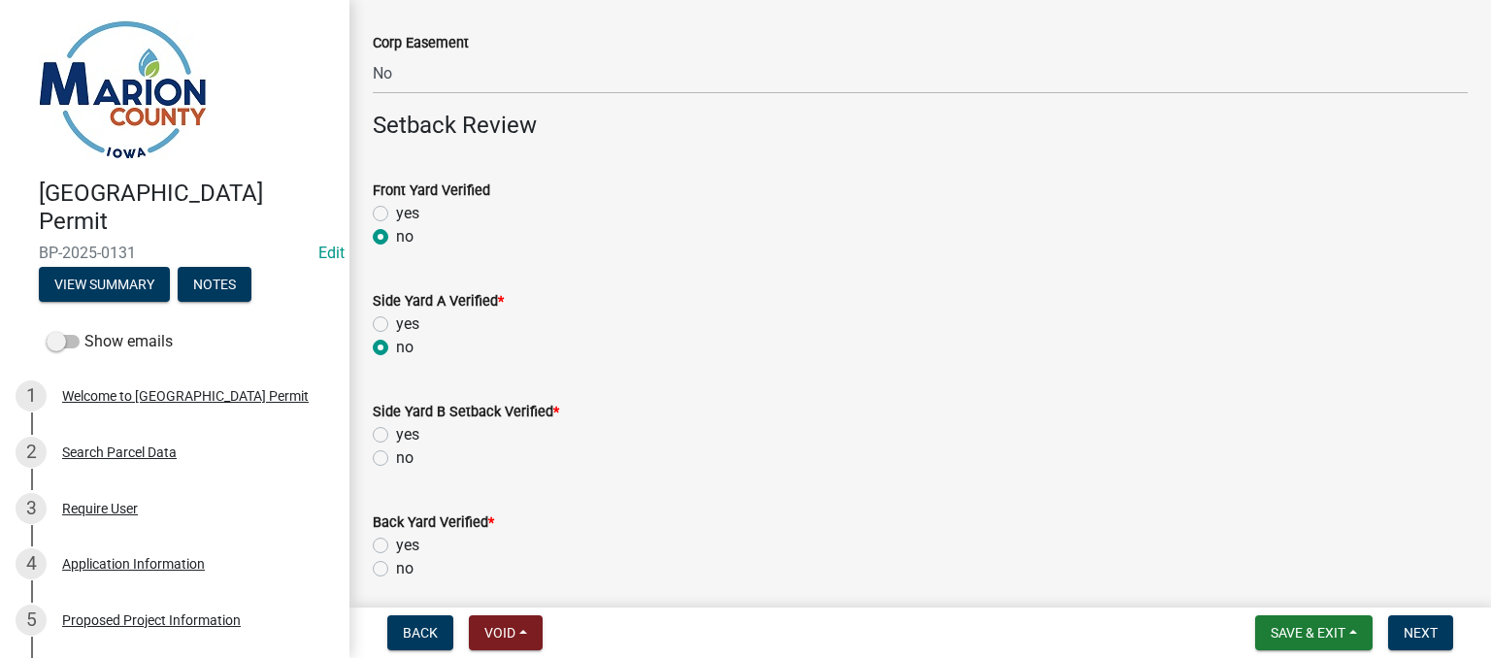
click at [385, 469] on div "no" at bounding box center [920, 458] width 1095 height 23
click at [396, 463] on label "no" at bounding box center [404, 458] width 17 height 23
click at [396, 459] on input "no" at bounding box center [402, 453] width 13 height 13
radio input "true"
click at [381, 577] on div "no" at bounding box center [920, 568] width 1095 height 23
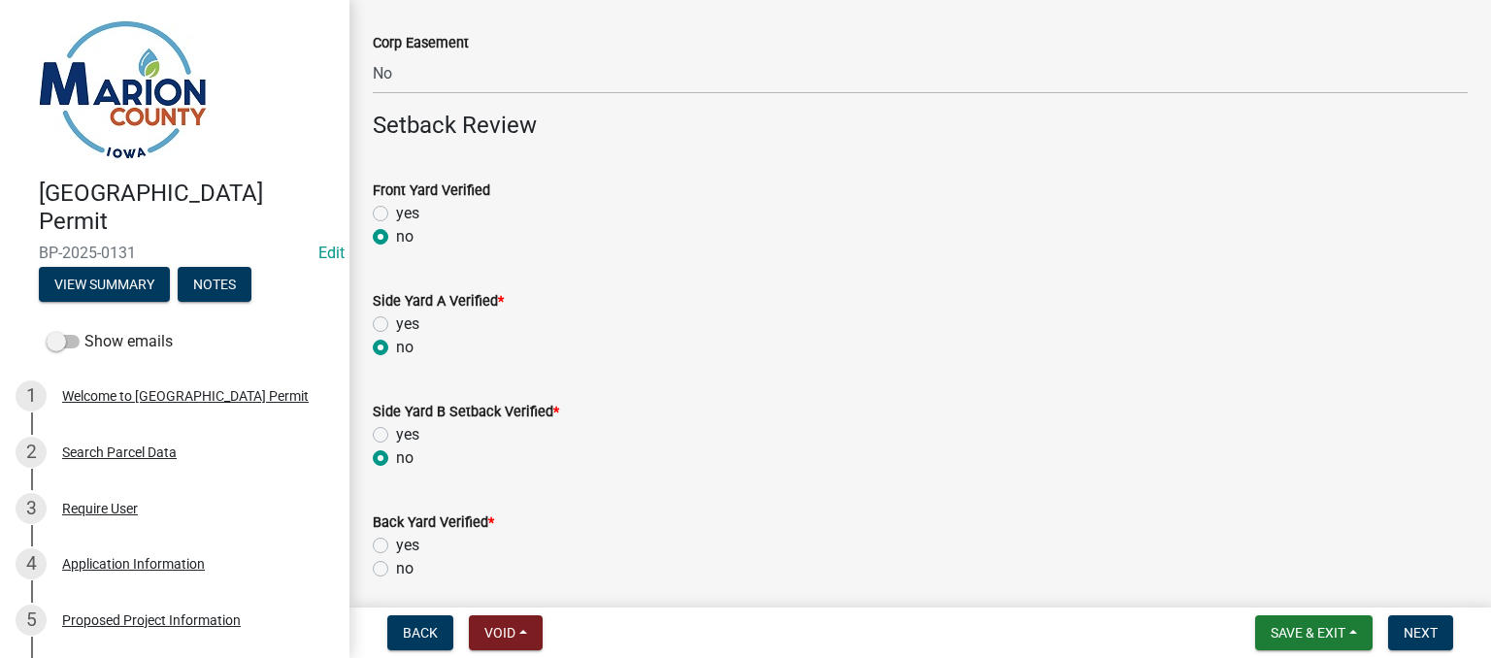
click at [396, 574] on label "no" at bounding box center [404, 568] width 17 height 23
click at [396, 570] on input "no" at bounding box center [402, 563] width 13 height 13
radio input "true"
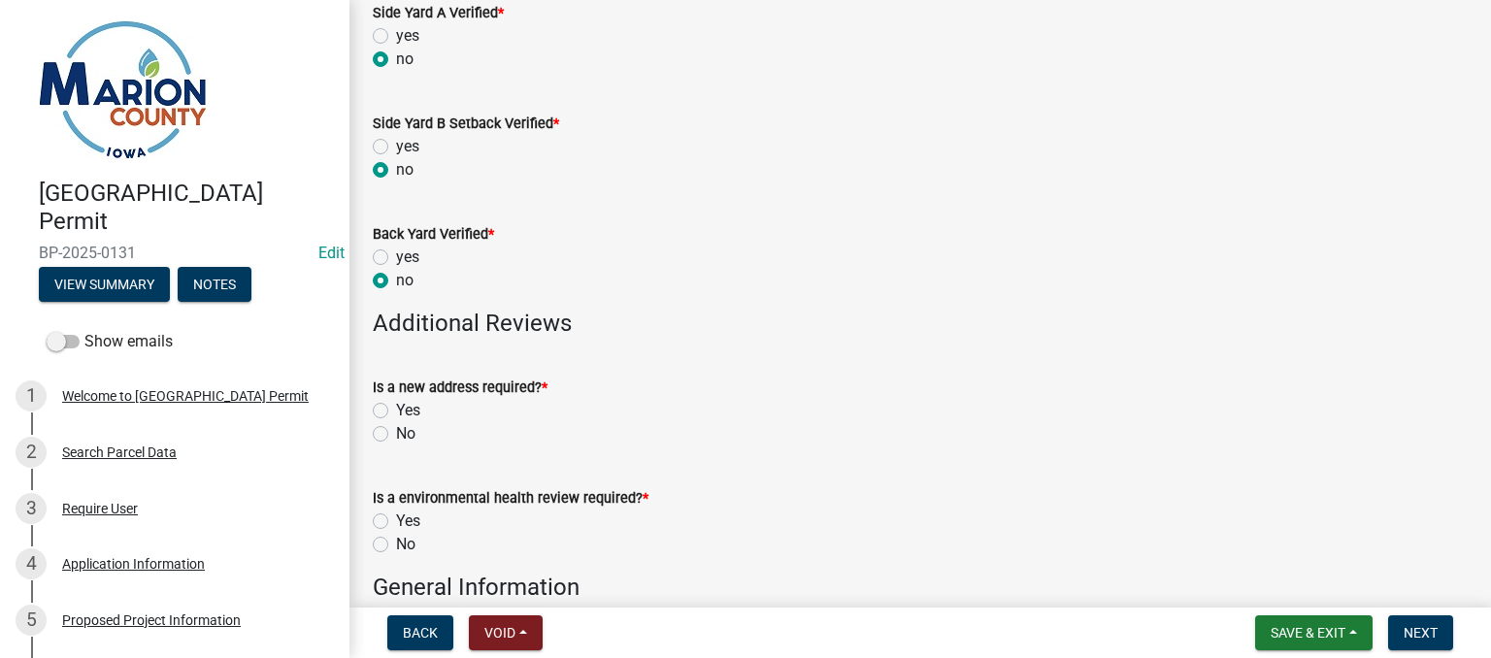
scroll to position [680, 0]
click at [396, 428] on label "No" at bounding box center [405, 430] width 19 height 23
click at [396, 428] on input "No" at bounding box center [402, 425] width 13 height 13
radio input "true"
click at [396, 519] on label "Yes" at bounding box center [408, 518] width 24 height 23
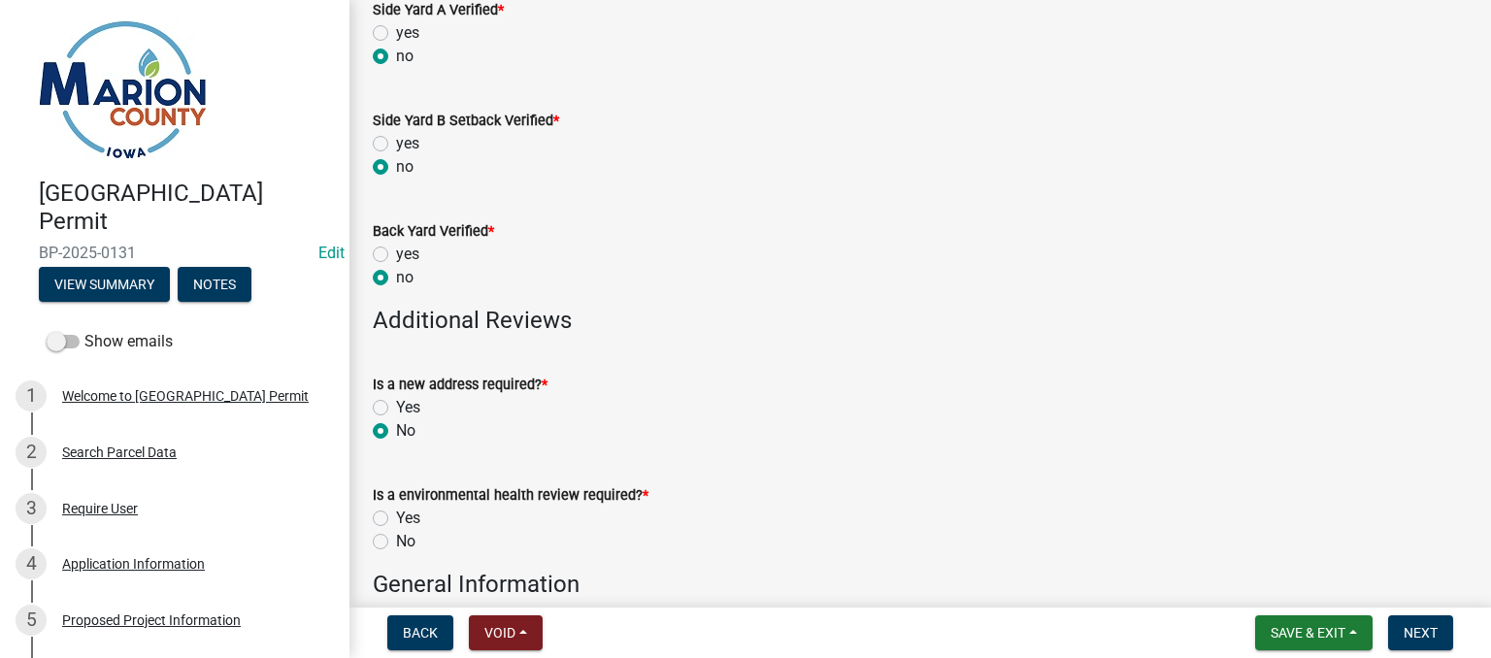
click at [396, 519] on input "Yes" at bounding box center [402, 513] width 13 height 13
radio input "true"
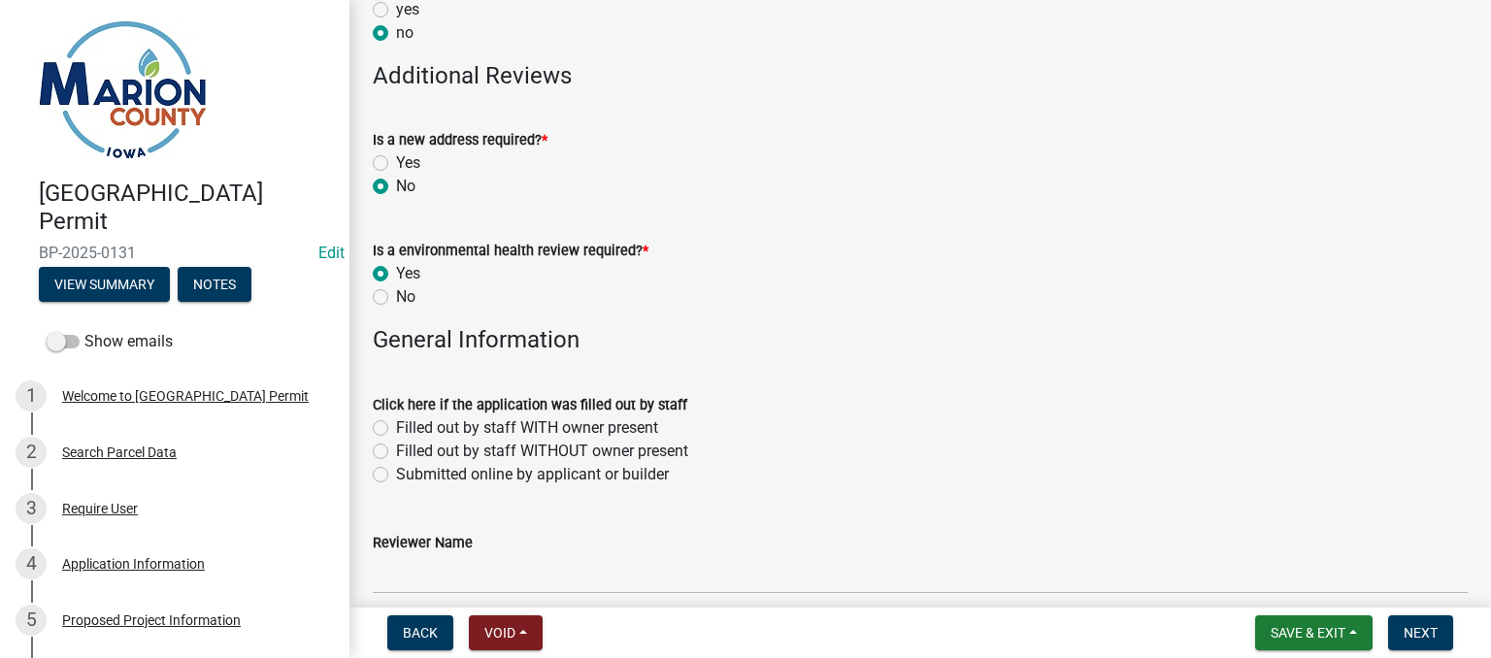
scroll to position [971, 0]
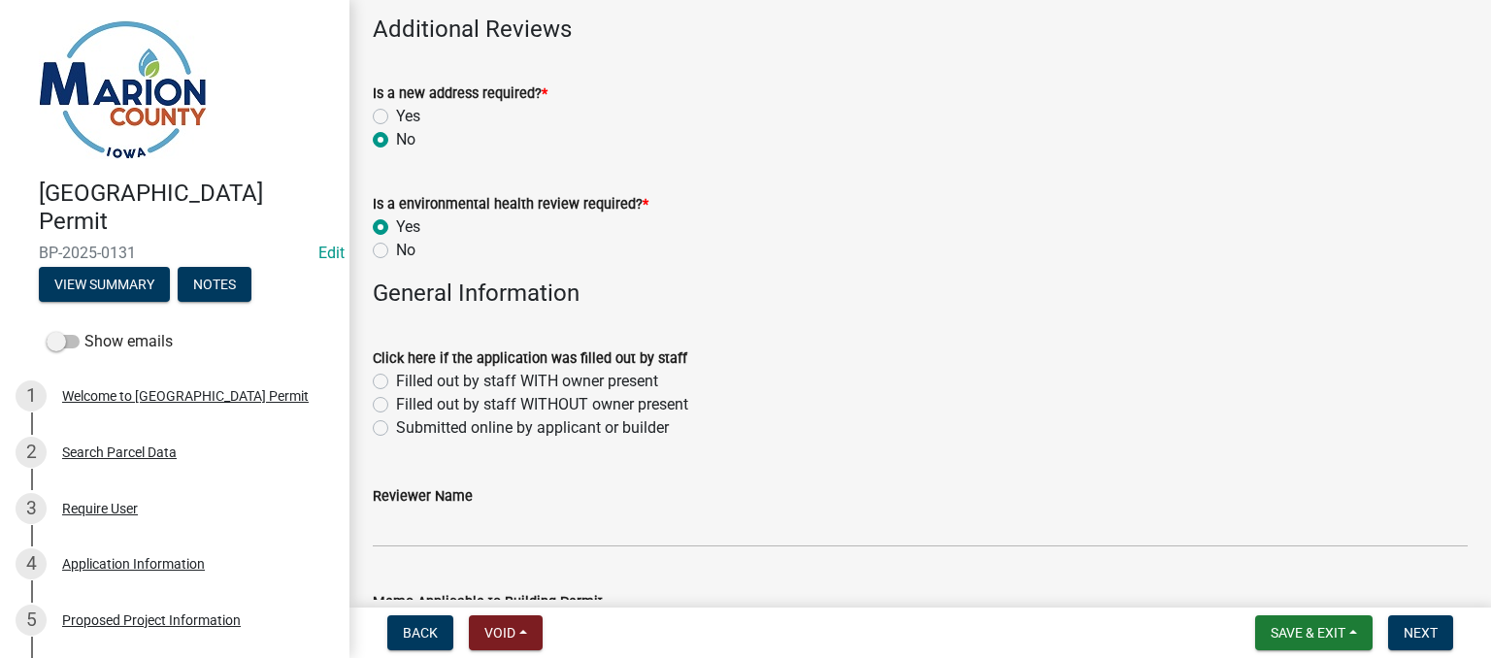
click at [396, 435] on label "Submitted online by applicant or builder" at bounding box center [532, 428] width 273 height 23
click at [396, 429] on input "Submitted online by applicant or builder" at bounding box center [402, 423] width 13 height 13
radio input "true"
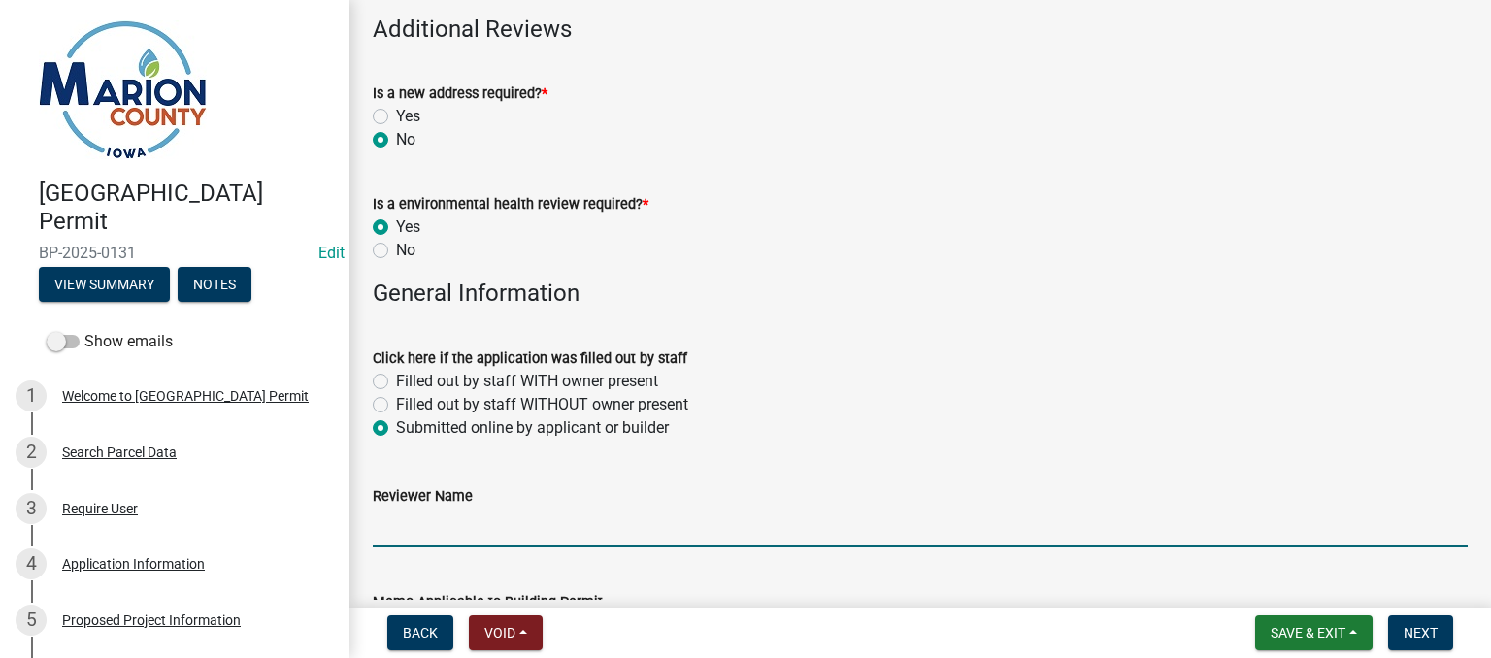
click at [413, 530] on input "Reviewer Name" at bounding box center [920, 528] width 1095 height 40
type input "MPoffenbarger"
click at [1422, 628] on span "Next" at bounding box center [1421, 633] width 34 height 16
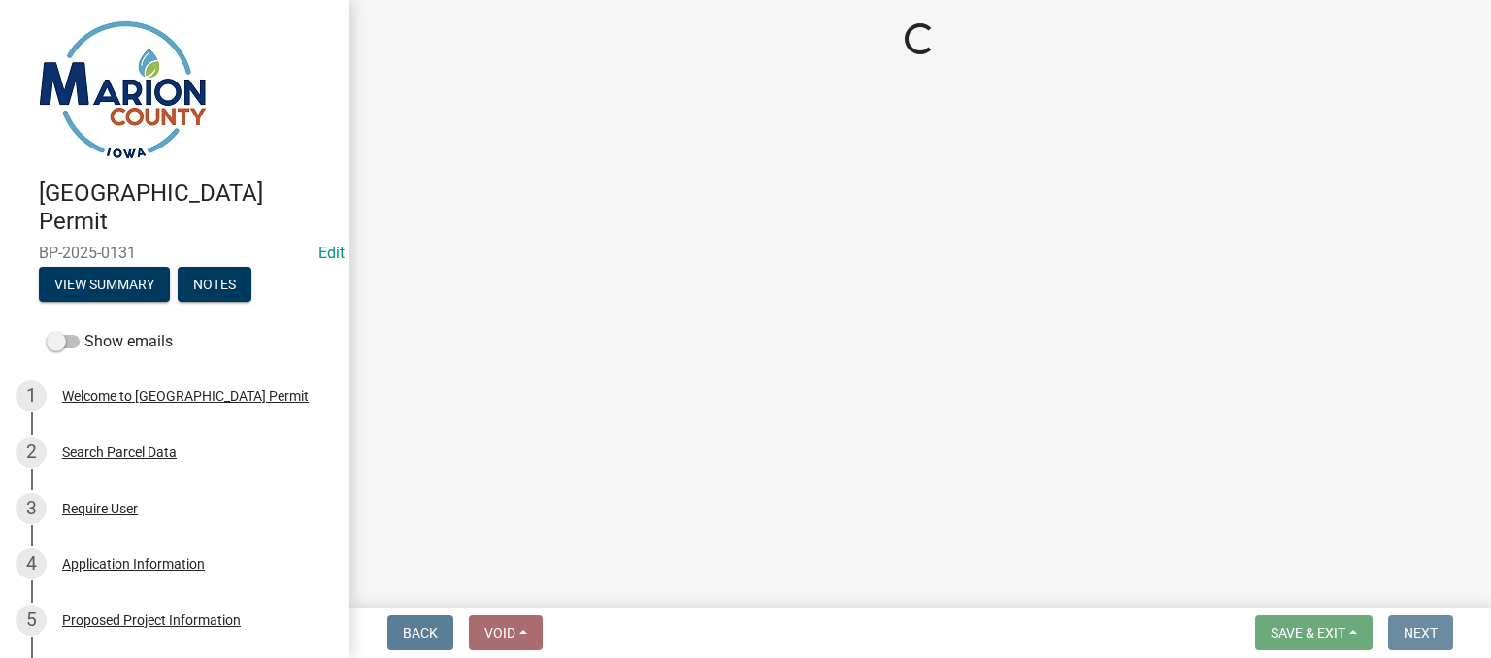
scroll to position [0, 0]
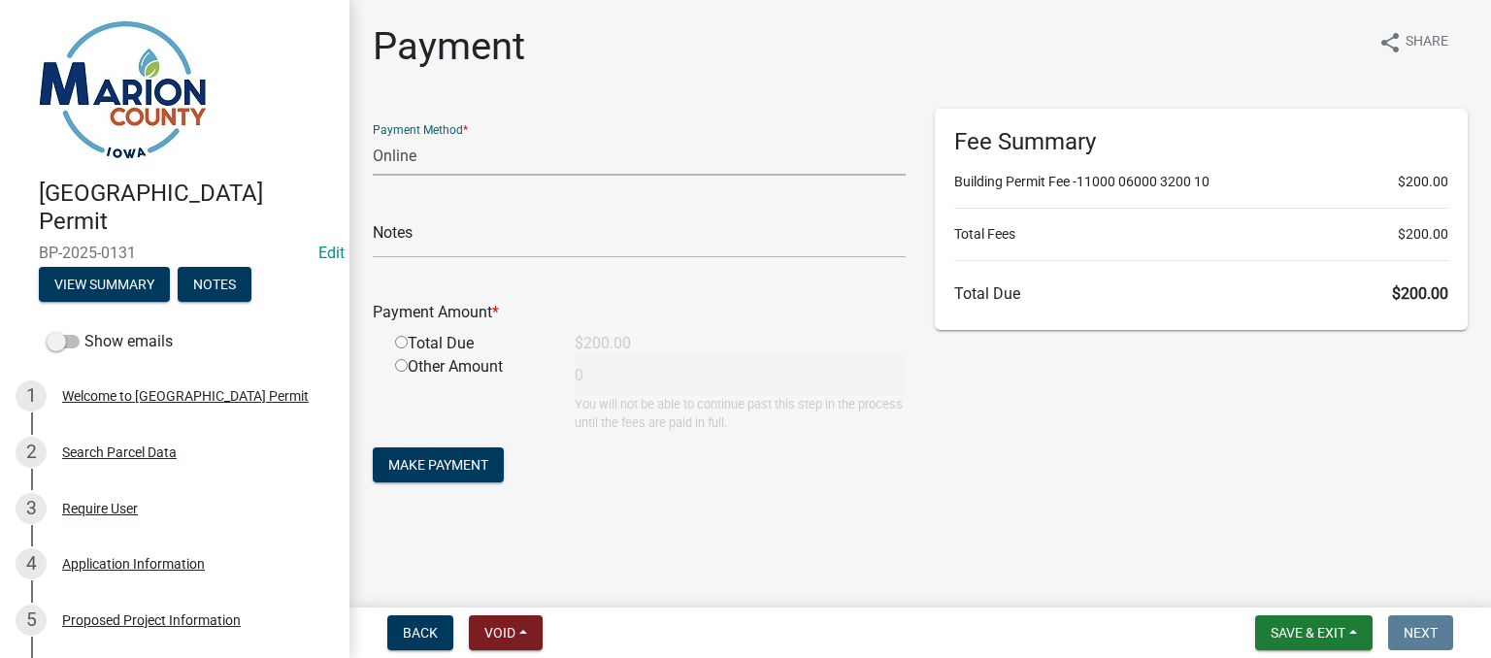
click at [392, 160] on select "Credit Card POS Check Cash Online" at bounding box center [639, 156] width 533 height 40
click at [373, 136] on select "Credit Card POS Check Cash Online" at bounding box center [639, 156] width 533 height 40
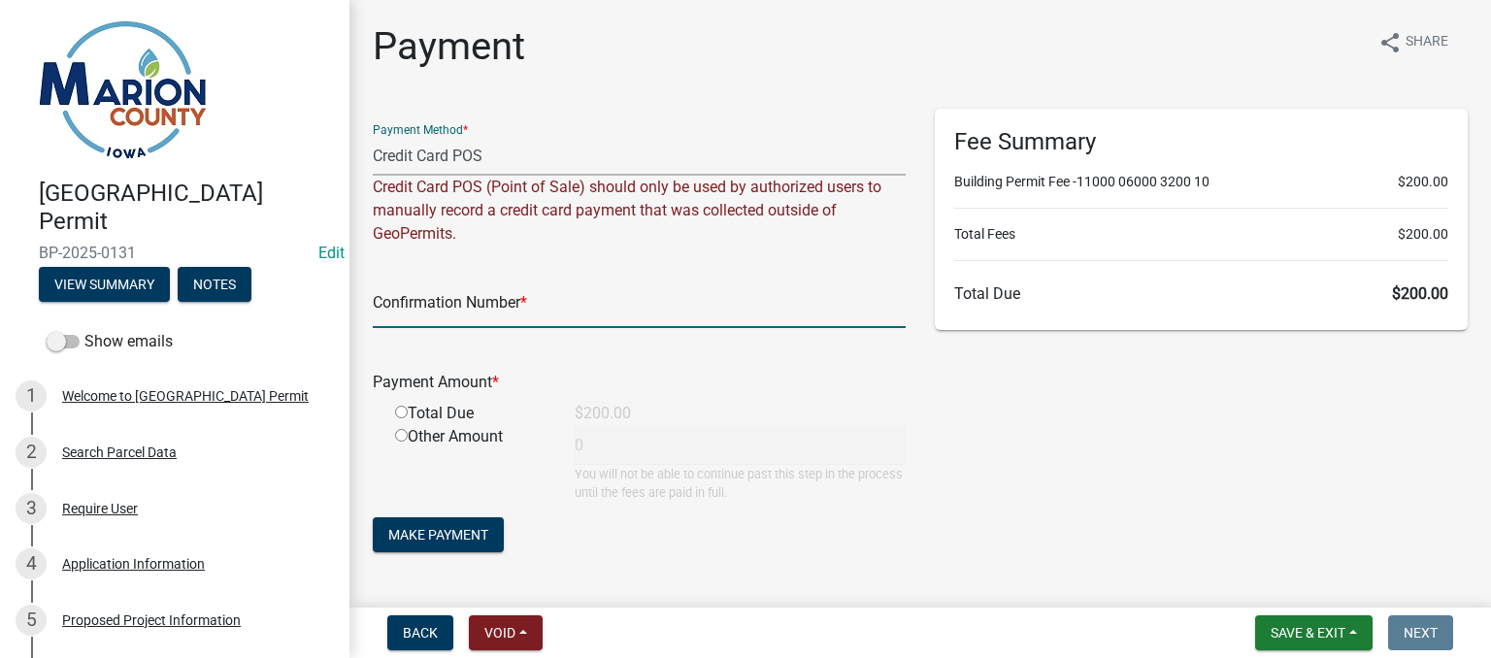
click at [443, 308] on input "text" at bounding box center [639, 308] width 533 height 40
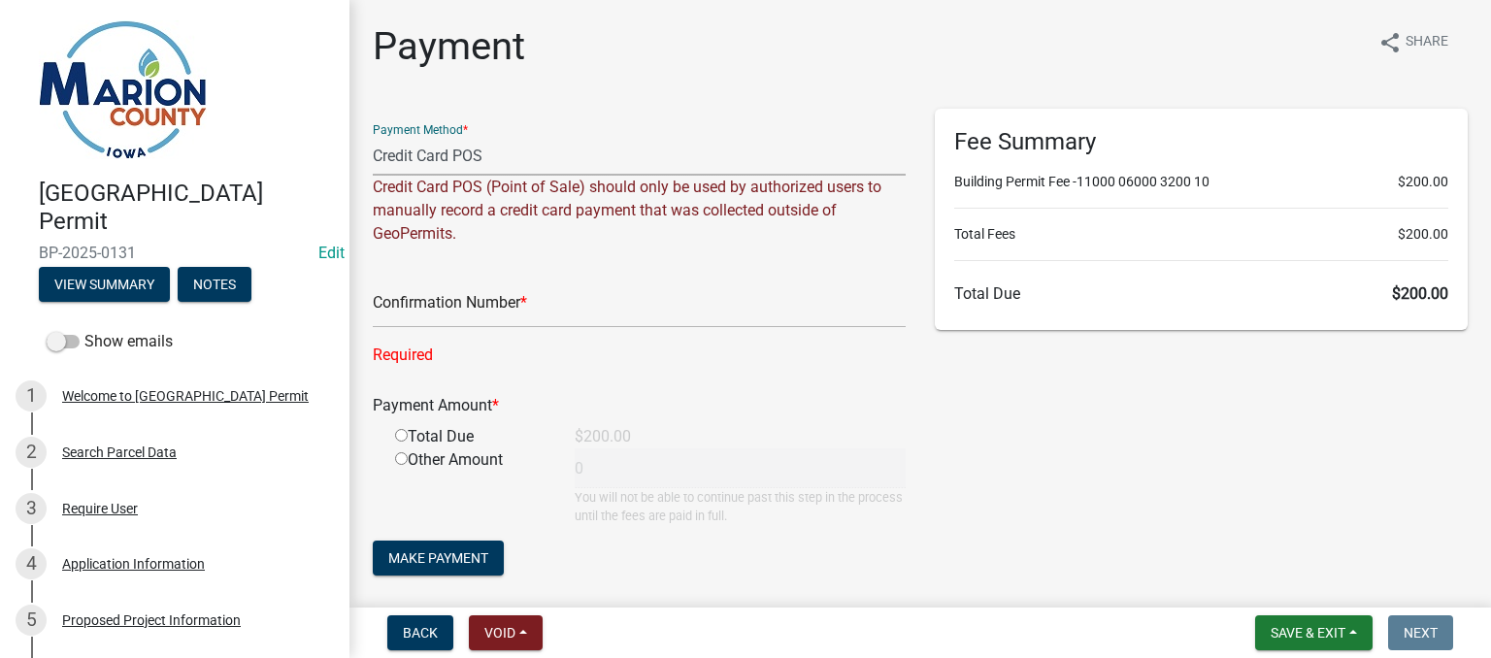
click at [399, 170] on select "Credit Card POS Check Cash Online" at bounding box center [639, 156] width 533 height 40
select select "3: 3"
click at [373, 136] on select "Credit Card POS Check Cash Online" at bounding box center [639, 156] width 533 height 40
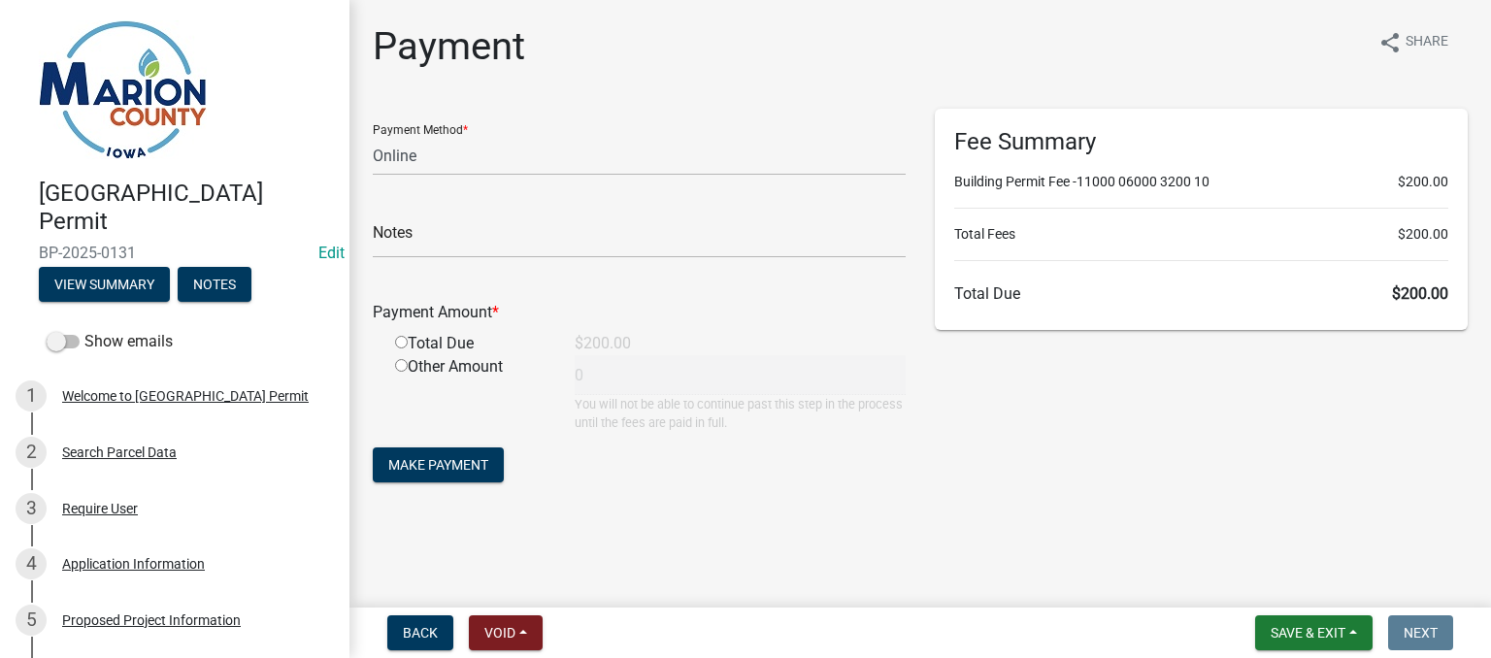
click at [402, 347] on input "radio" at bounding box center [401, 342] width 13 height 13
radio input "true"
type input "200"
click at [442, 467] on span "Make Payment" at bounding box center [438, 465] width 100 height 16
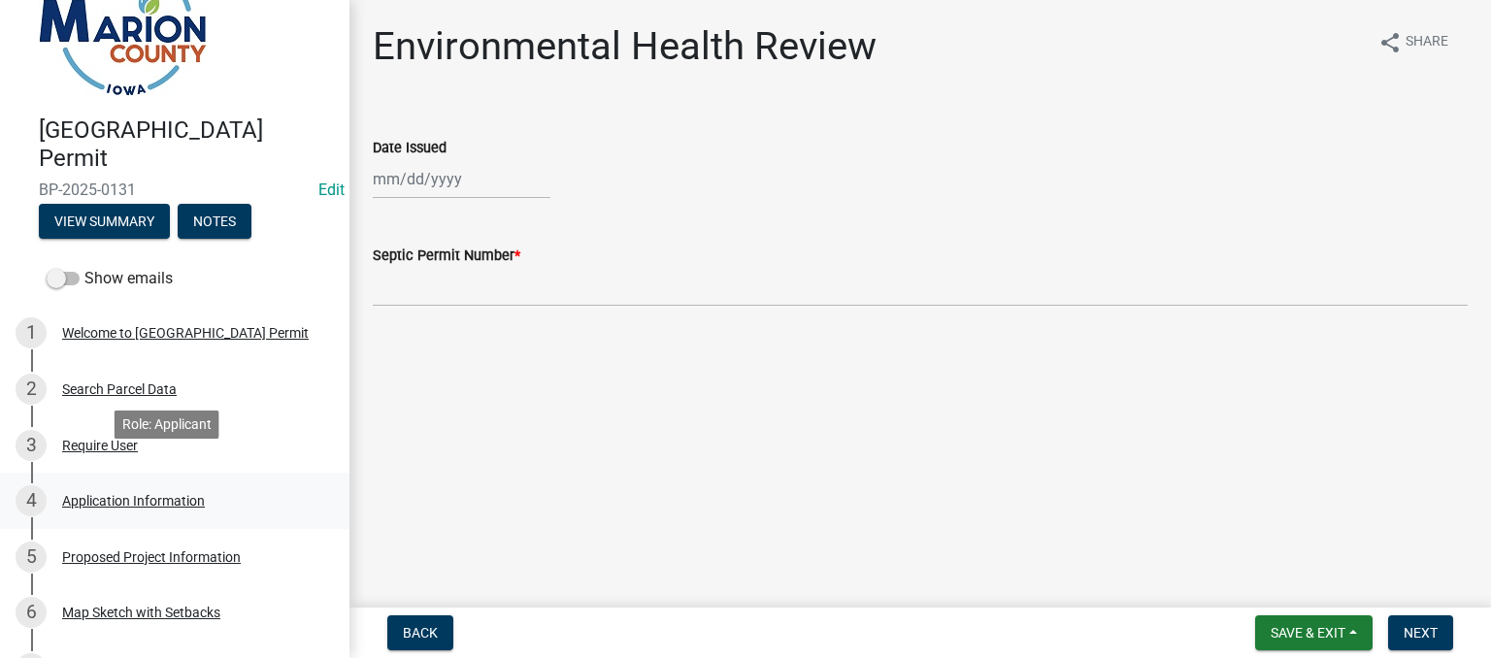
scroll to position [97, 0]
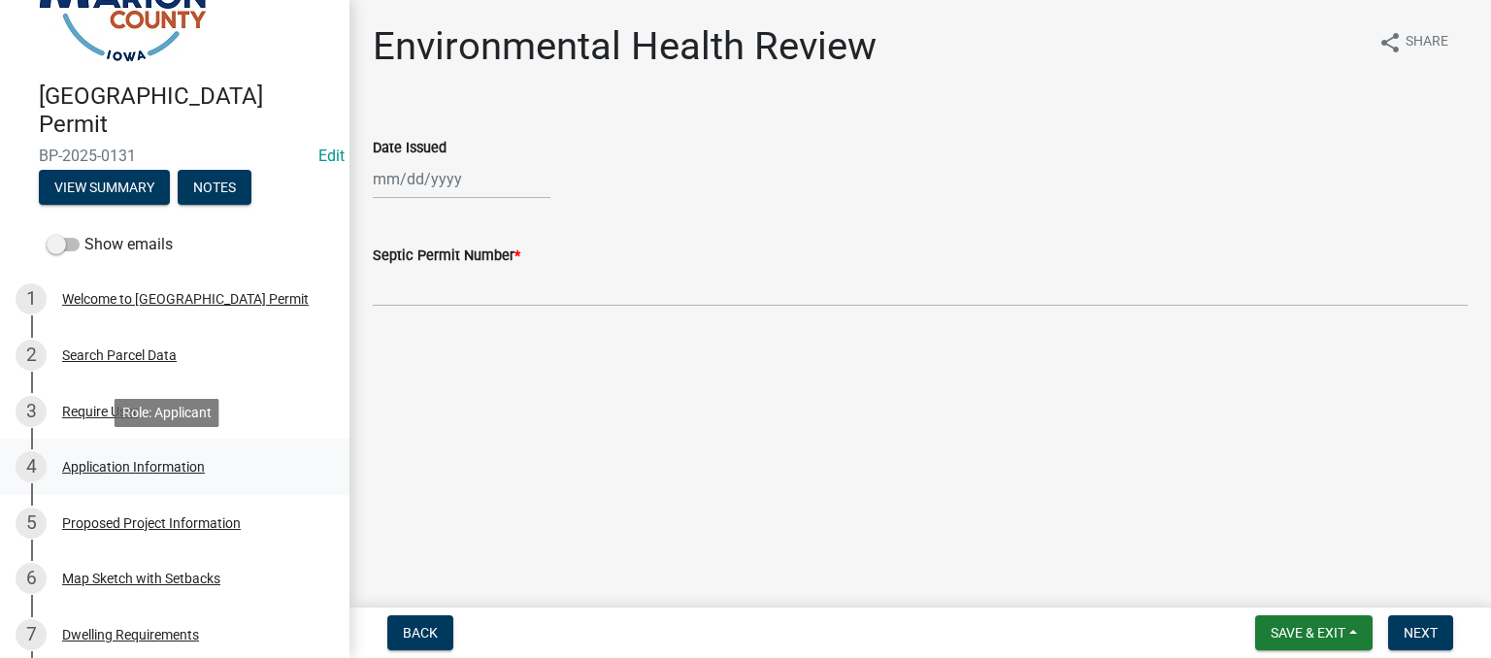
click at [110, 468] on div "Application Information" at bounding box center [133, 467] width 143 height 14
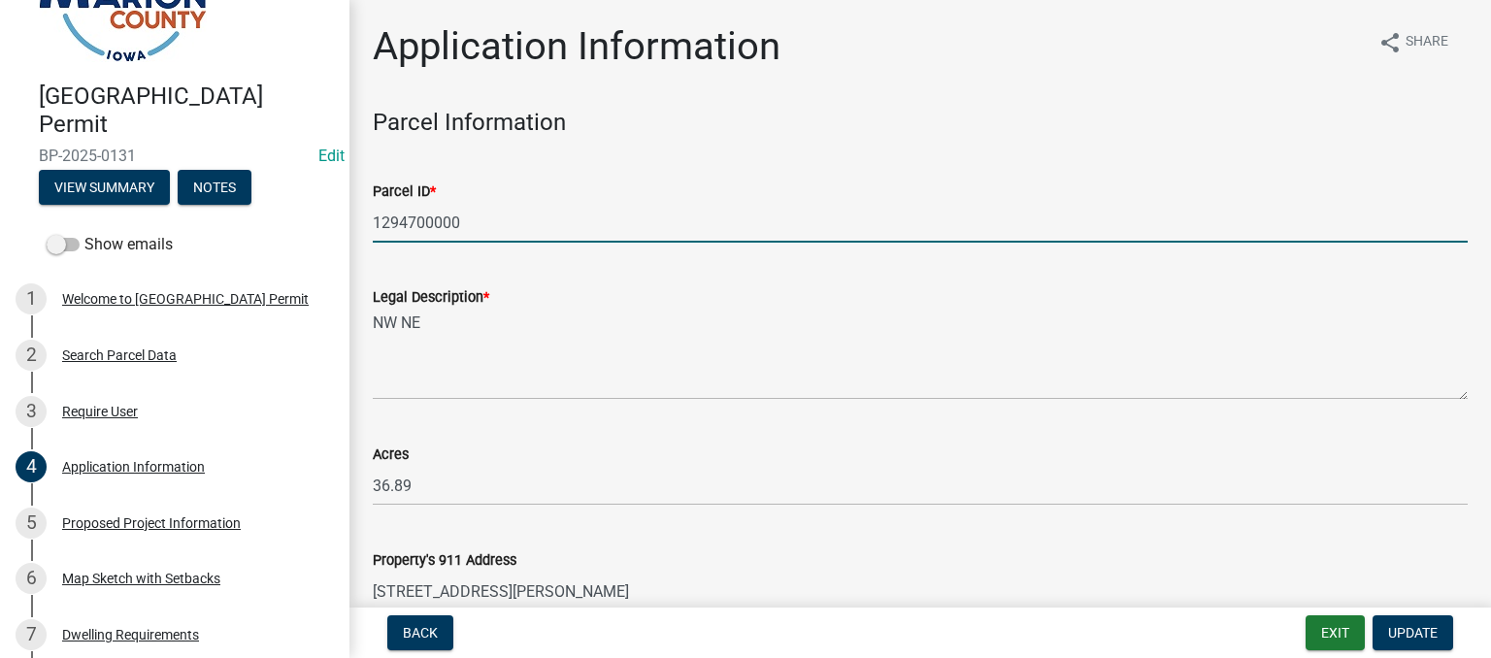
drag, startPoint x: 459, startPoint y: 222, endPoint x: 349, endPoint y: 216, distance: 110.9
click at [349, 216] on div "Marion County Building Permit BP-2025-0131 Edit View Summary Notes Show emails …" at bounding box center [745, 329] width 1491 height 658
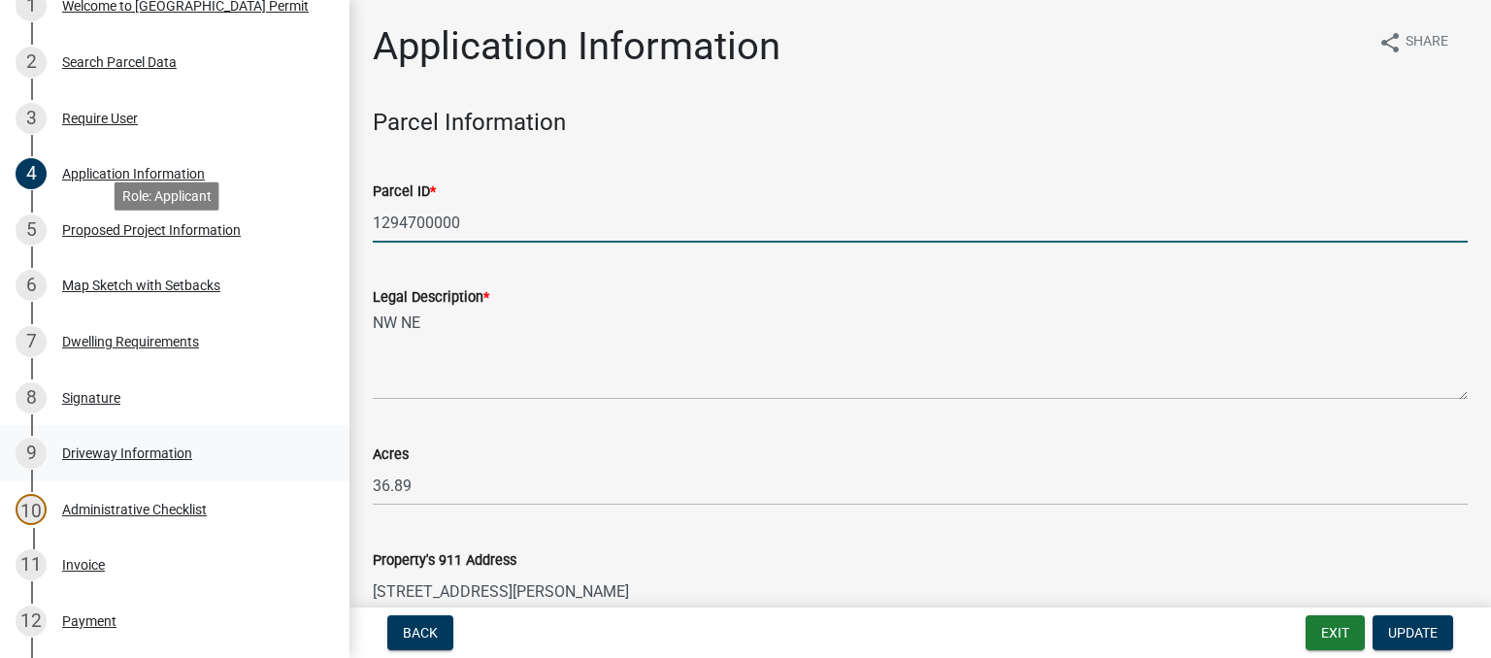
scroll to position [680, 0]
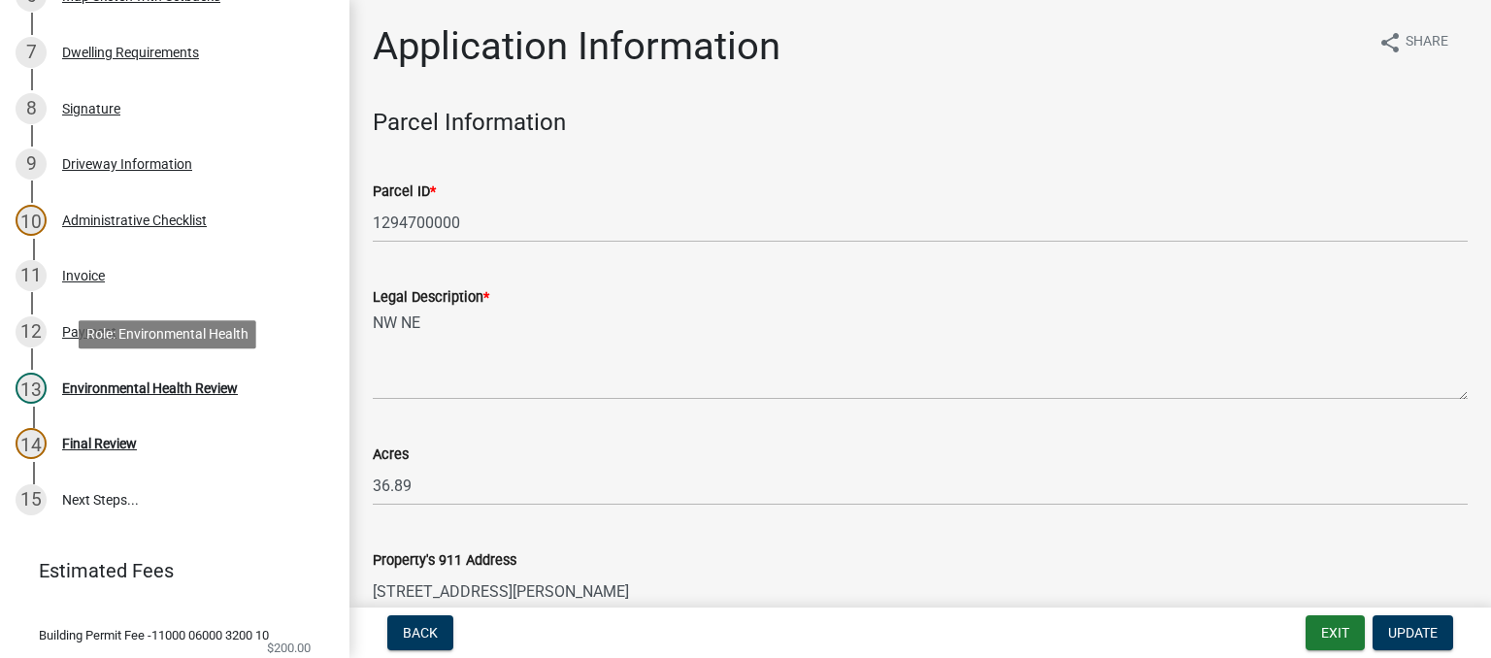
click at [104, 390] on div "Environmental Health Review" at bounding box center [150, 389] width 176 height 14
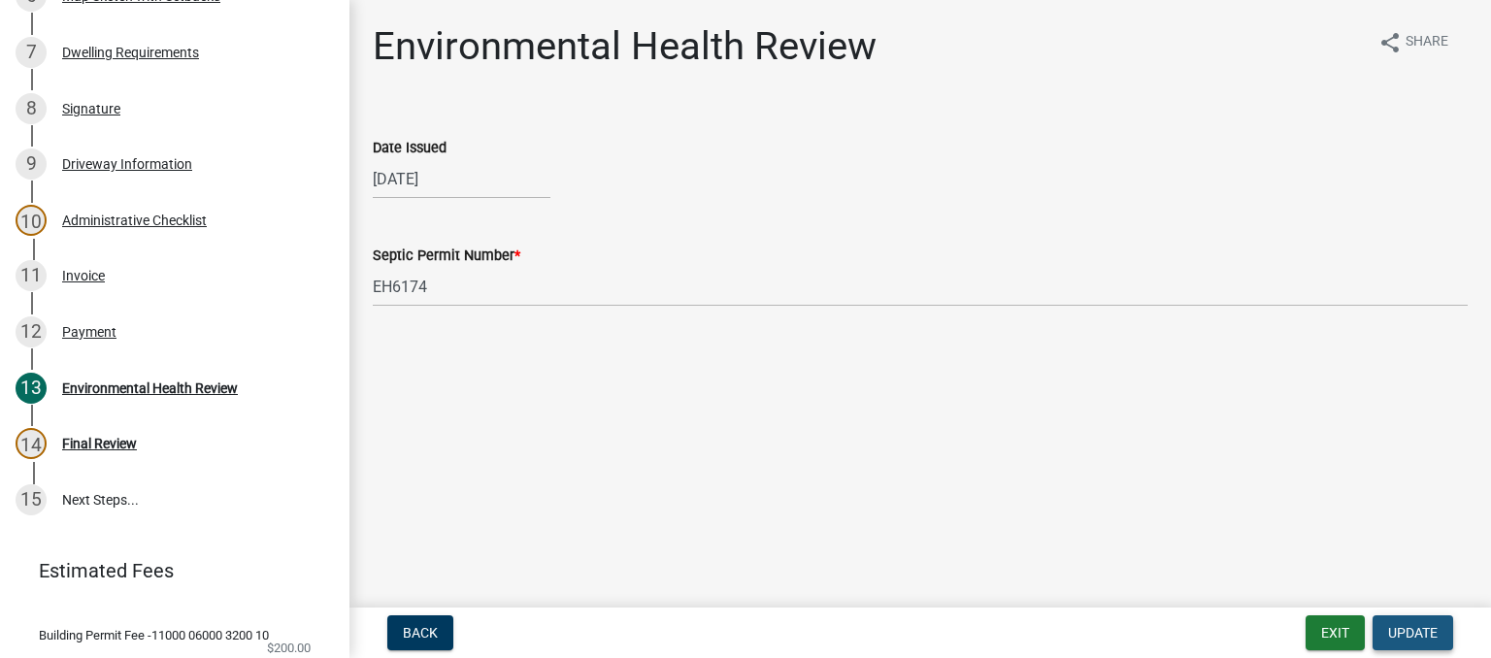
click at [1425, 634] on span "Update" at bounding box center [1414, 633] width 50 height 16
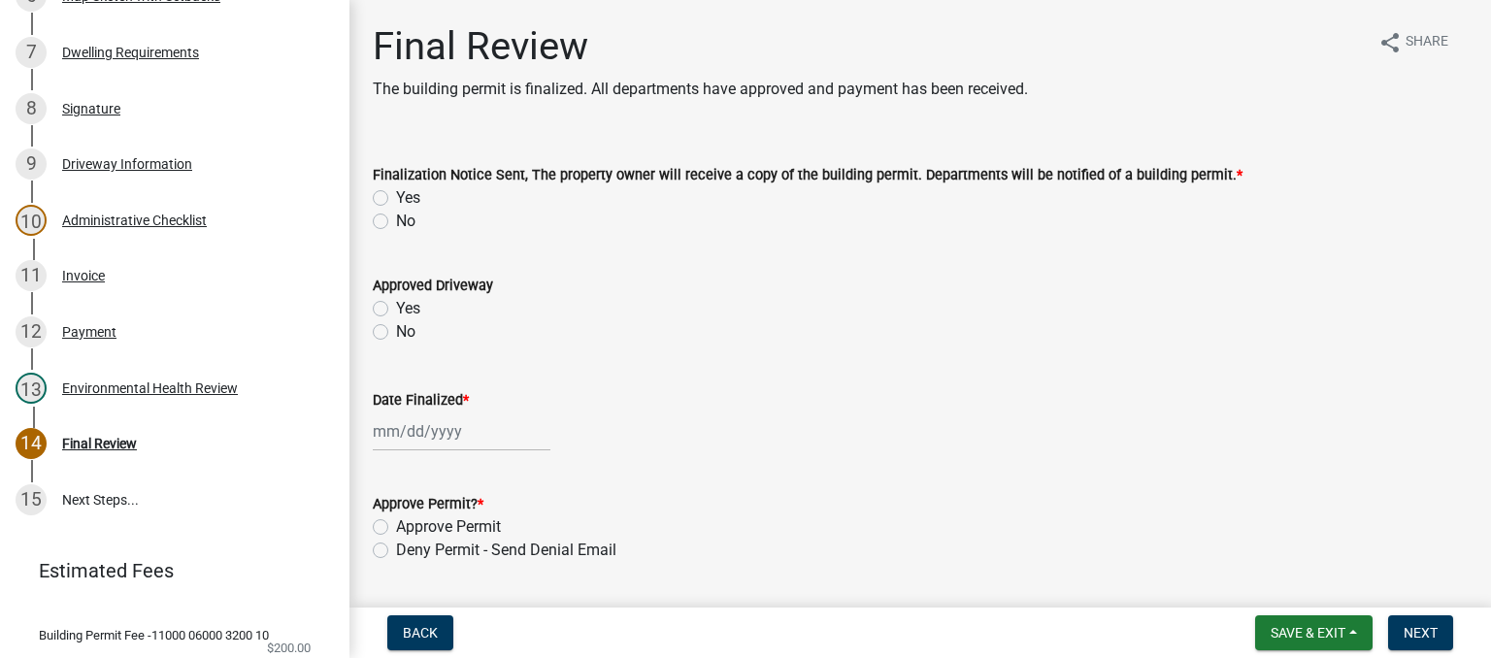
click at [396, 197] on label "Yes" at bounding box center [408, 197] width 24 height 23
click at [396, 197] on input "Yes" at bounding box center [402, 192] width 13 height 13
radio input "true"
select select "8"
select select "2025"
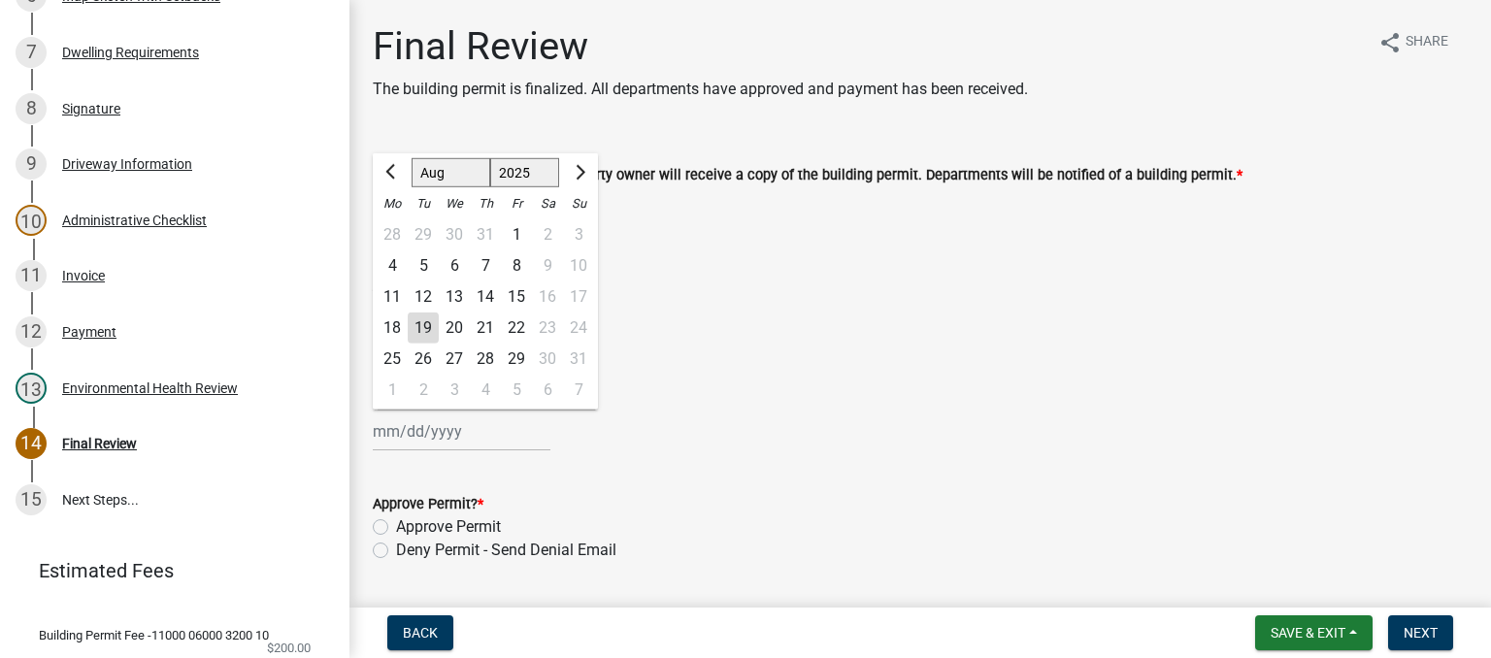
click at [399, 434] on div "Jan Feb Mar Apr May Jun Jul Aug Sep Oct Nov Dec 1525 1526 1527 1528 1529 1530 1…" at bounding box center [462, 432] width 178 height 40
click at [428, 319] on div "19" at bounding box center [423, 328] width 31 height 31
type input "08/19/2025"
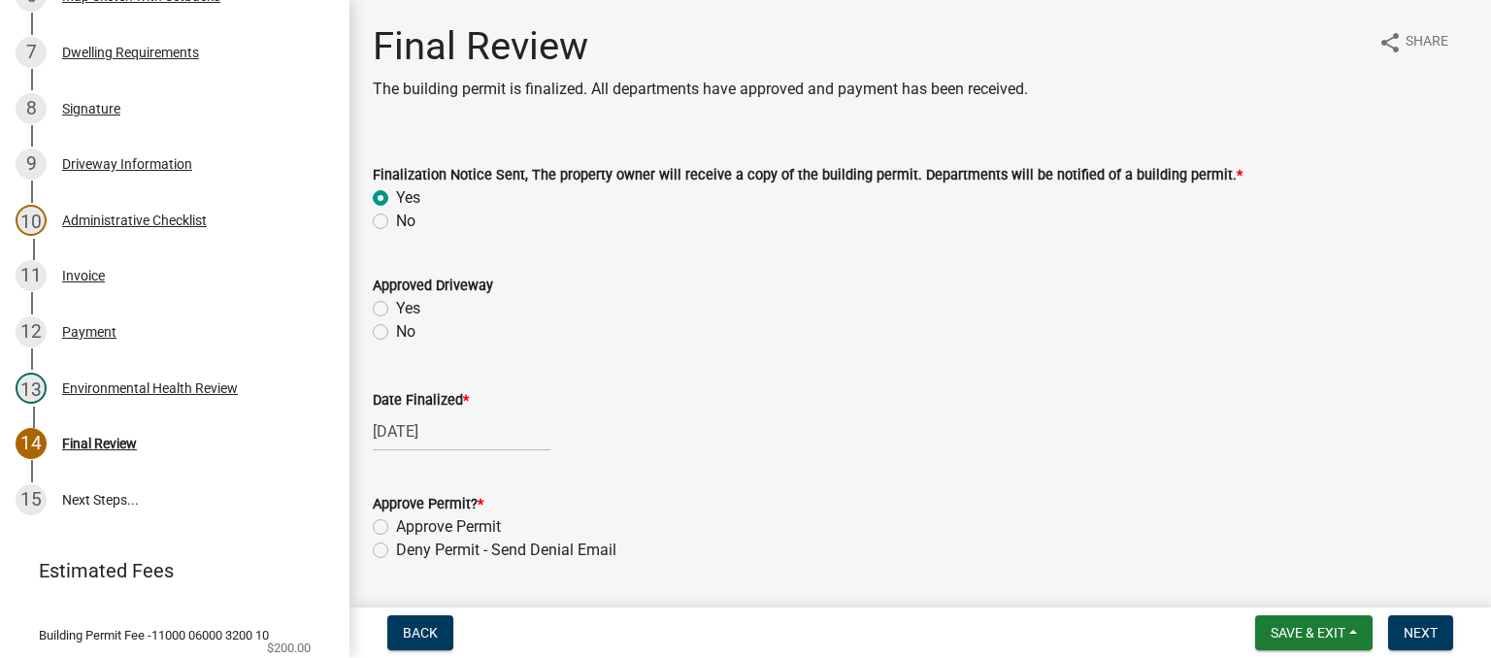
click at [396, 524] on label "Approve Permit" at bounding box center [448, 527] width 105 height 23
click at [396, 524] on input "Approve Permit" at bounding box center [402, 522] width 13 height 13
radio input "true"
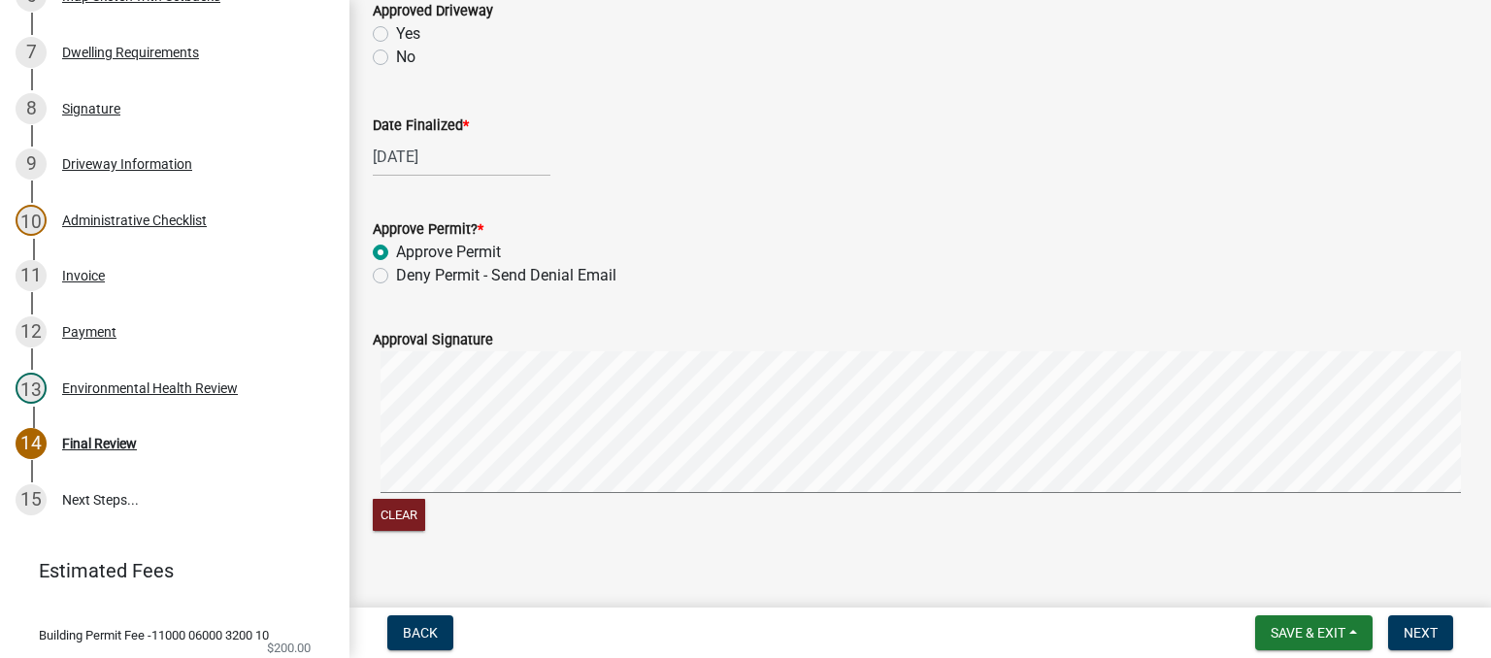
scroll to position [291, 0]
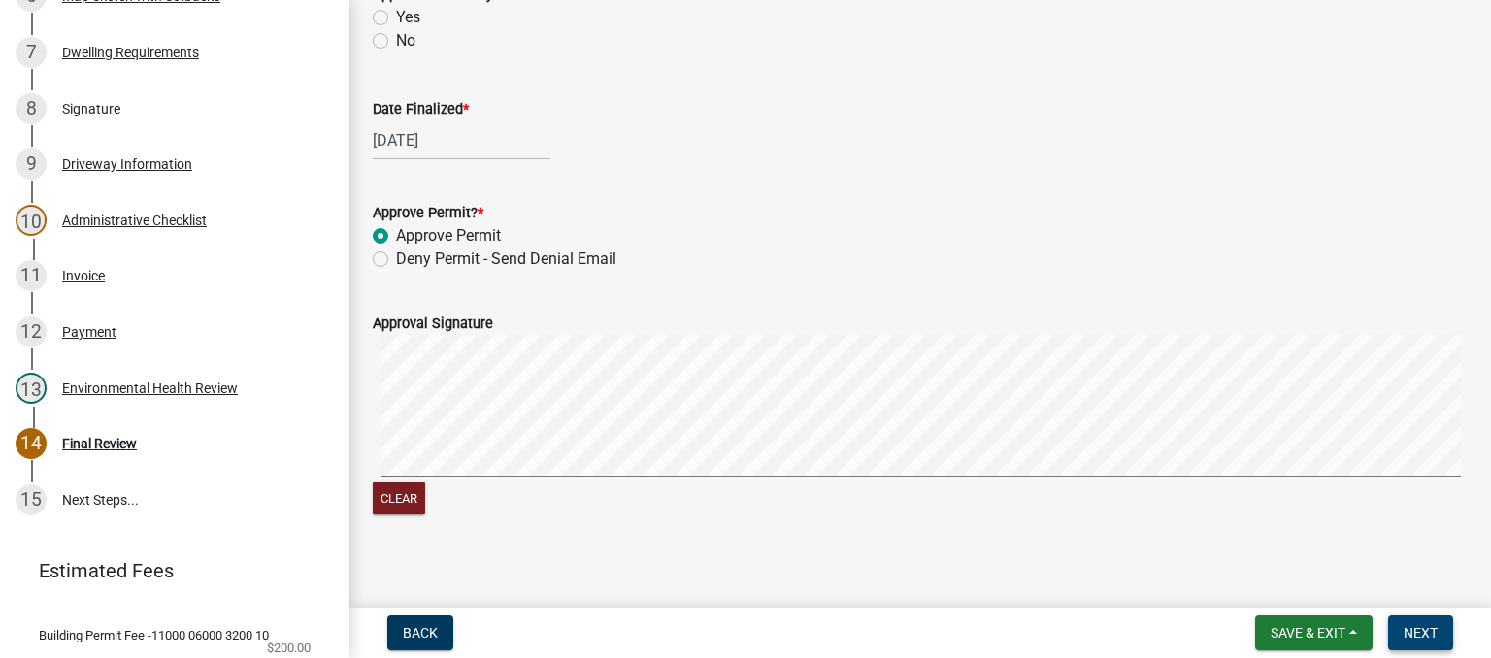
click at [1433, 622] on button "Next" at bounding box center [1421, 633] width 65 height 35
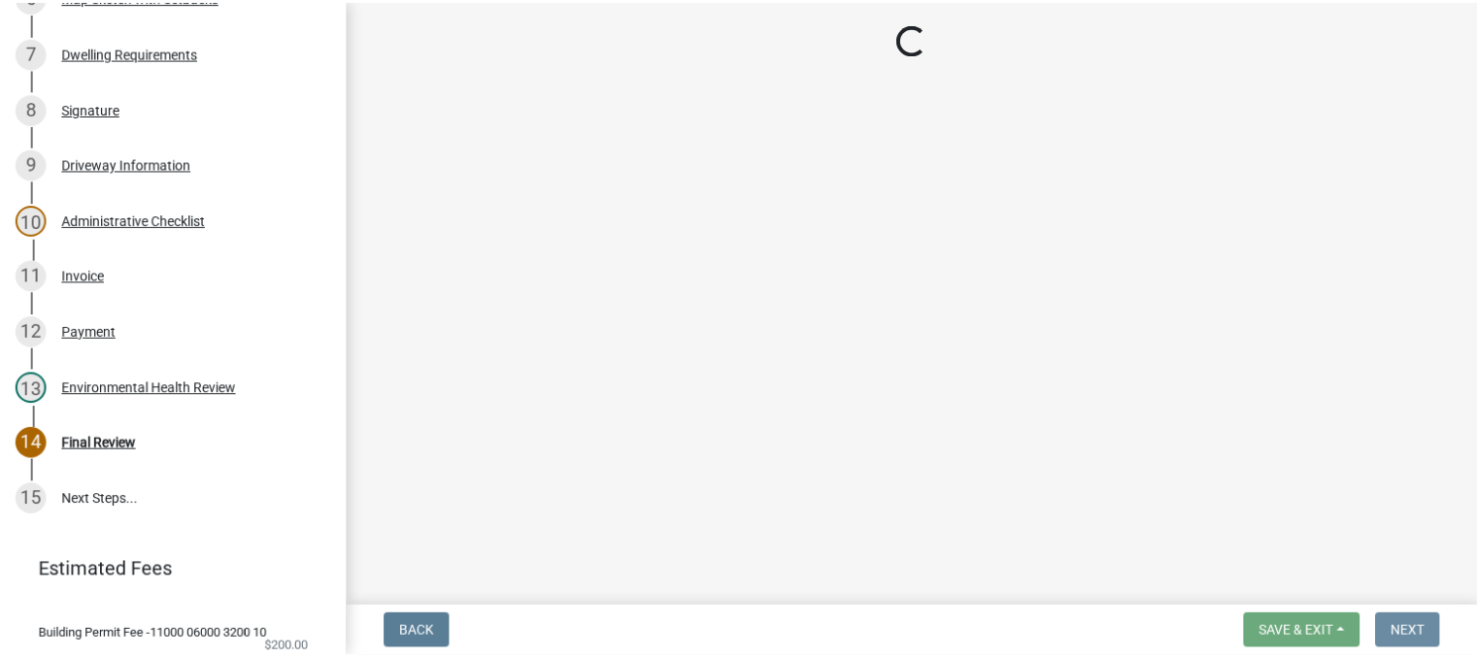
scroll to position [0, 0]
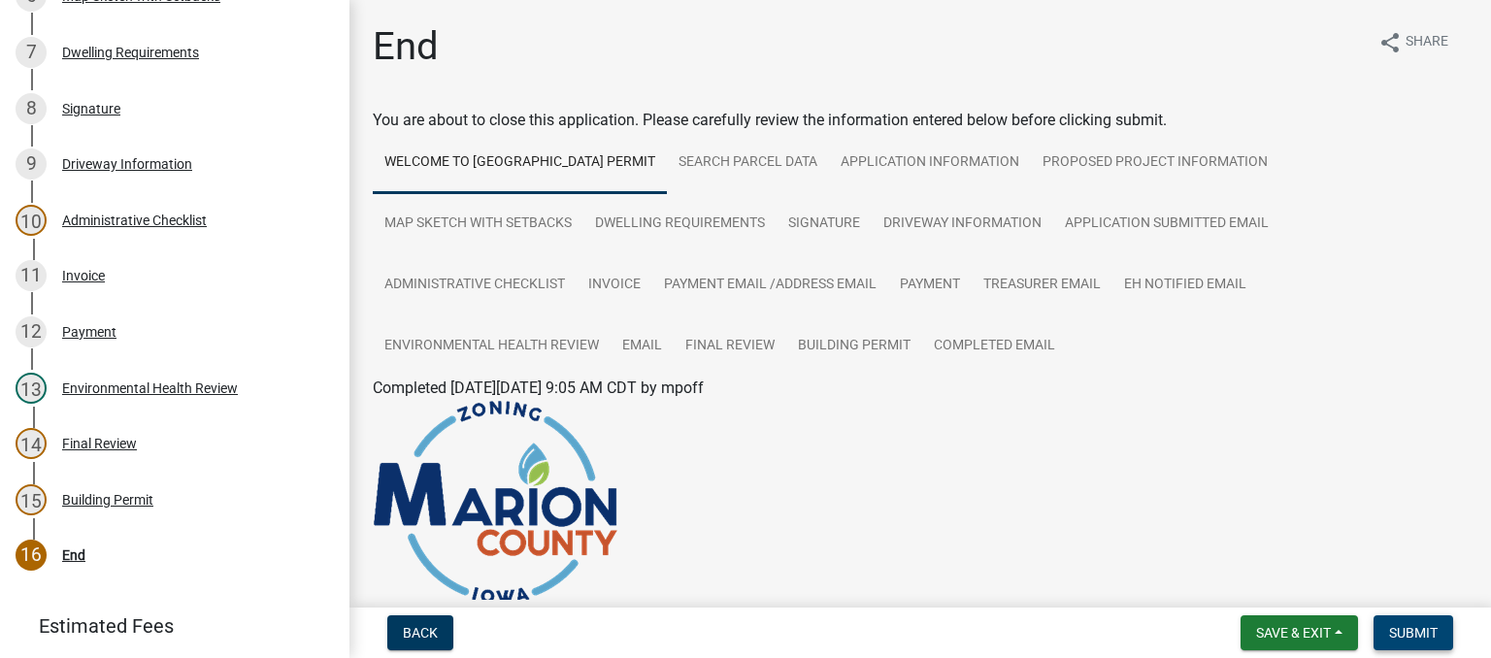
click at [1422, 641] on button "Submit" at bounding box center [1414, 633] width 80 height 35
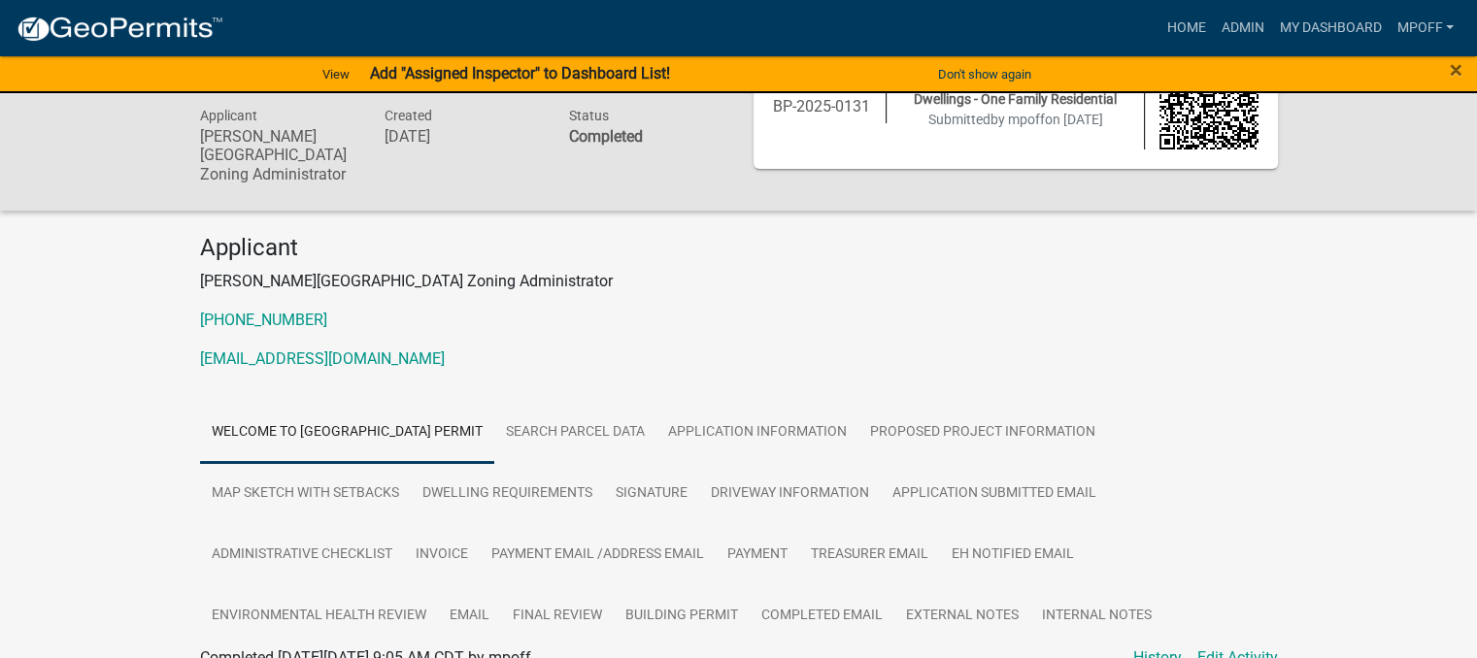
scroll to position [194, 0]
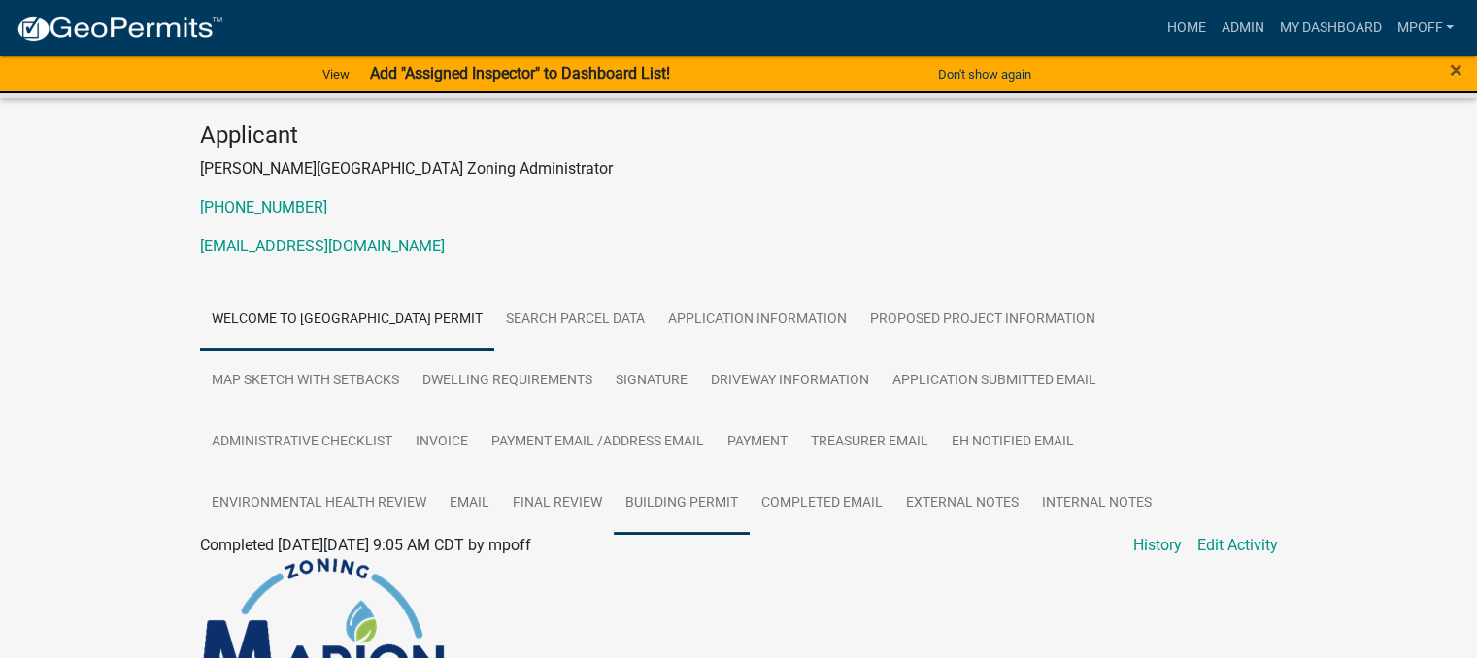
click at [698, 517] on link "Building Permit" at bounding box center [682, 504] width 136 height 62
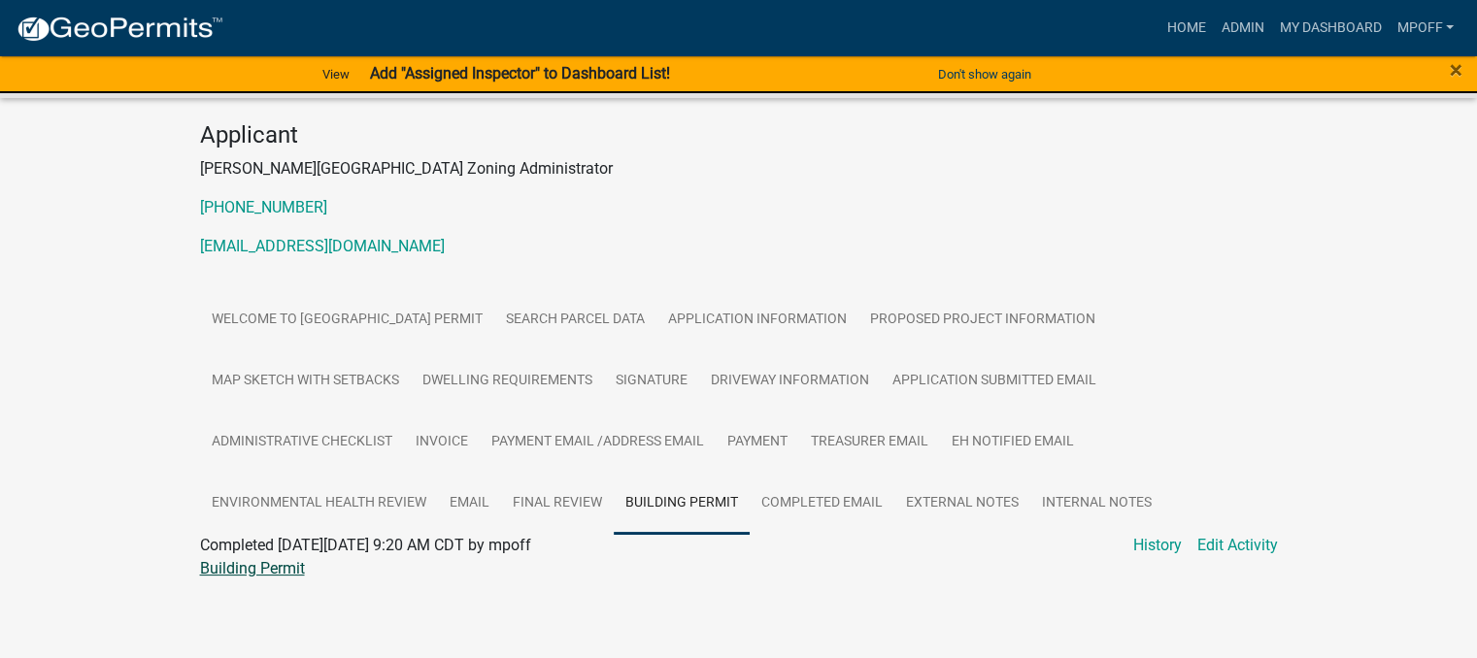
click at [288, 576] on link "Building Permit" at bounding box center [252, 568] width 105 height 18
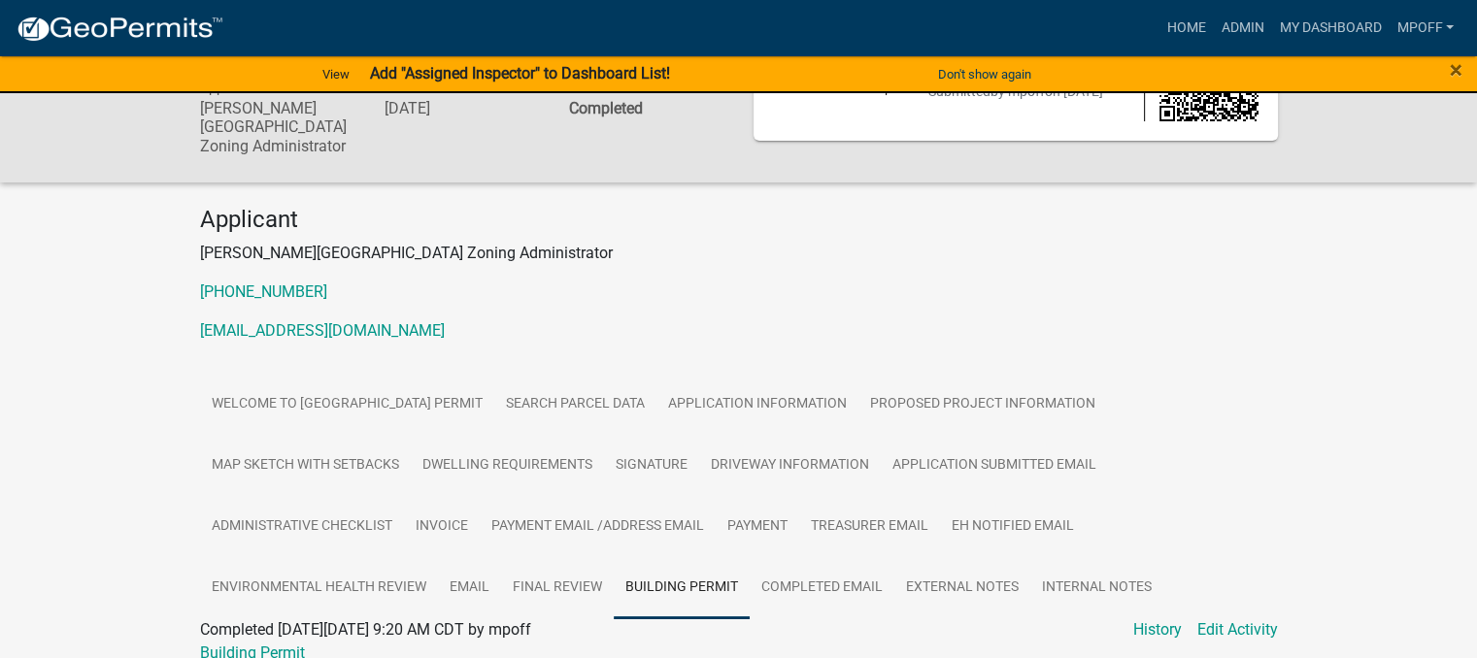
scroll to position [0, 0]
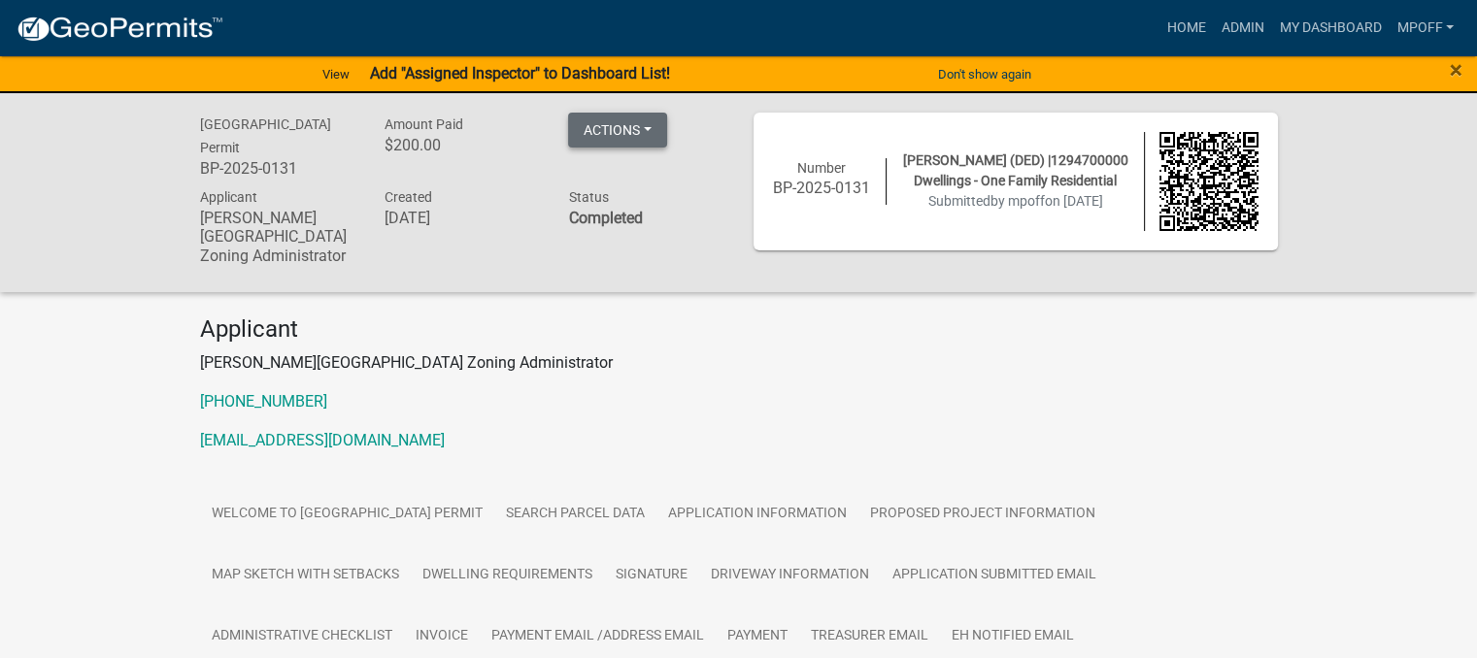
click at [646, 126] on button "Actions" at bounding box center [617, 130] width 99 height 35
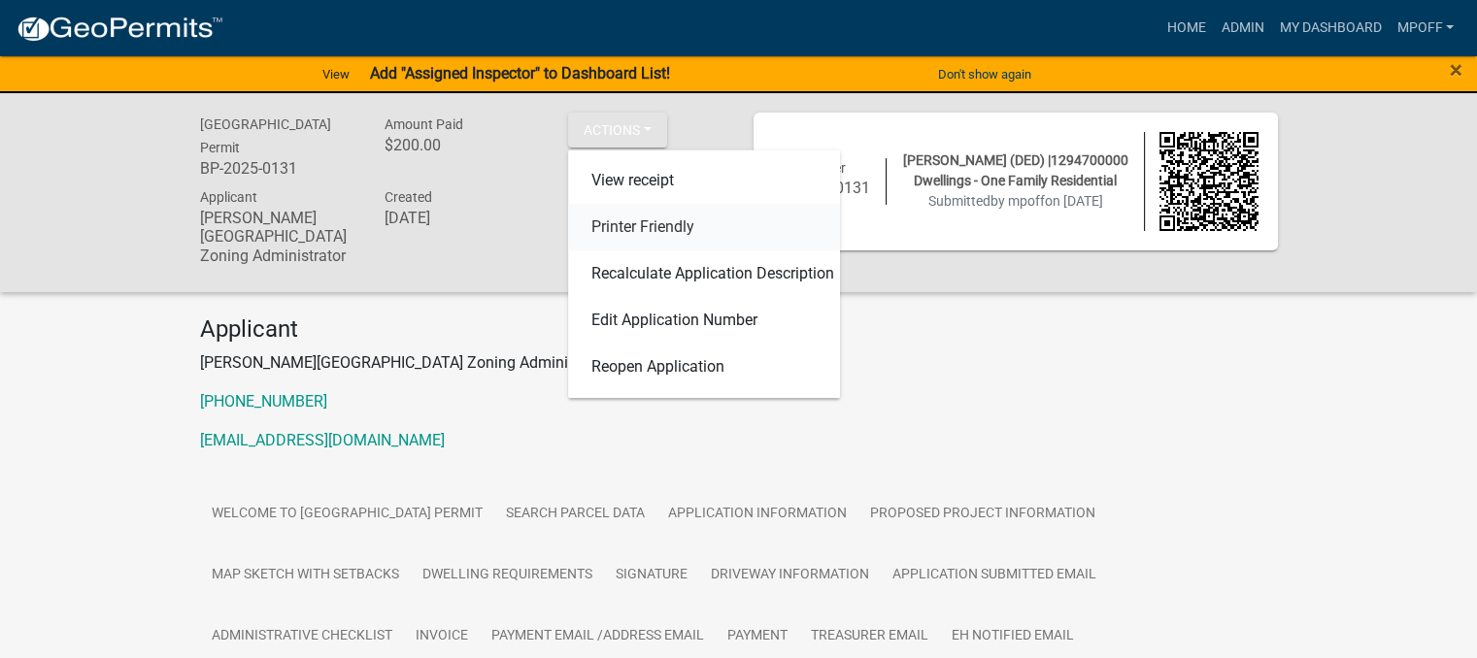
click at [657, 225] on link "Printer Friendly" at bounding box center [704, 227] width 272 height 47
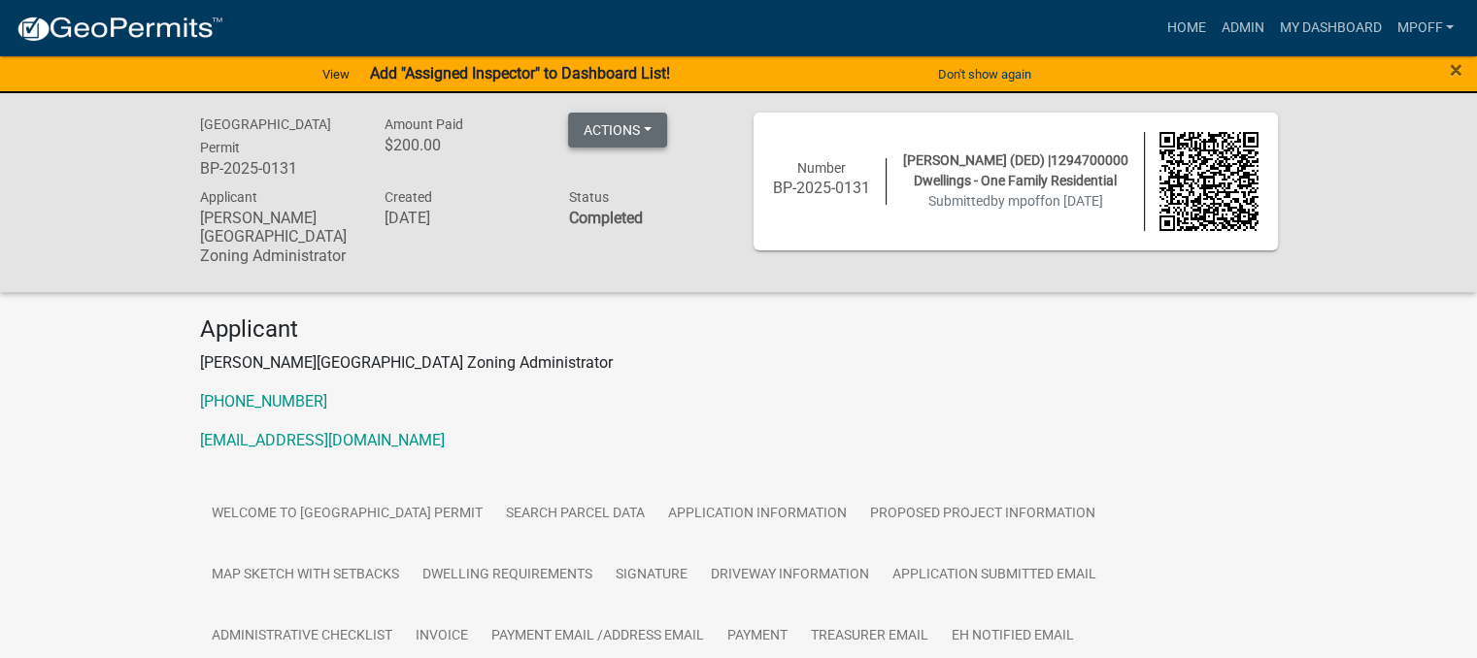
click at [649, 118] on button "Actions" at bounding box center [617, 130] width 99 height 35
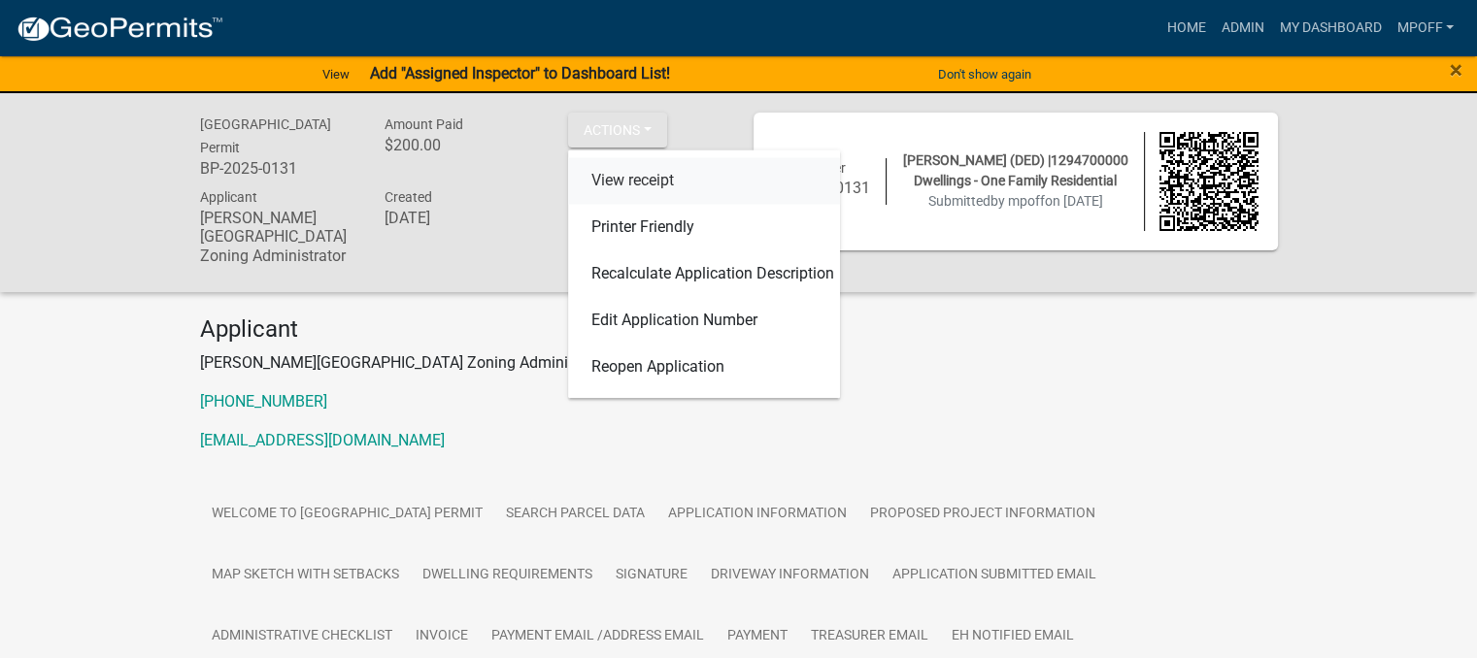
click at [632, 176] on link "View receipt" at bounding box center [704, 180] width 272 height 47
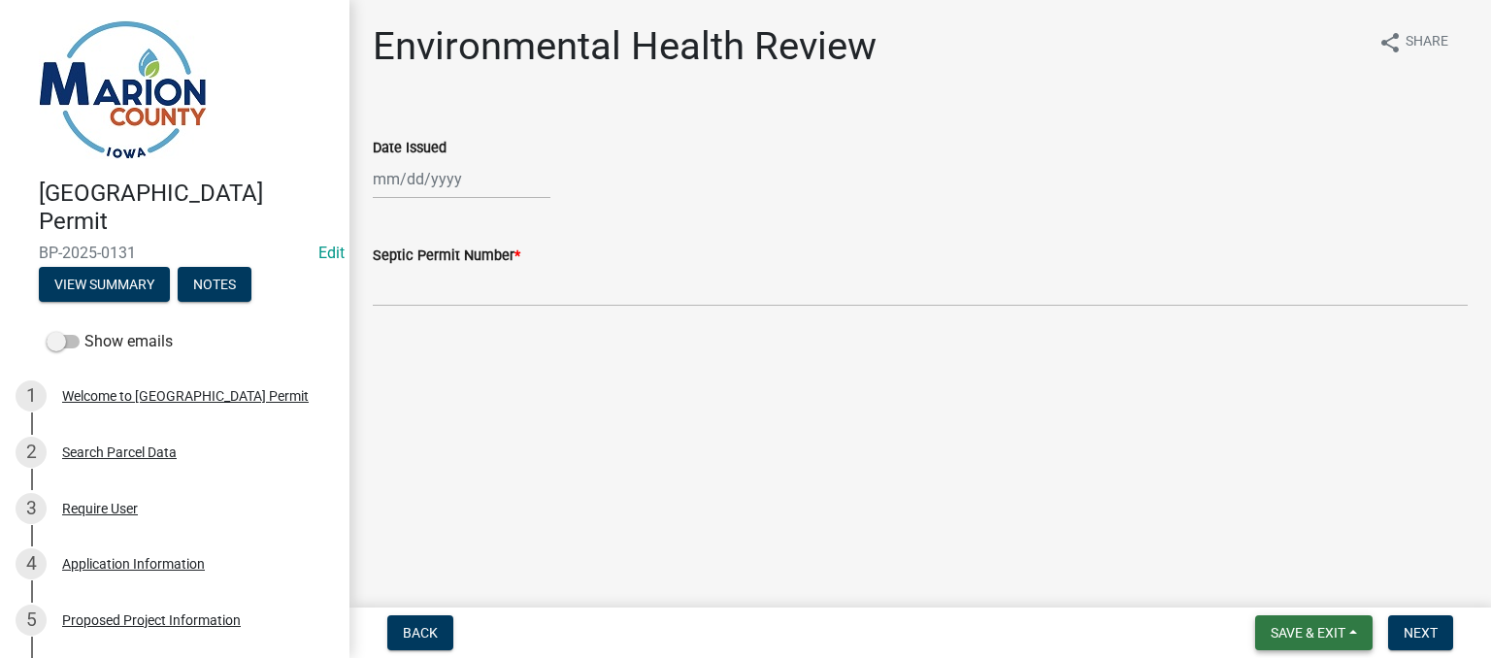
click at [1336, 642] on button "Save & Exit" at bounding box center [1314, 633] width 117 height 35
click at [1268, 587] on button "Save & Exit" at bounding box center [1295, 582] width 155 height 47
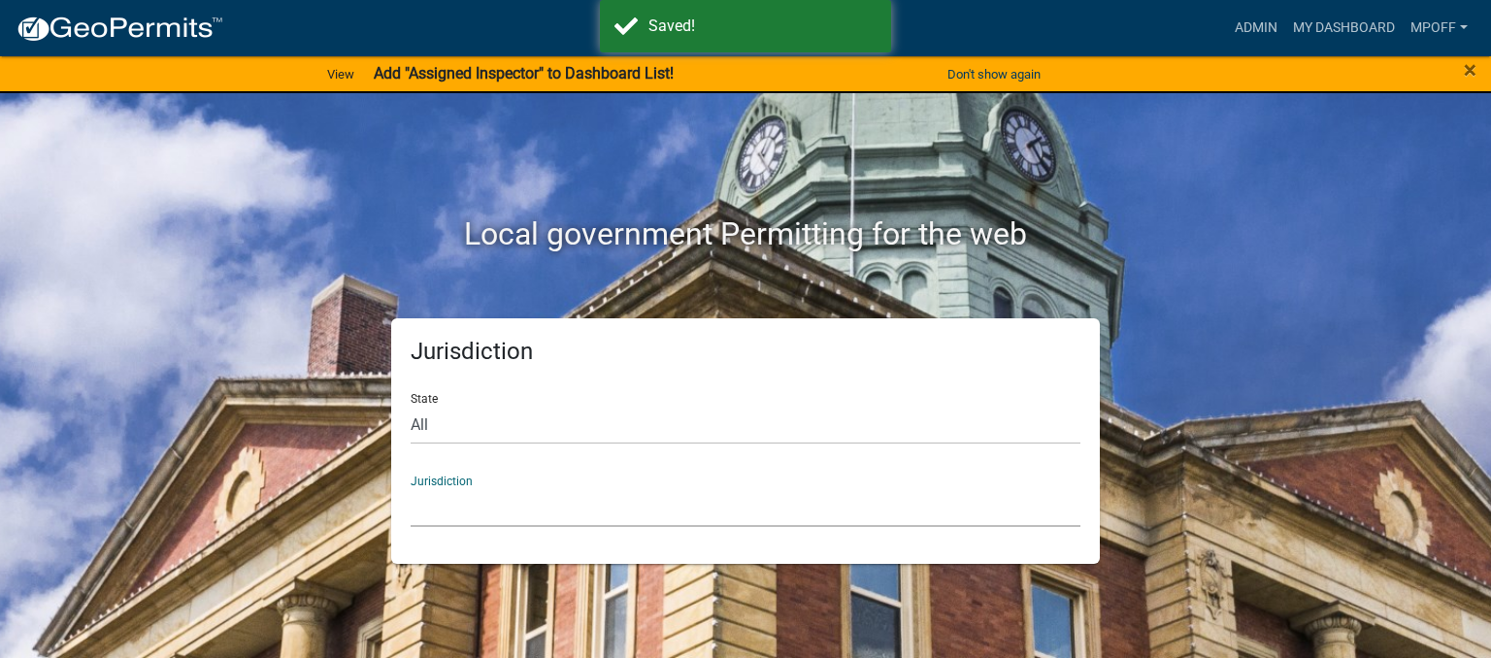
drag, startPoint x: 547, startPoint y: 511, endPoint x: 547, endPoint y: 490, distance: 20.4
click at [547, 511] on select "Custer County, Colorado Cook County, Georgia Crawford County, Georgia Gilmer Co…" at bounding box center [746, 507] width 670 height 40
click at [660, 519] on select "Custer County, Colorado Cook County, Georgia Crawford County, Georgia Gilmer Co…" at bounding box center [746, 507] width 670 height 40
click at [487, 415] on select "All Colorado Georgia Indiana Iowa Kansas Minnesota Ohio South Carolina Wisconsin" at bounding box center [746, 425] width 670 height 40
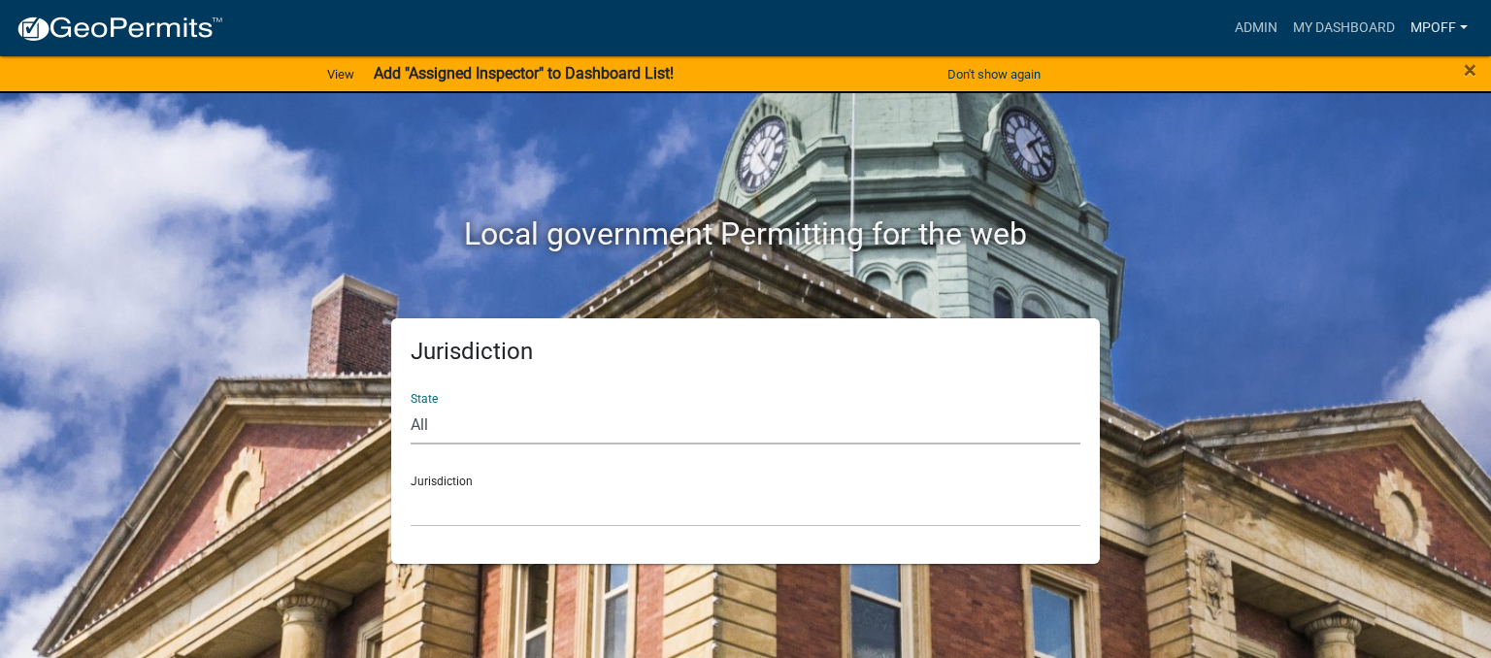
click at [1435, 17] on link "mpoff" at bounding box center [1439, 28] width 73 height 37
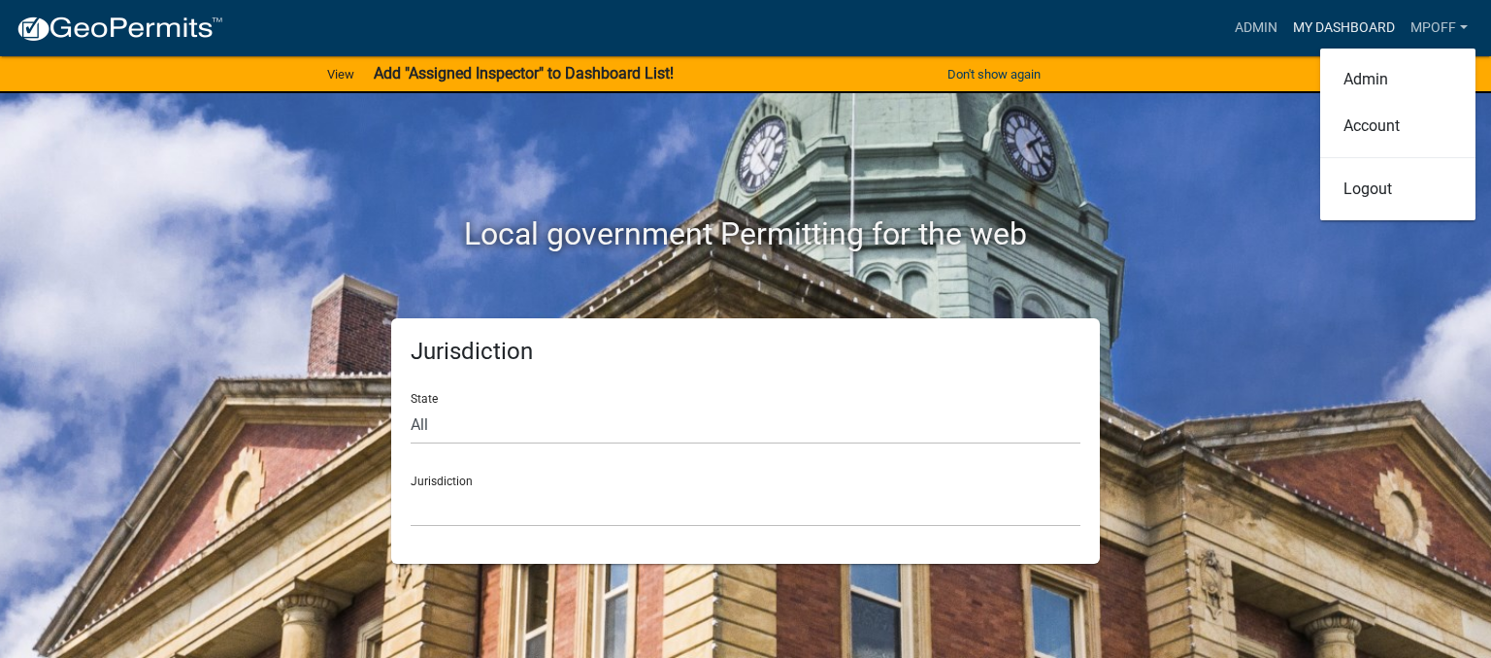
click at [1315, 17] on link "My Dashboard" at bounding box center [1344, 28] width 117 height 37
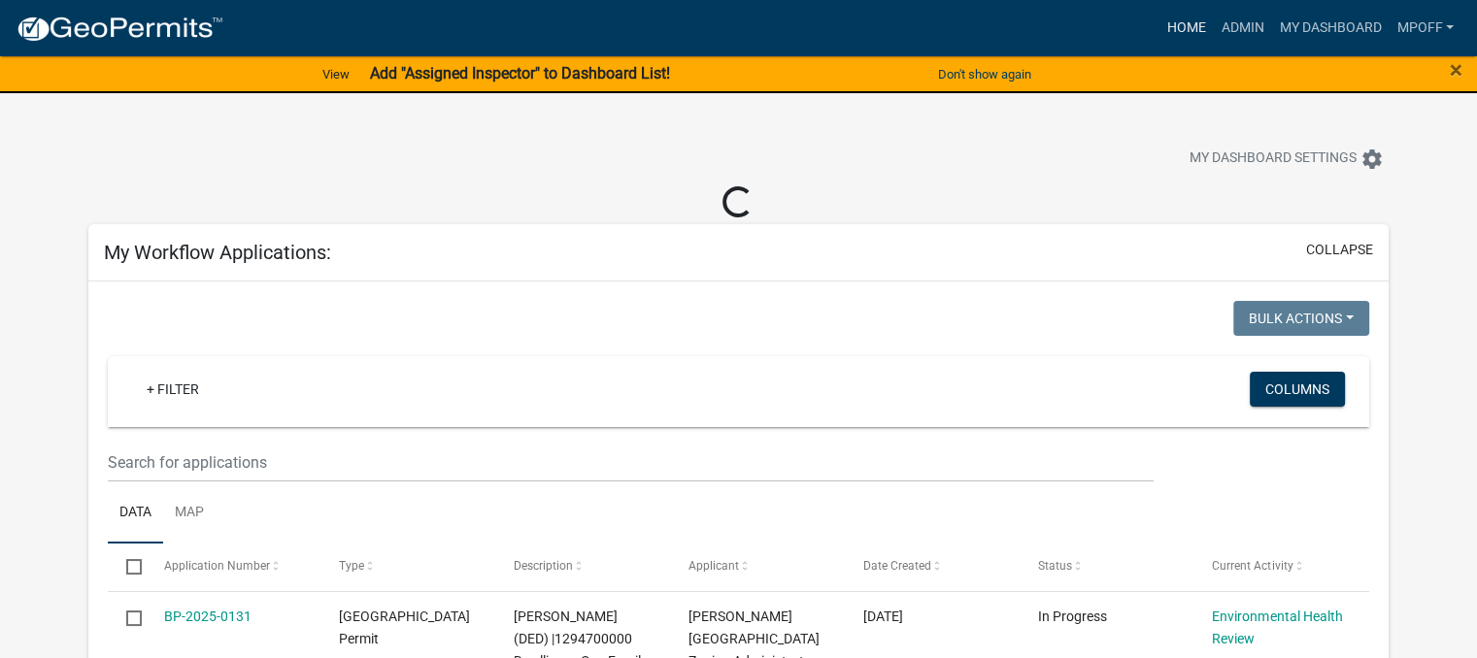
click at [1196, 32] on link "Home" at bounding box center [1185, 28] width 54 height 37
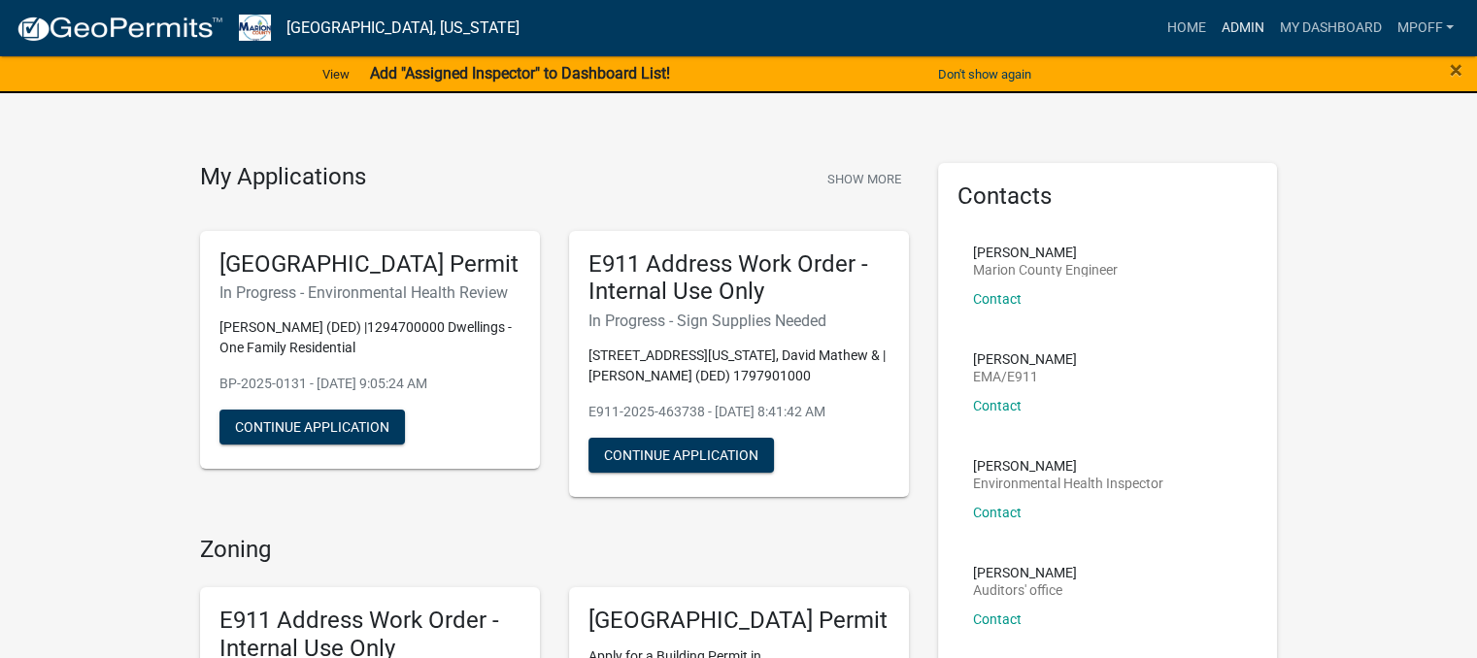
click at [1245, 28] on link "Admin" at bounding box center [1242, 28] width 58 height 37
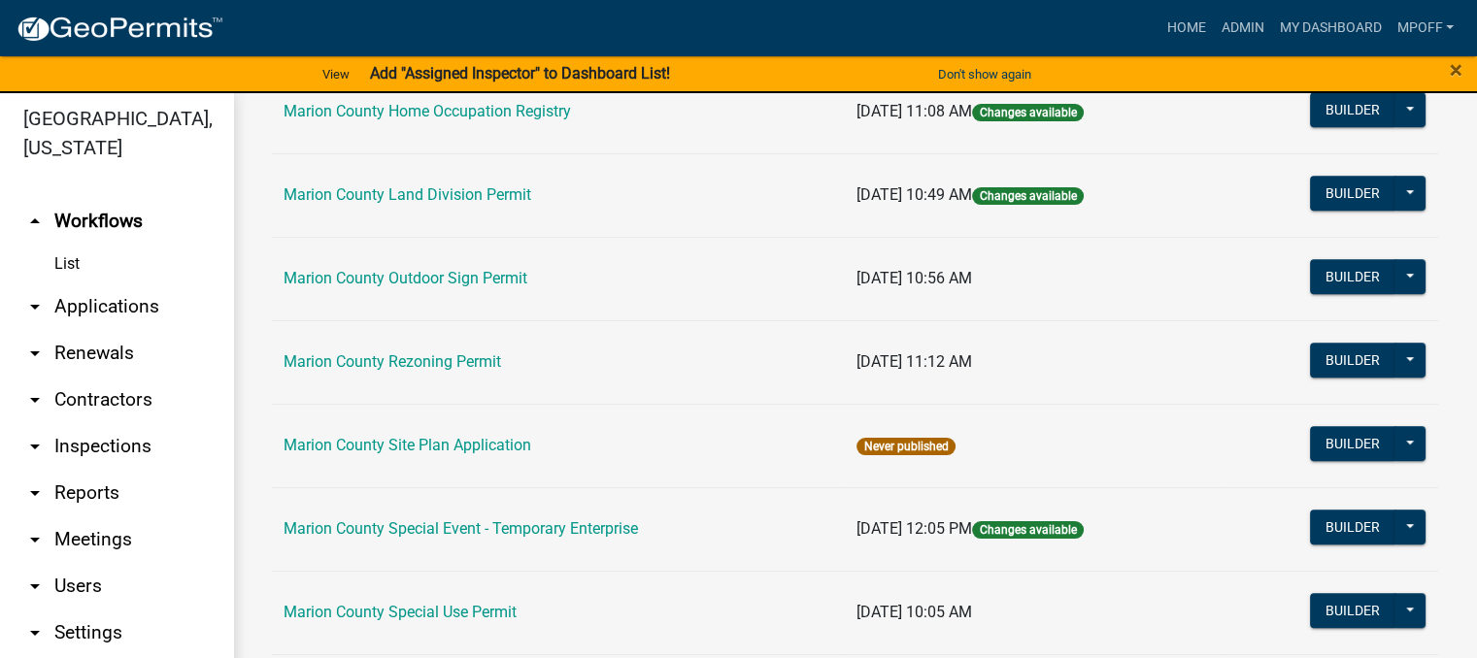
scroll to position [1359, 0]
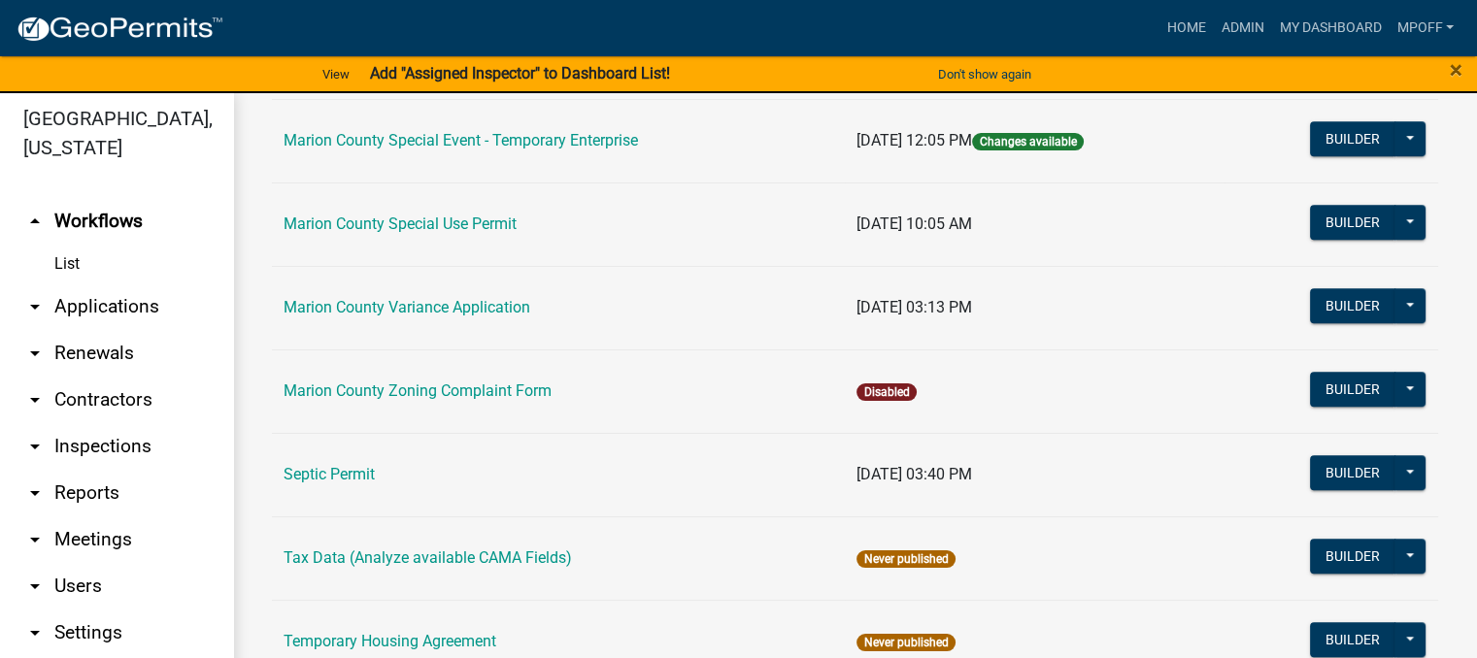
click at [342, 459] on td "Septic Permit" at bounding box center [558, 475] width 573 height 84
click at [342, 475] on link "Septic Permit" at bounding box center [329, 474] width 91 height 18
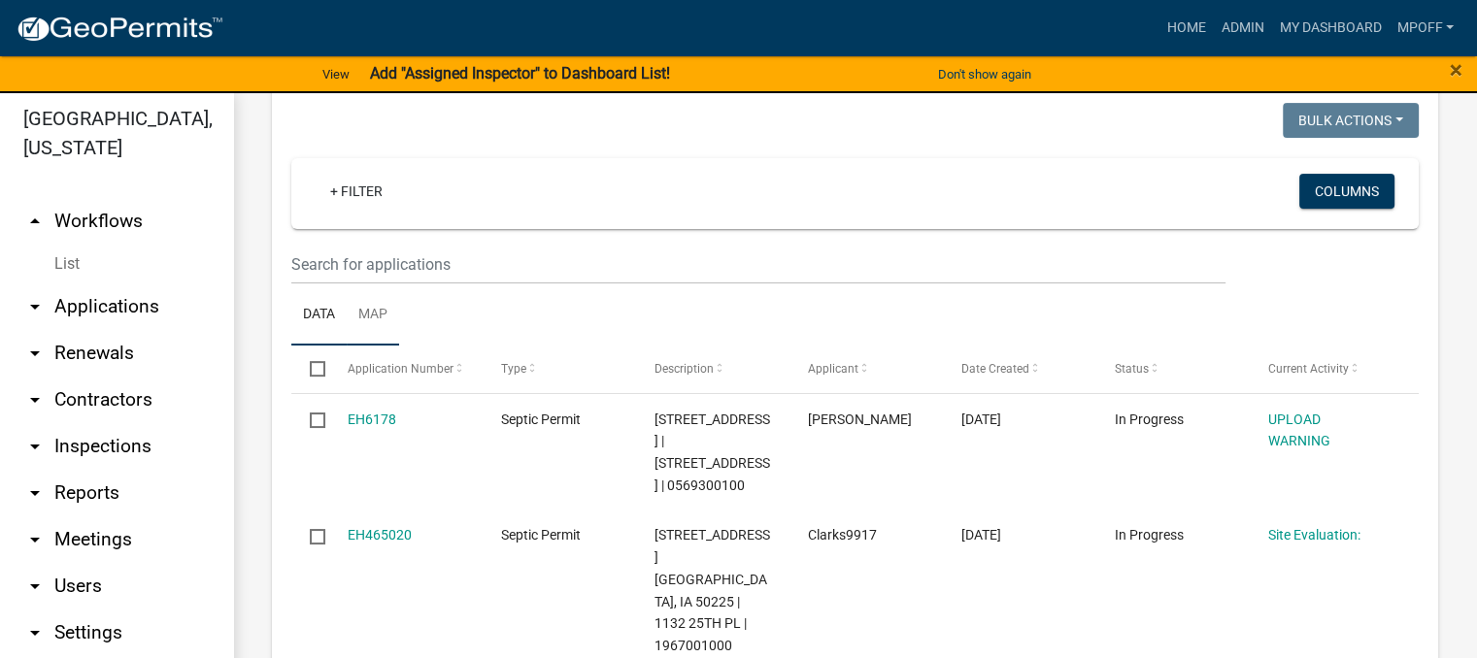
scroll to position [777, 0]
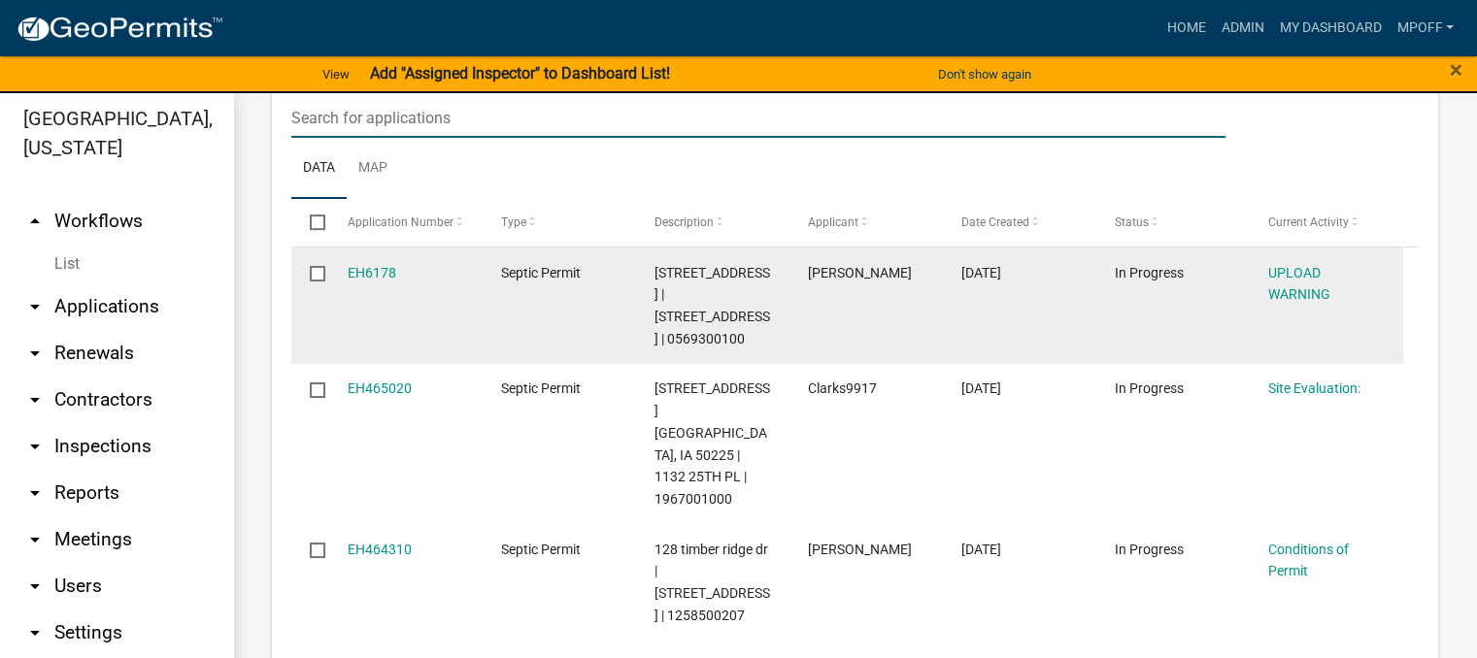
scroll to position [874, 0]
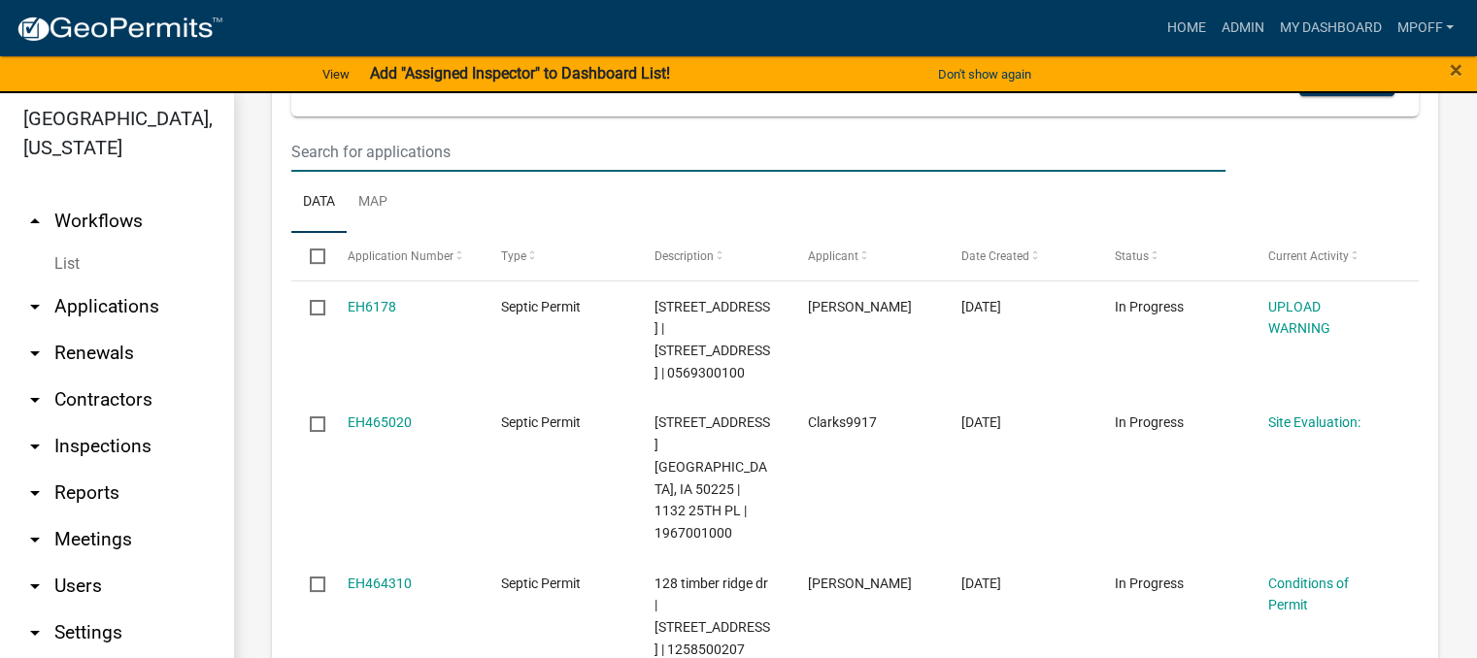
paste input "1294700000"
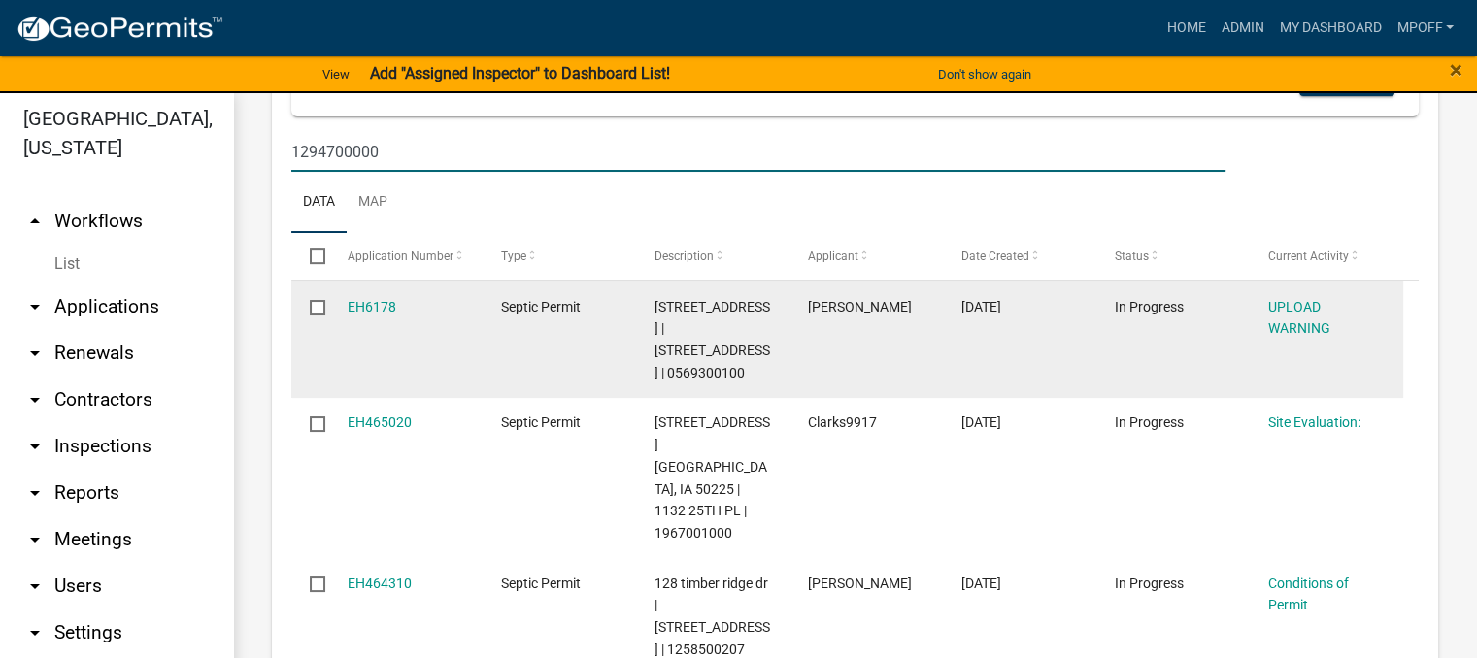
type input "1294700000"
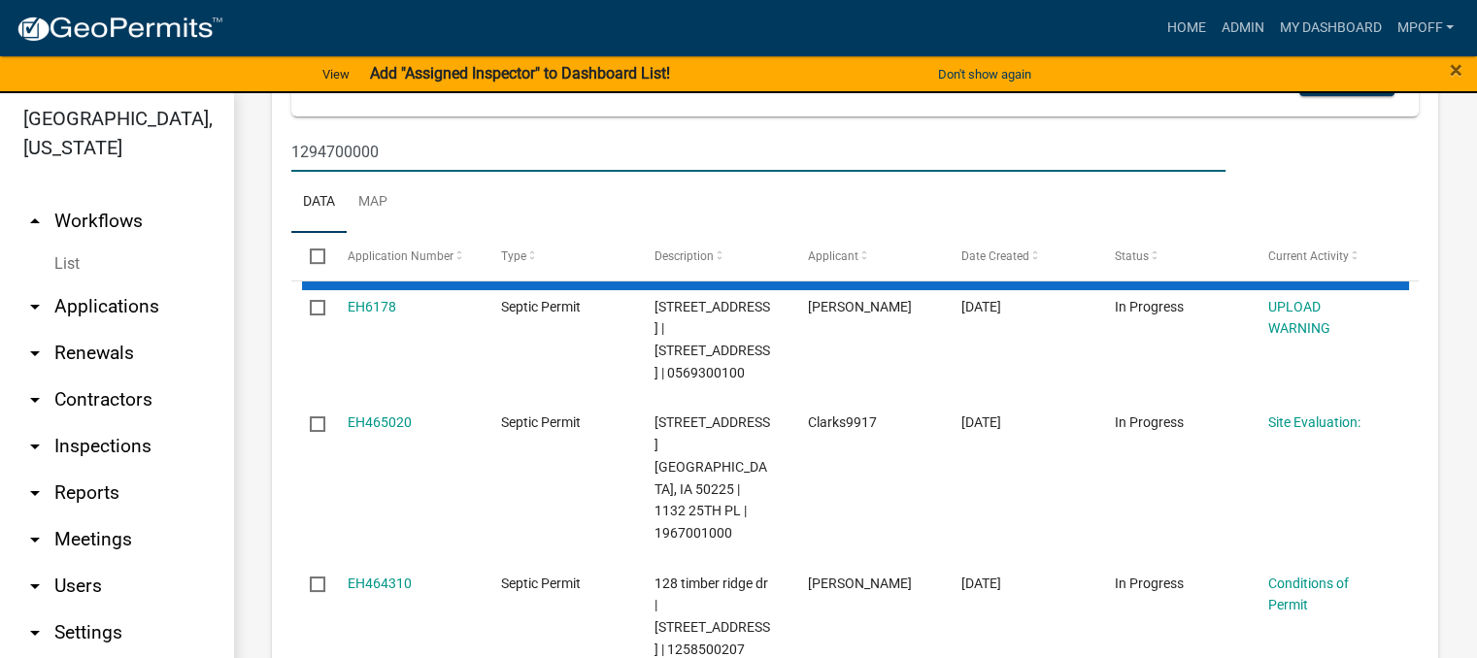
scroll to position [704, 0]
